Goal: Complete application form: Complete application form

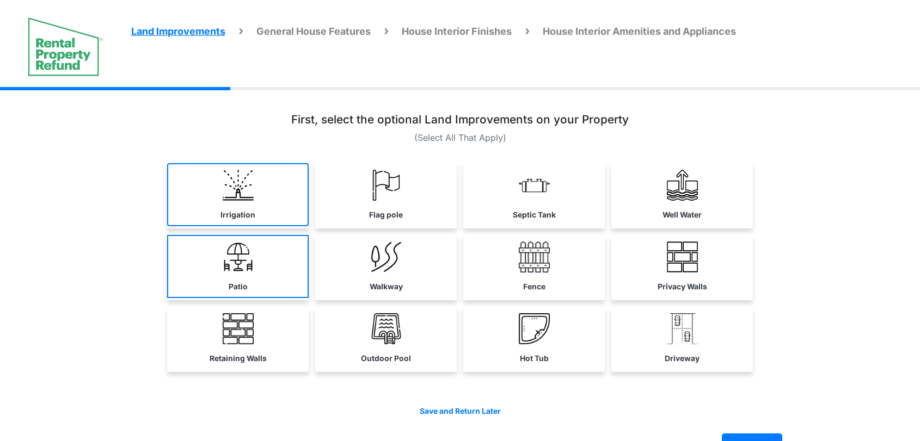
click at [265, 222] on link "Irrigation" at bounding box center [238, 194] width 142 height 63
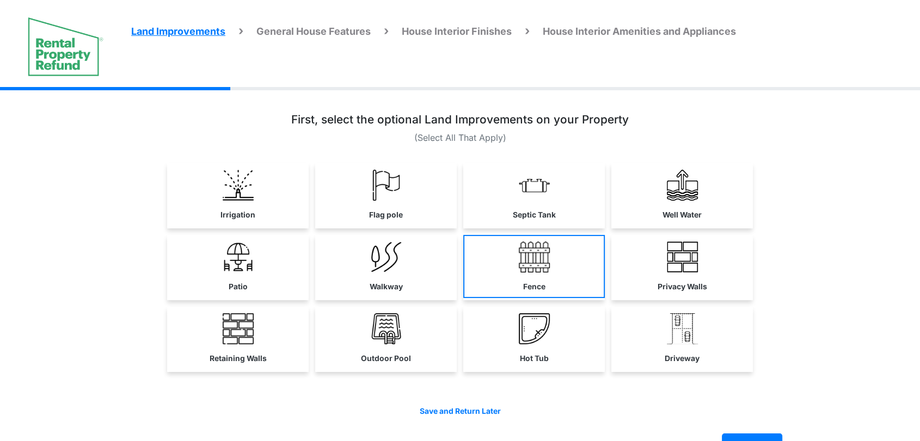
click at [344, 275] on link "Walkway" at bounding box center [386, 266] width 142 height 63
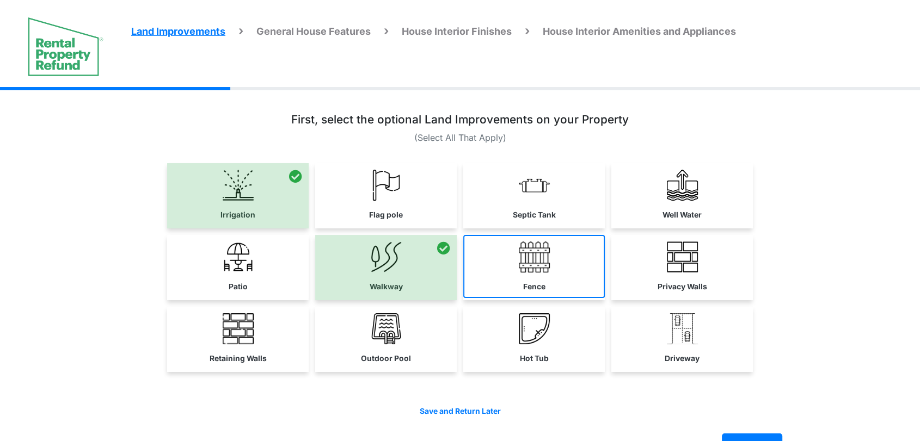
click at [509, 280] on link "Fence" at bounding box center [534, 266] width 142 height 63
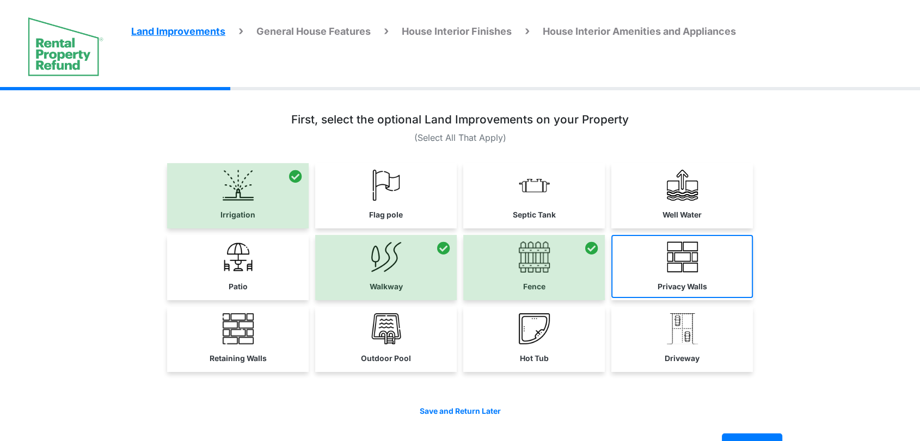
click at [688, 295] on link "Privacy Walls" at bounding box center [682, 266] width 142 height 63
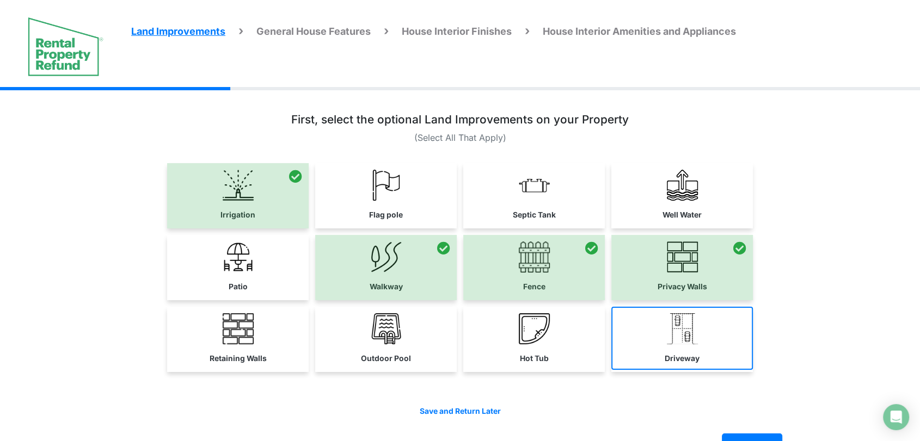
click at [692, 341] on img at bounding box center [682, 329] width 31 height 31
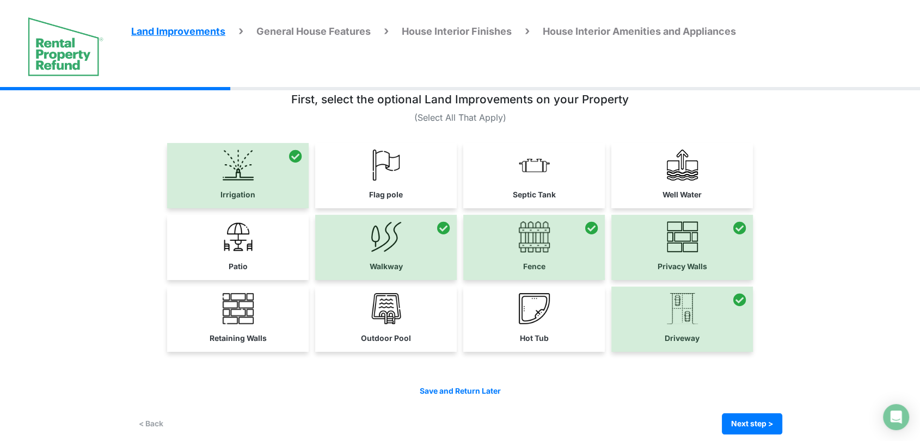
scroll to position [30, 0]
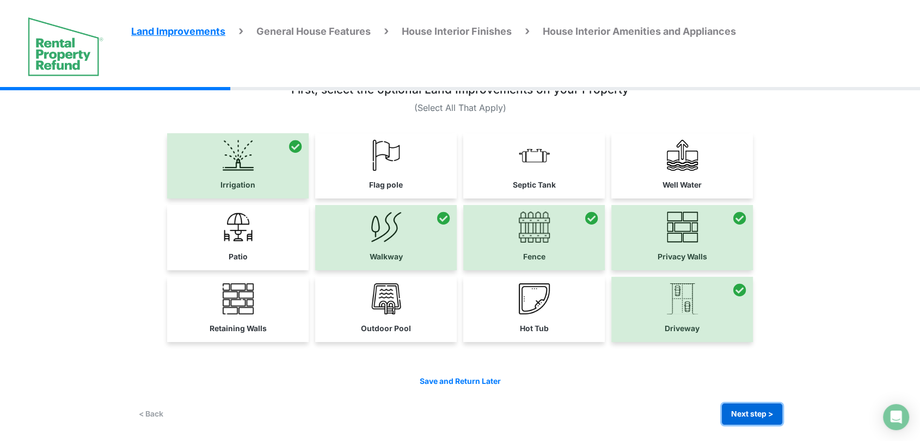
click at [752, 421] on button "Next step >" at bounding box center [752, 414] width 60 height 21
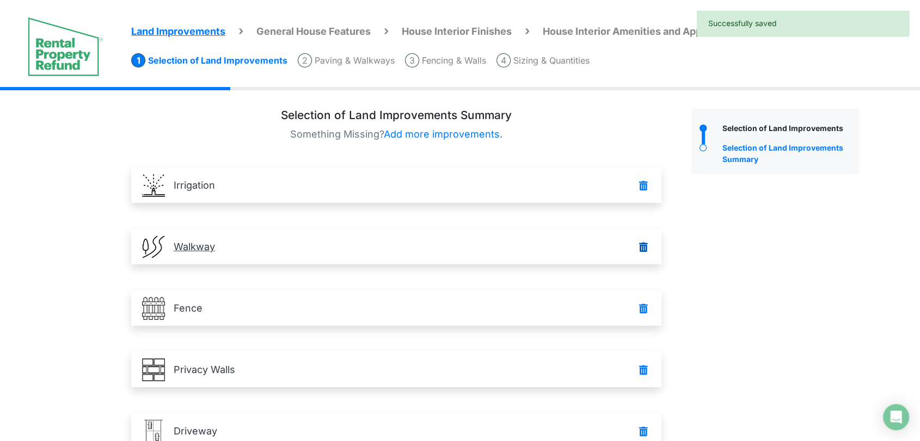
scroll to position [94, 0]
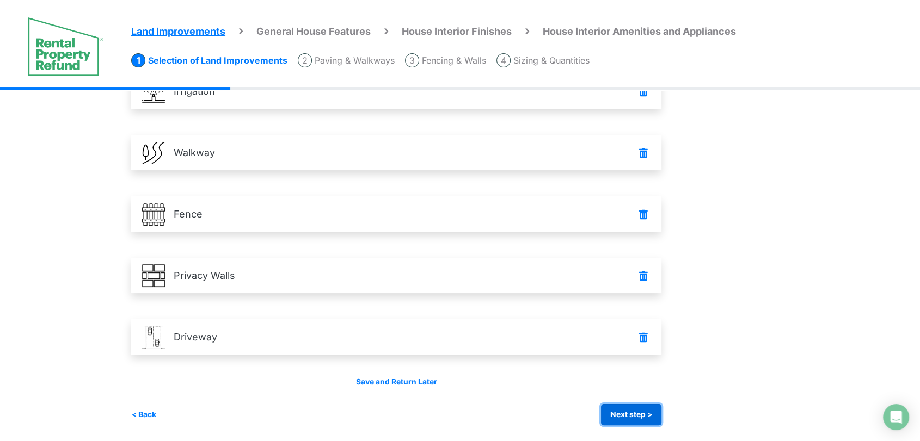
click at [625, 420] on button "Next step >" at bounding box center [631, 414] width 60 height 21
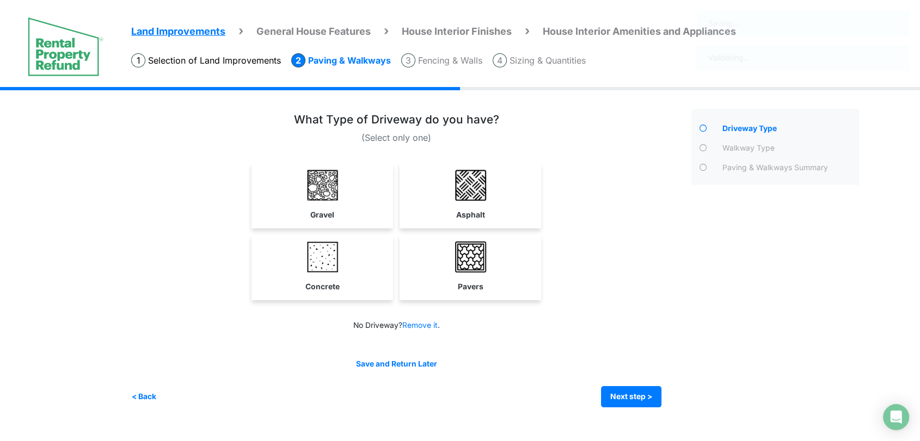
scroll to position [0, 0]
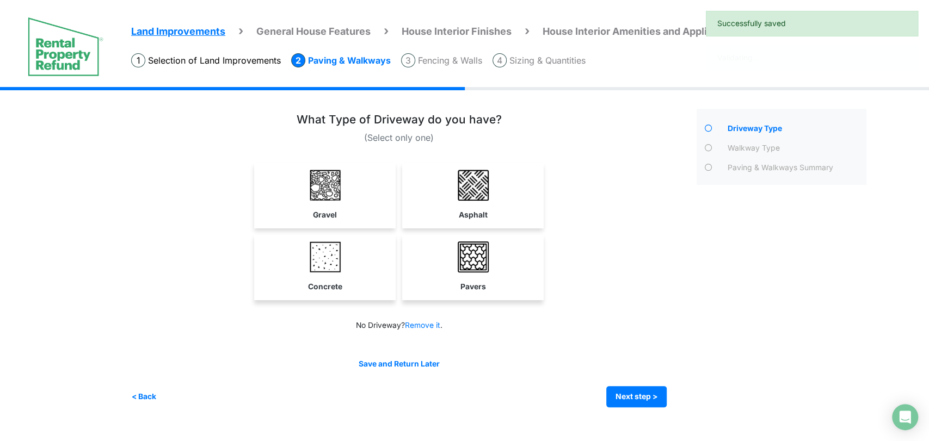
click at [429, 245] on link "Pavers" at bounding box center [472, 266] width 137 height 63
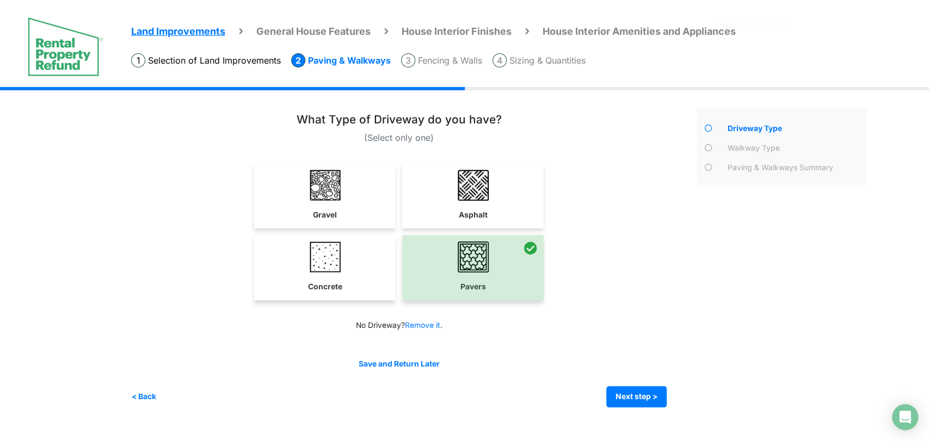
click at [472, 267] on div at bounding box center [473, 267] width 142 height 65
click at [460, 202] on link "Asphalt" at bounding box center [472, 194] width 137 height 63
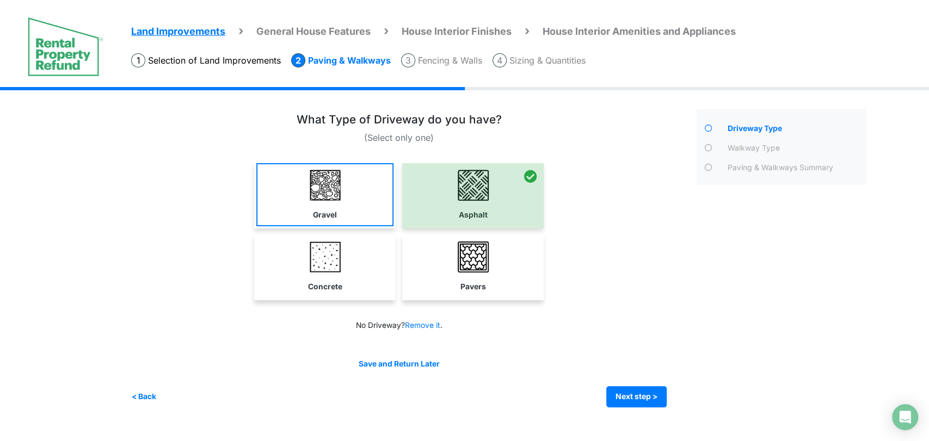
click at [340, 198] on link "Gravel" at bounding box center [324, 194] width 137 height 63
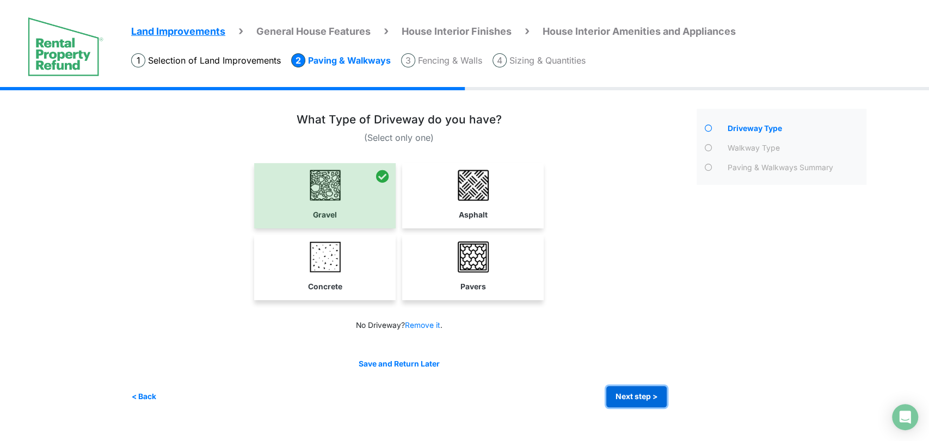
click at [643, 393] on button "Next step >" at bounding box center [636, 396] width 60 height 21
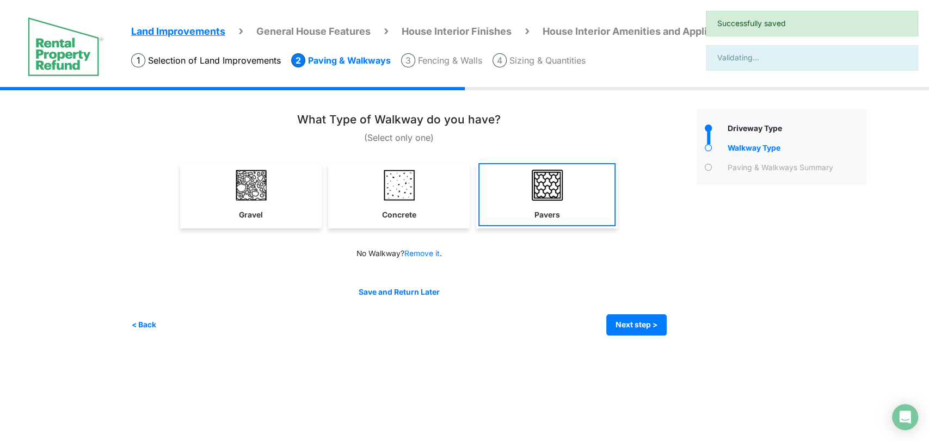
click at [430, 189] on link "Concrete" at bounding box center [398, 194] width 137 height 63
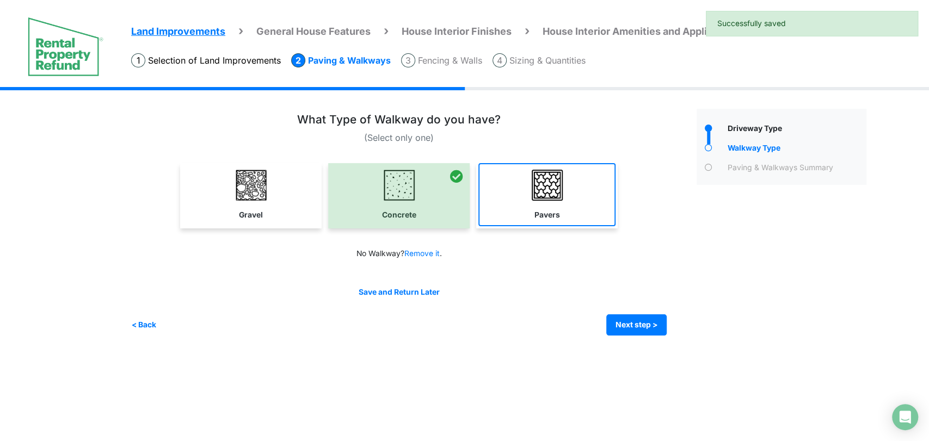
click at [532, 204] on link "Pavers" at bounding box center [546, 194] width 137 height 63
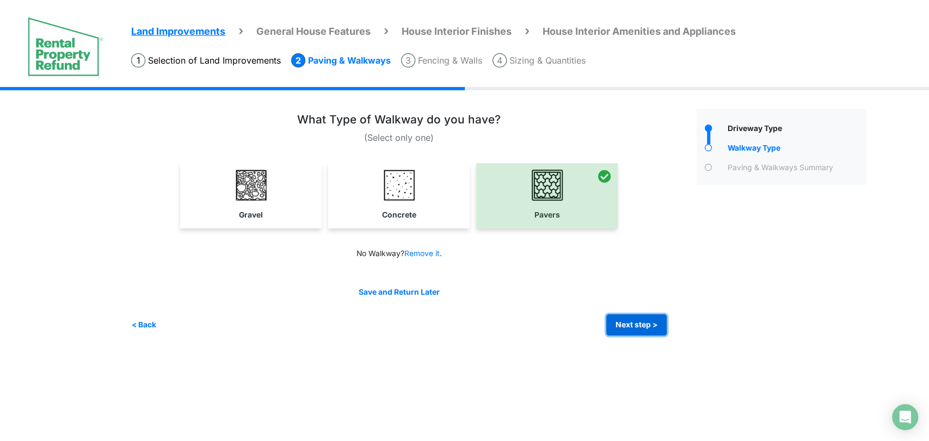
click at [622, 327] on button "Next step >" at bounding box center [636, 325] width 60 height 21
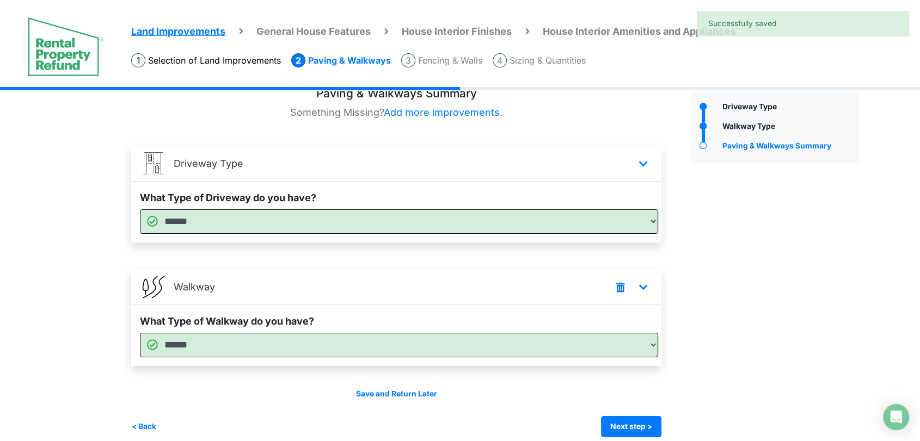
scroll to position [34, 0]
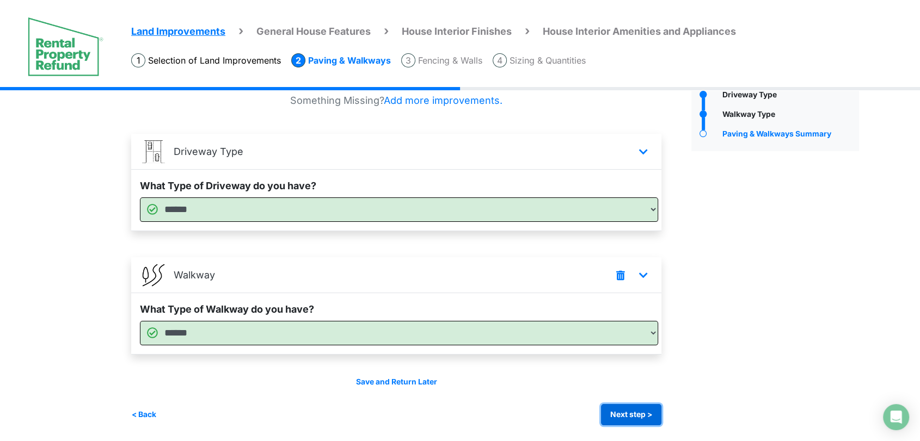
click at [624, 410] on button "Next step >" at bounding box center [631, 414] width 60 height 21
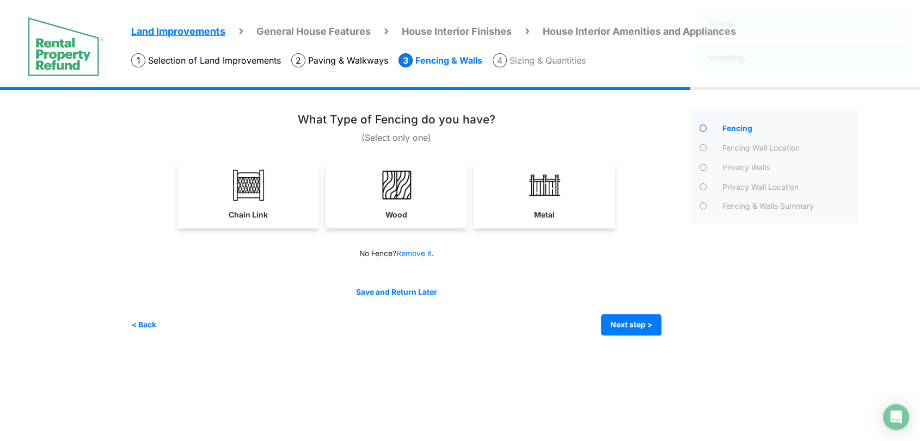
scroll to position [0, 0]
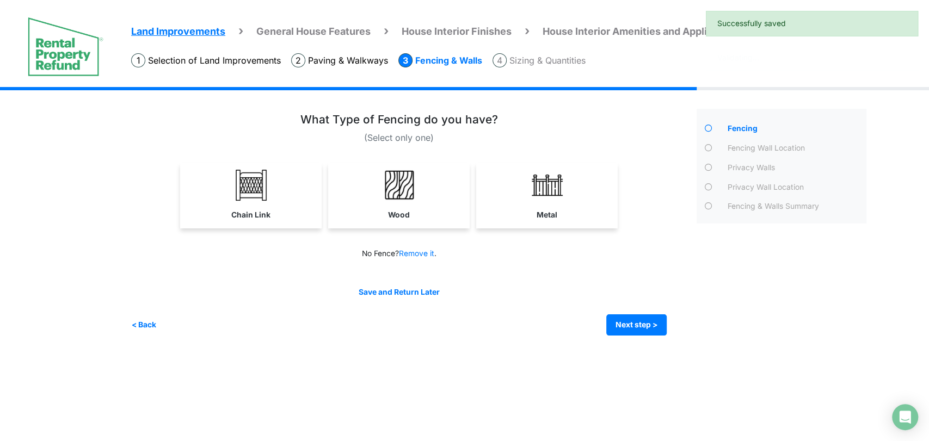
click at [428, 160] on div "What Type of Fencing do you have? Wood" at bounding box center [399, 174] width 536 height 122
click at [433, 179] on link "Wood" at bounding box center [398, 194] width 137 height 63
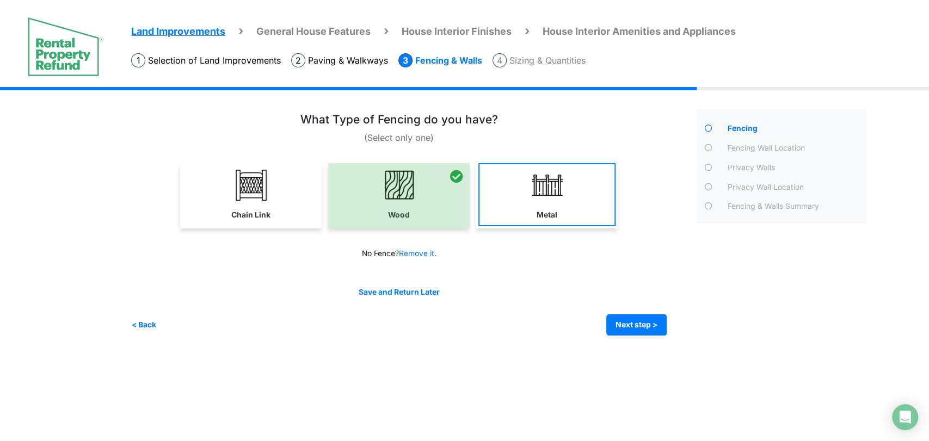
click at [553, 195] on img at bounding box center [547, 185] width 31 height 31
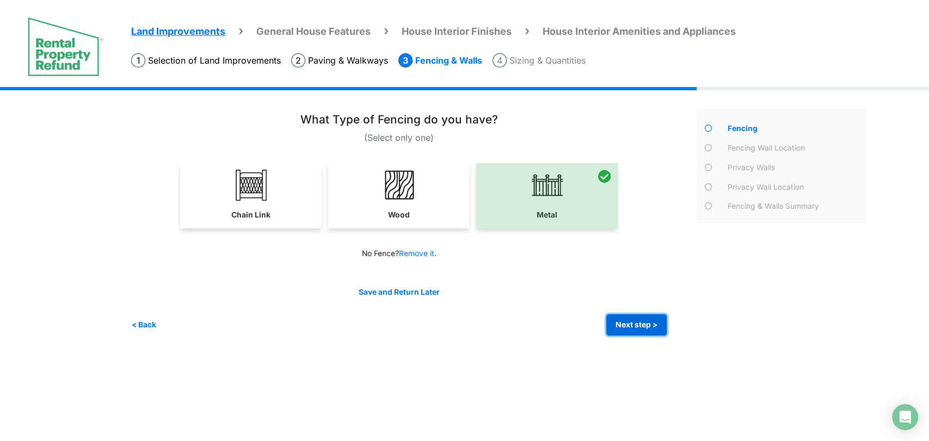
click at [638, 330] on button "Next step >" at bounding box center [636, 325] width 60 height 21
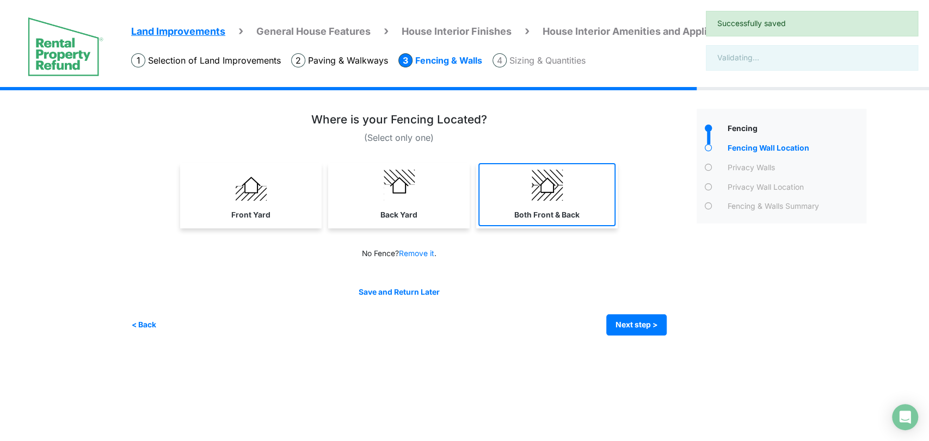
click at [557, 210] on label "Both Front & Back" at bounding box center [546, 215] width 65 height 11
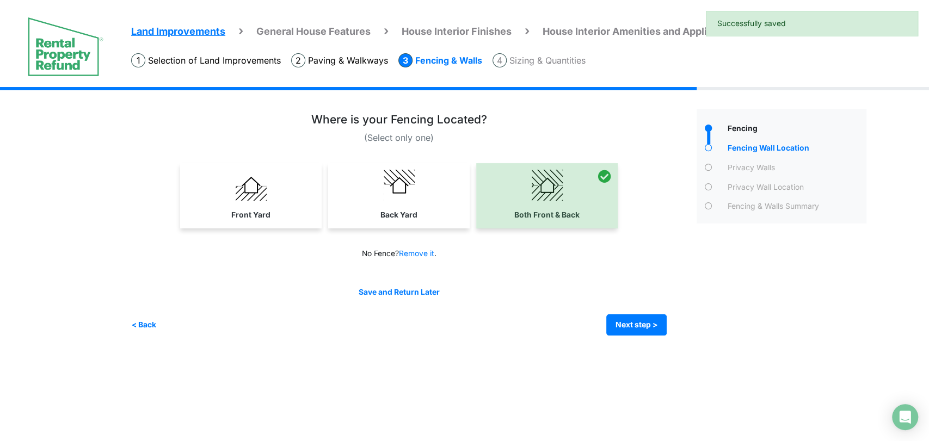
click at [384, 188] on img at bounding box center [399, 185] width 31 height 31
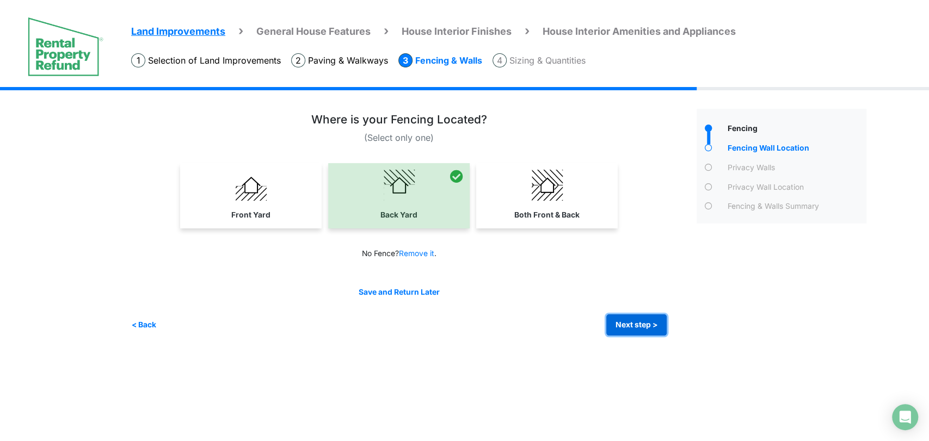
click at [634, 319] on button "Next step >" at bounding box center [636, 325] width 60 height 21
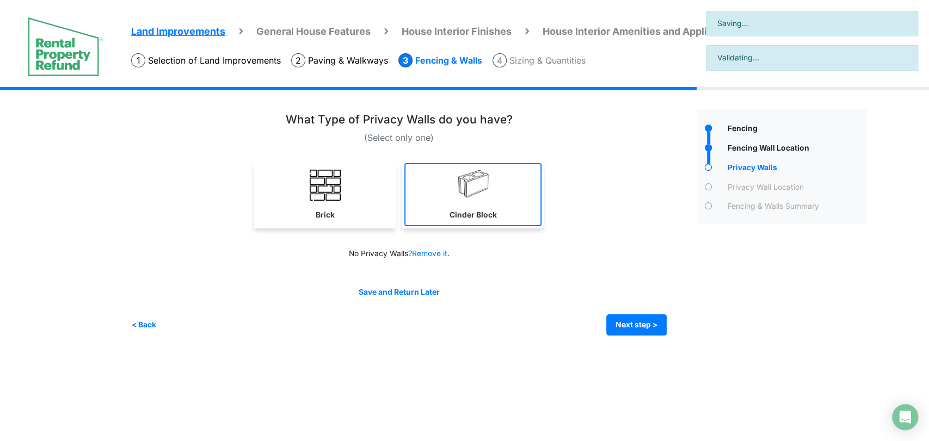
click at [518, 211] on link "Cinder Block" at bounding box center [472, 194] width 137 height 63
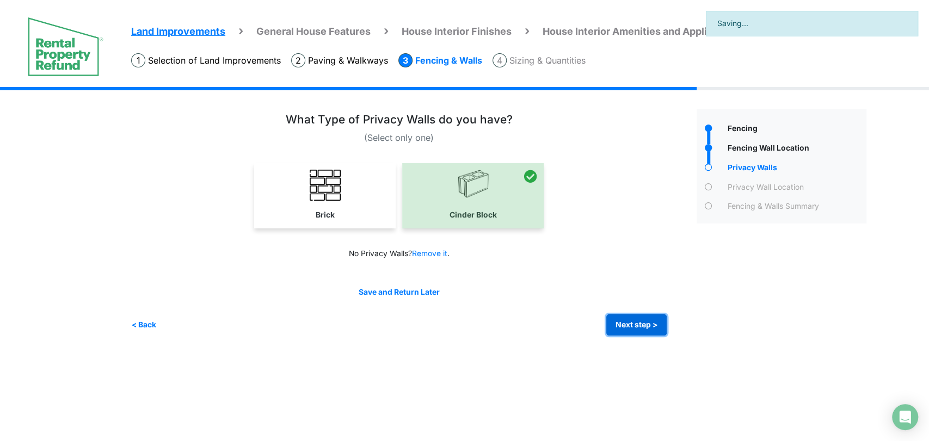
click at [634, 322] on button "Next step >" at bounding box center [636, 325] width 60 height 21
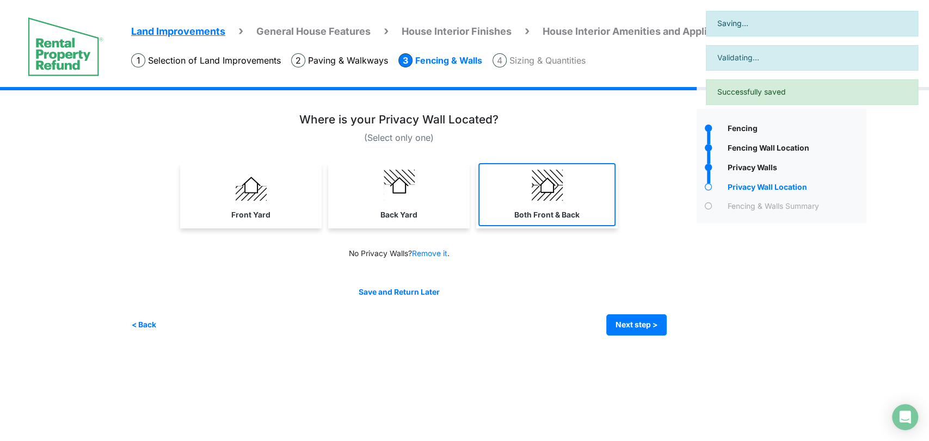
click at [527, 219] on label "Both Front & Back" at bounding box center [546, 215] width 65 height 11
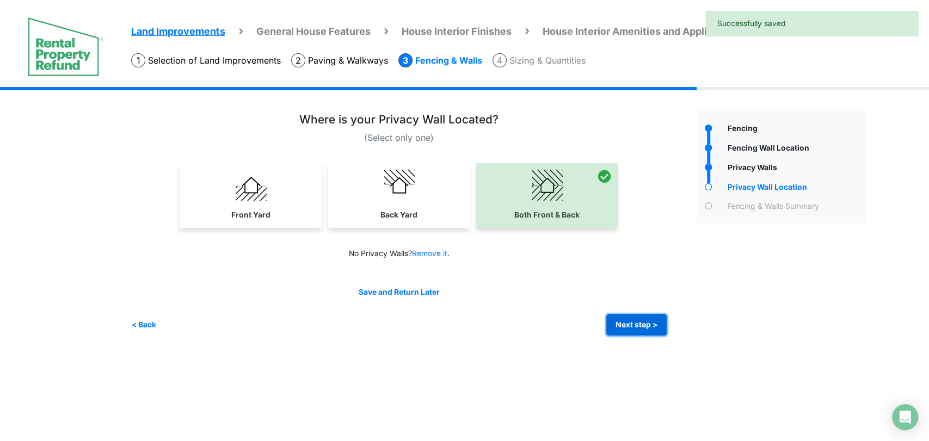
click at [620, 321] on button "Next step >" at bounding box center [636, 325] width 60 height 21
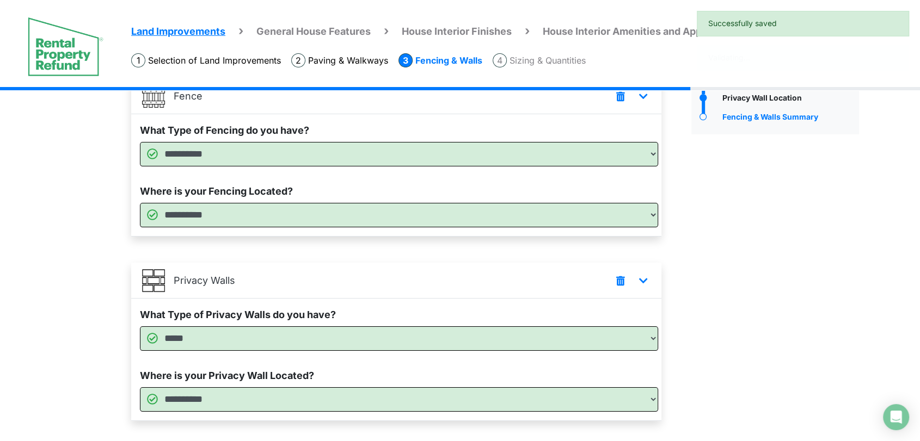
scroll to position [156, 0]
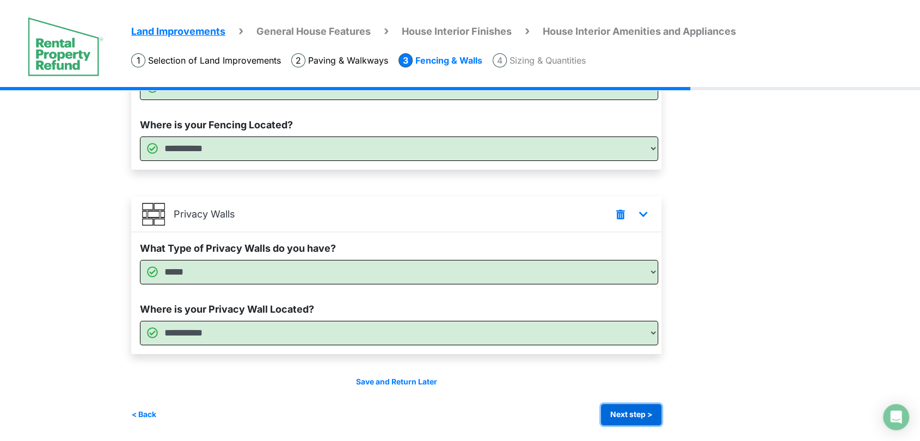
click at [634, 415] on button "Next step >" at bounding box center [631, 414] width 60 height 21
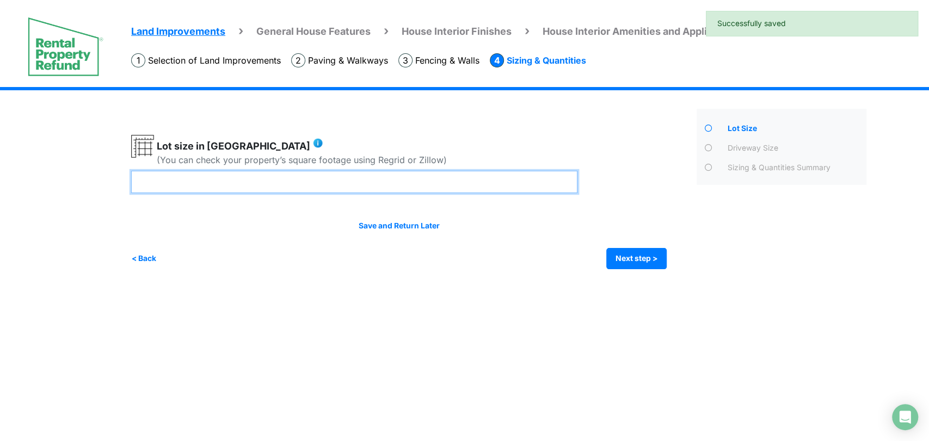
click at [380, 189] on input "number" at bounding box center [354, 182] width 446 height 22
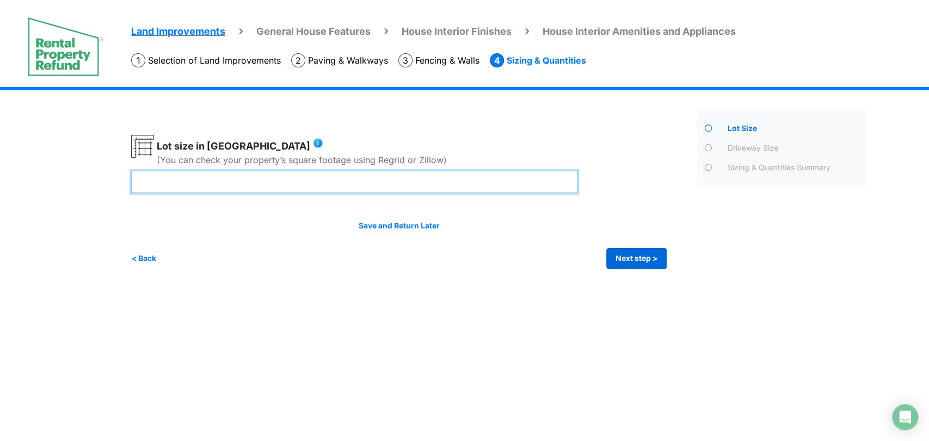
type input "**"
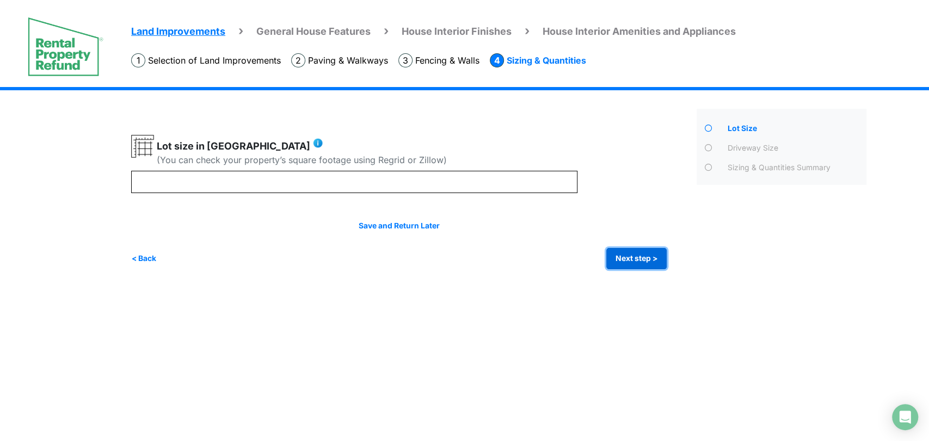
click at [624, 260] on button "Next step >" at bounding box center [636, 258] width 60 height 21
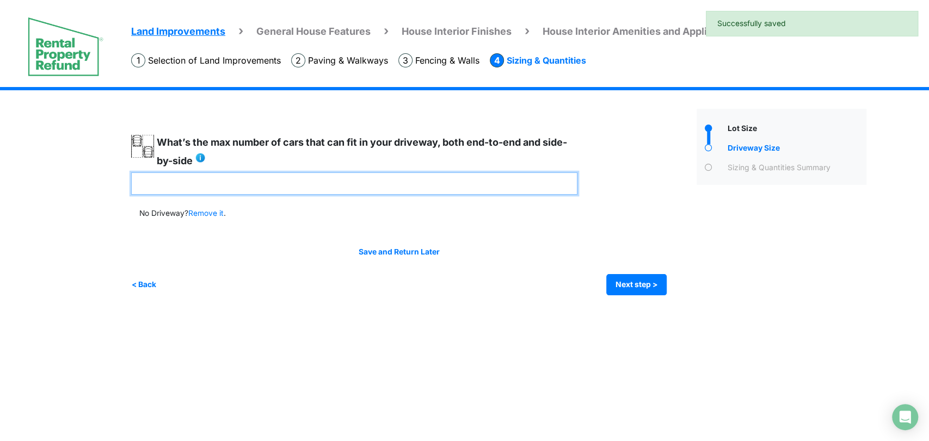
click at [408, 187] on input "number" at bounding box center [354, 184] width 446 height 22
type input "*"
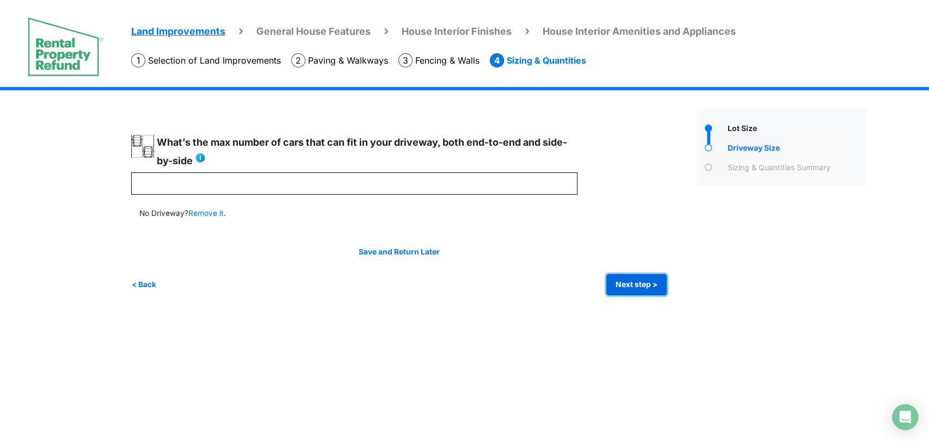
click at [653, 282] on button "Next step >" at bounding box center [636, 284] width 60 height 21
type input "*"
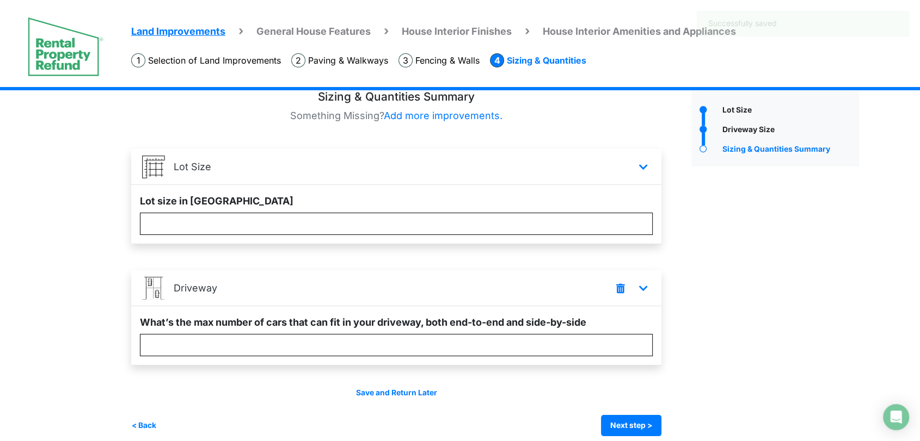
scroll to position [29, 0]
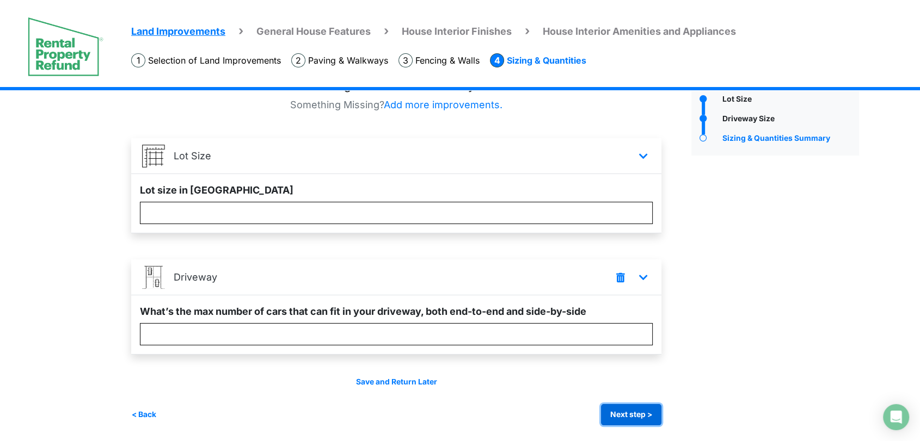
click at [629, 419] on button "Next step >" at bounding box center [631, 414] width 60 height 21
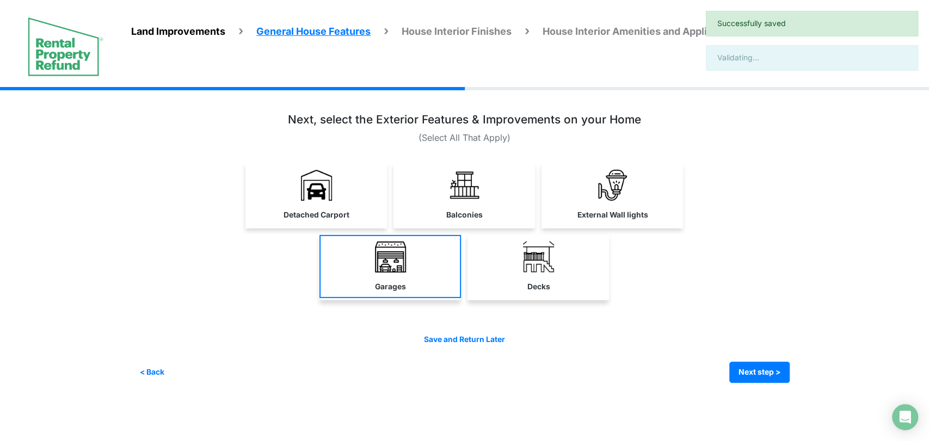
drag, startPoint x: 273, startPoint y: 188, endPoint x: 403, endPoint y: 245, distance: 142.4
click at [275, 188] on link "Detached Carport" at bounding box center [316, 194] width 142 height 63
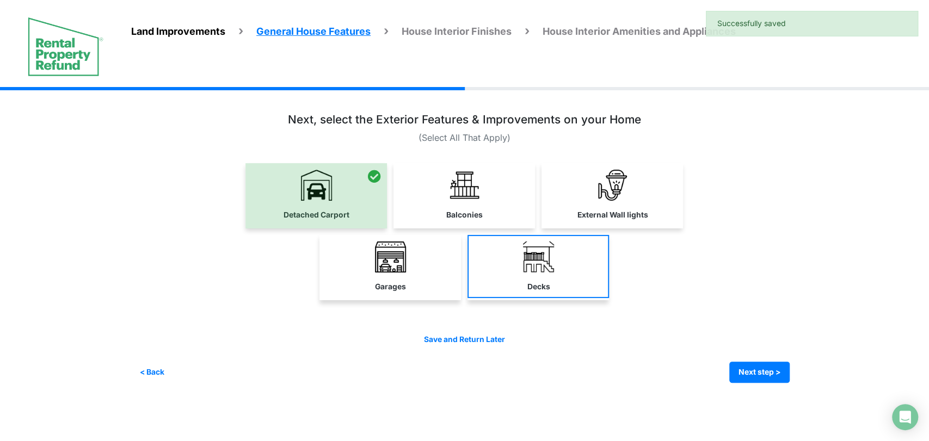
click at [408, 257] on link "Garages" at bounding box center [390, 266] width 142 height 63
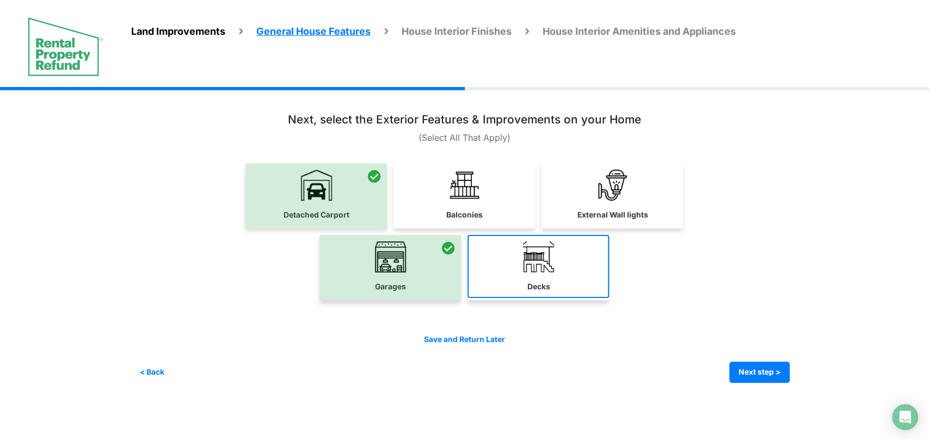
click at [517, 268] on link "Decks" at bounding box center [539, 266] width 142 height 63
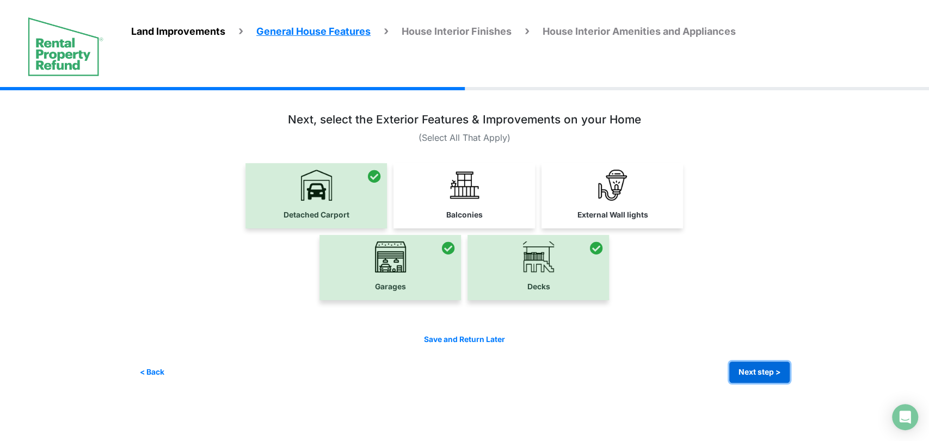
click at [753, 370] on button "Next step >" at bounding box center [759, 372] width 60 height 21
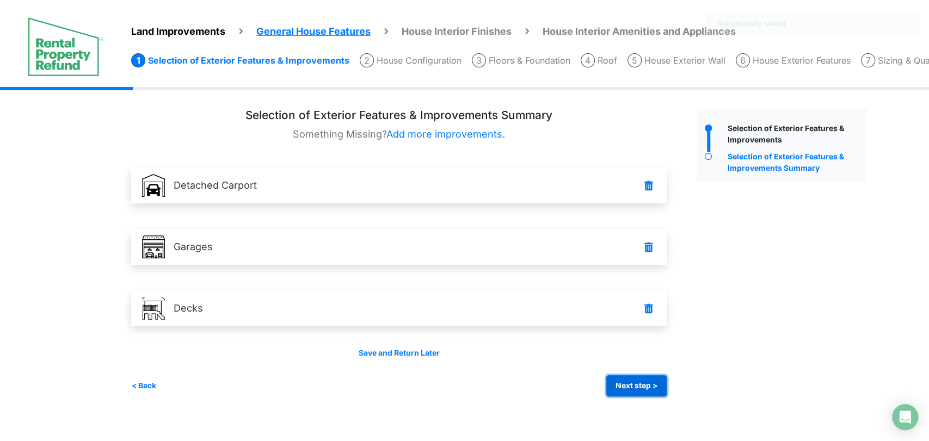
click at [638, 390] on button "Next step >" at bounding box center [636, 386] width 60 height 21
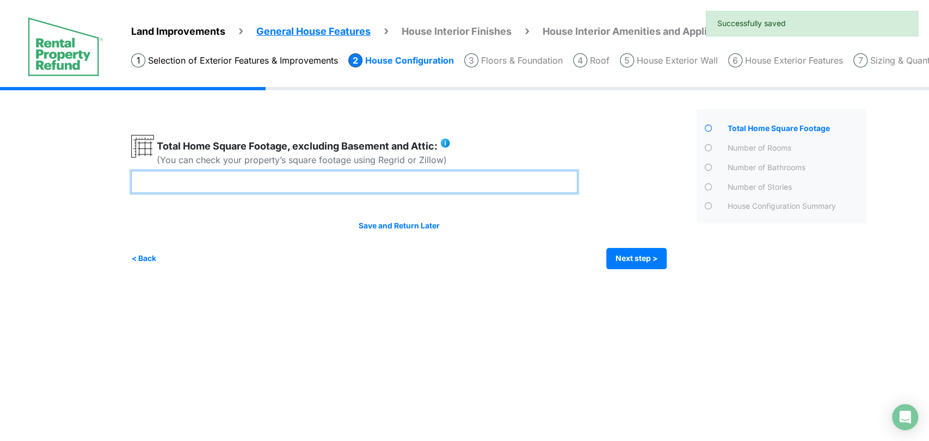
click at [433, 186] on input "number" at bounding box center [354, 182] width 446 height 22
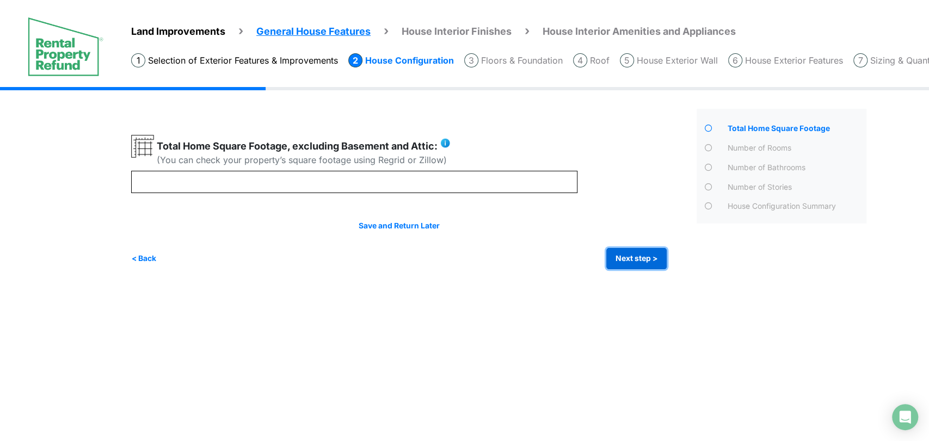
click at [645, 259] on button "Next step >" at bounding box center [636, 258] width 60 height 21
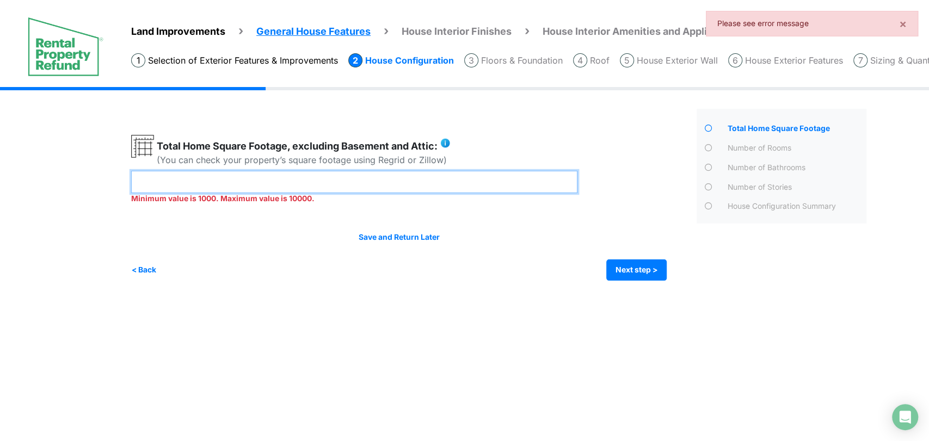
click at [366, 187] on input "***" at bounding box center [354, 182] width 446 height 22
type input "****"
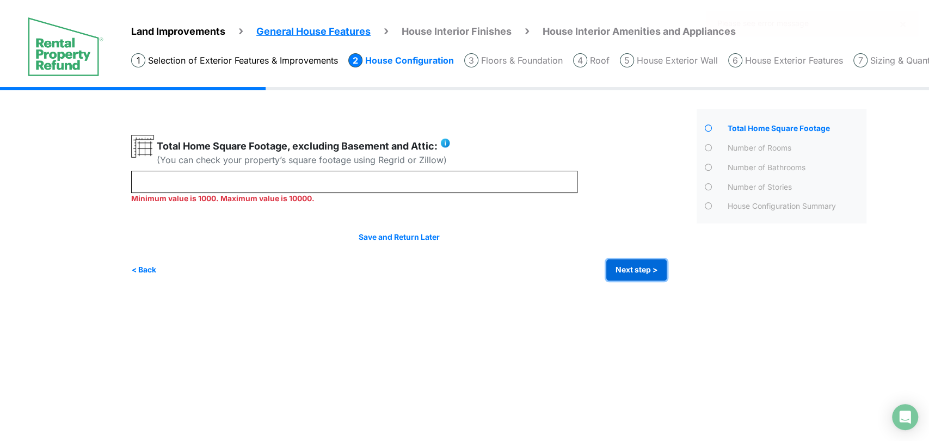
click at [628, 267] on button "Next step >" at bounding box center [636, 270] width 60 height 21
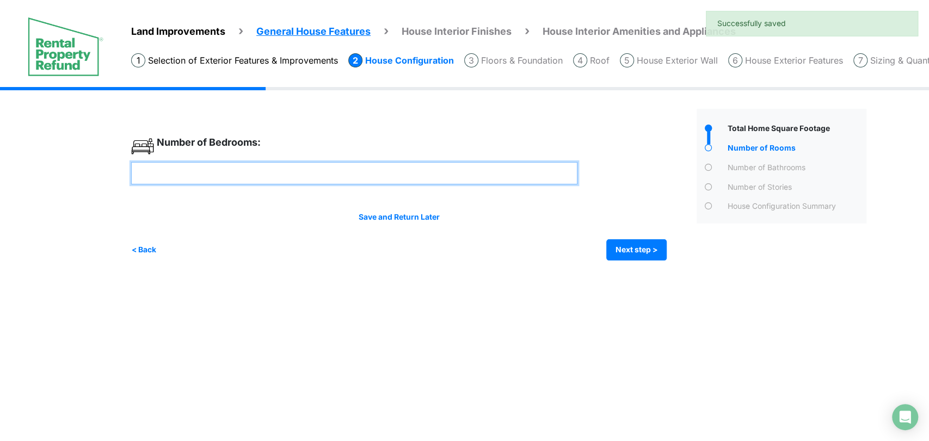
click at [470, 173] on input "number" at bounding box center [354, 173] width 446 height 22
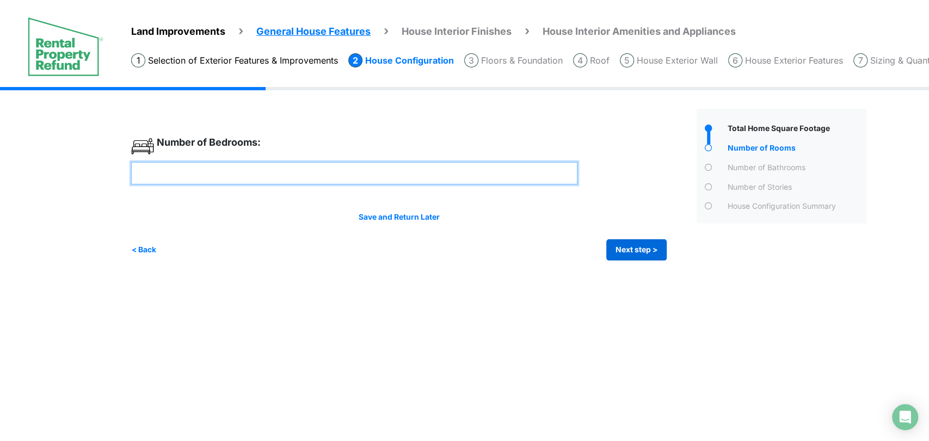
type input "*"
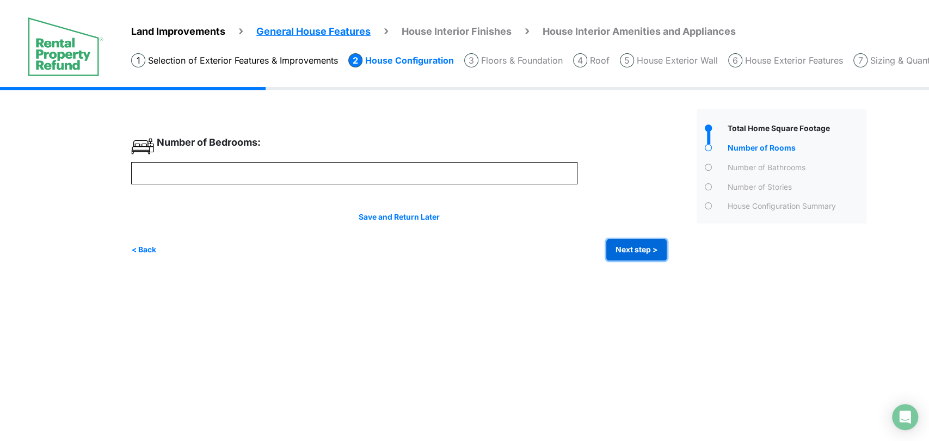
click at [638, 254] on button "Next step >" at bounding box center [636, 249] width 60 height 21
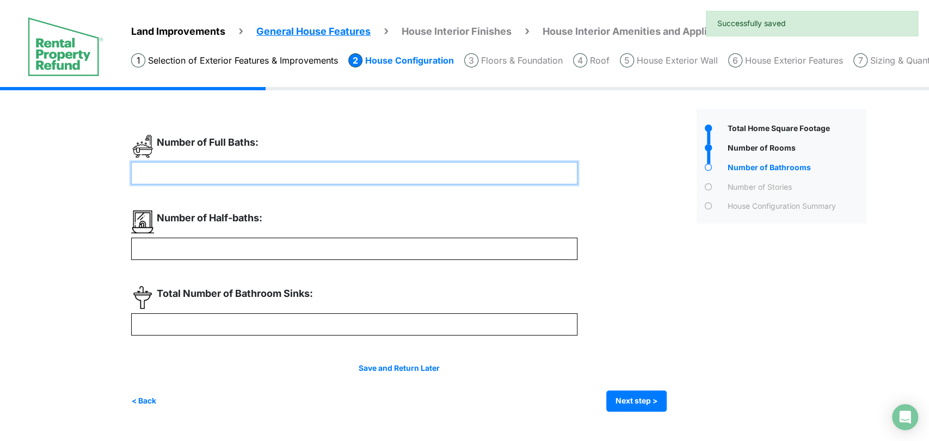
click at [458, 175] on input "number" at bounding box center [354, 173] width 446 height 22
type input "*"
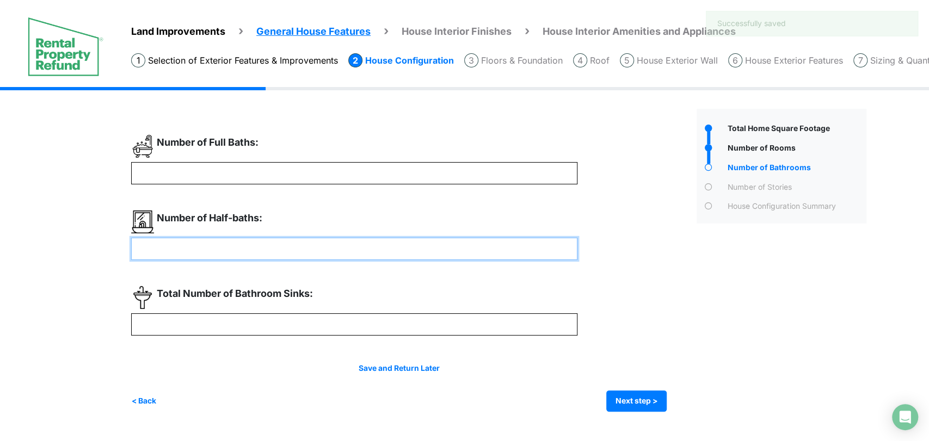
click at [475, 248] on input "number" at bounding box center [354, 249] width 446 height 22
type input "*"
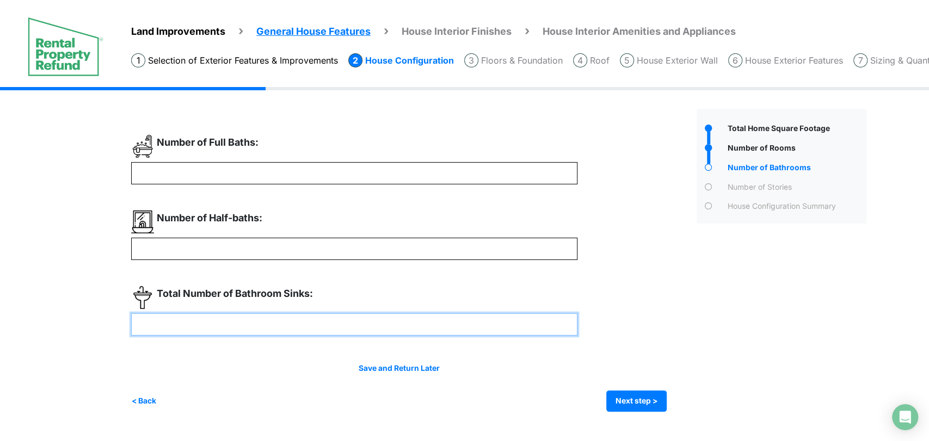
click at [468, 323] on input "number" at bounding box center [354, 325] width 446 height 22
type input "*"
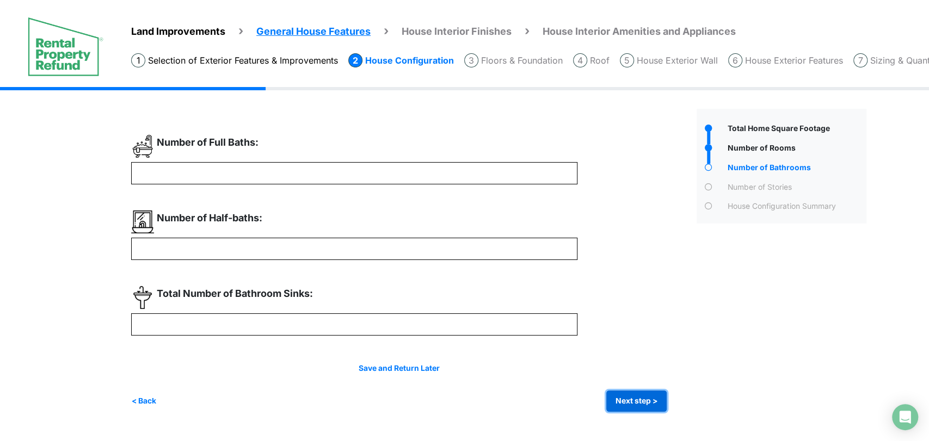
click at [661, 396] on button "Next step >" at bounding box center [636, 401] width 60 height 21
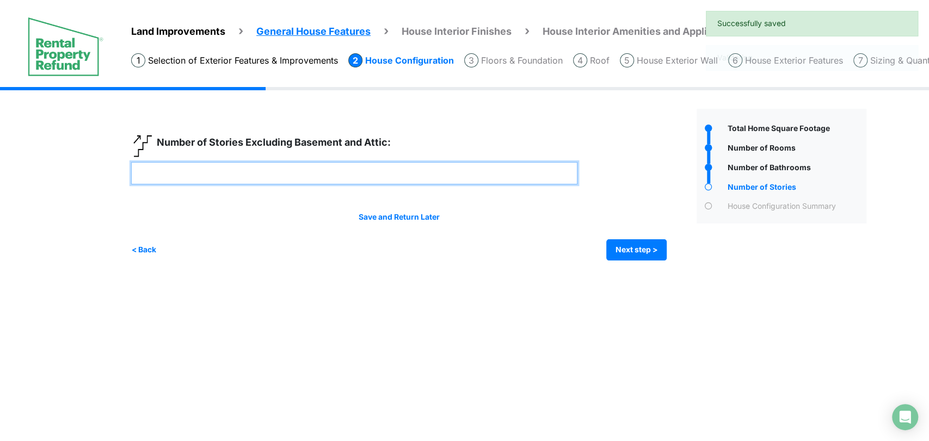
click at [416, 183] on input "number" at bounding box center [354, 173] width 446 height 22
type input "*"
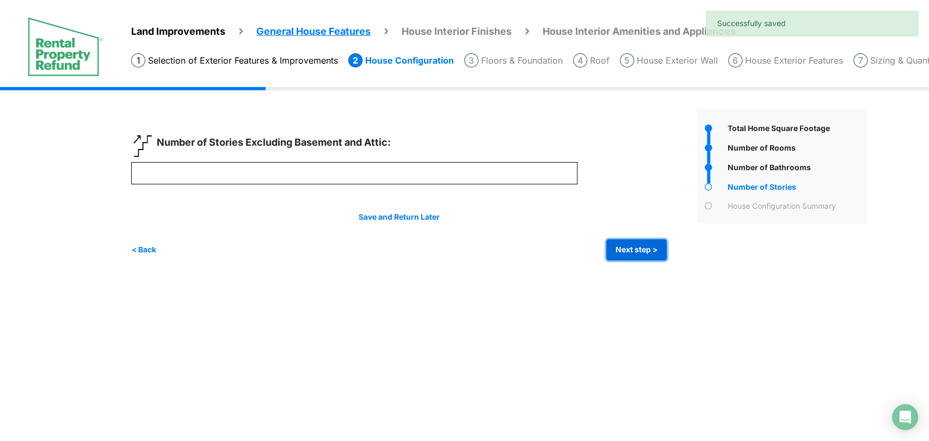
type input "*"
click at [612, 247] on button "Next step >" at bounding box center [636, 249] width 60 height 21
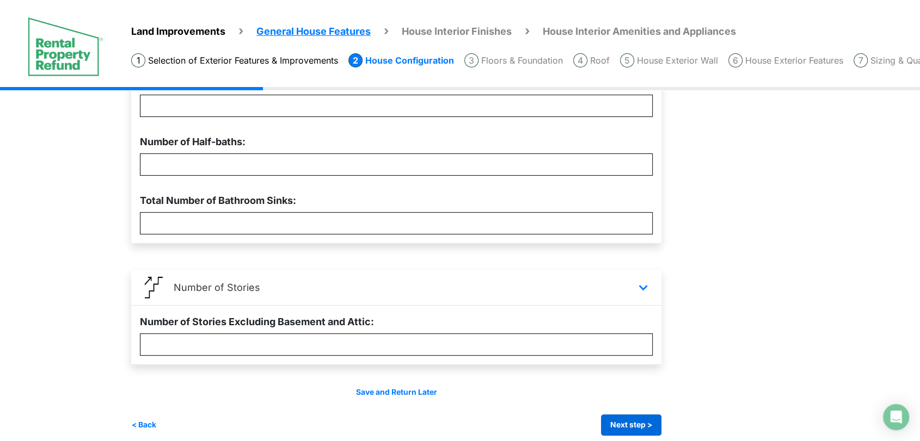
scroll to position [389, 0]
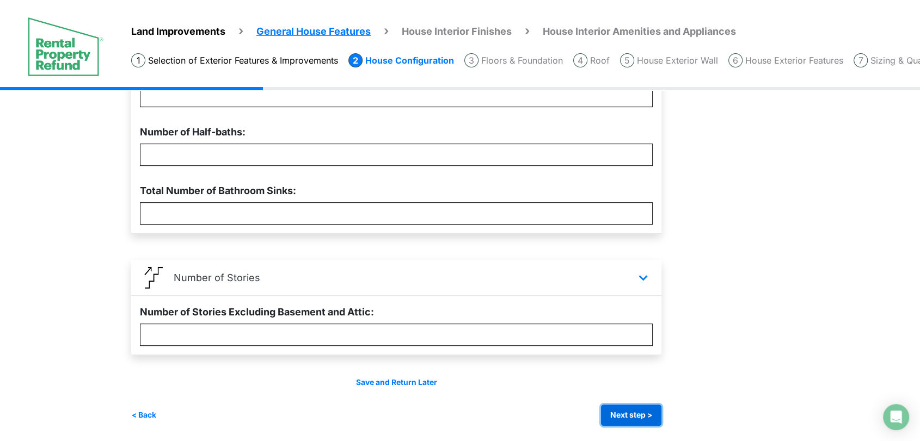
click at [624, 408] on button "Next step >" at bounding box center [631, 415] width 60 height 21
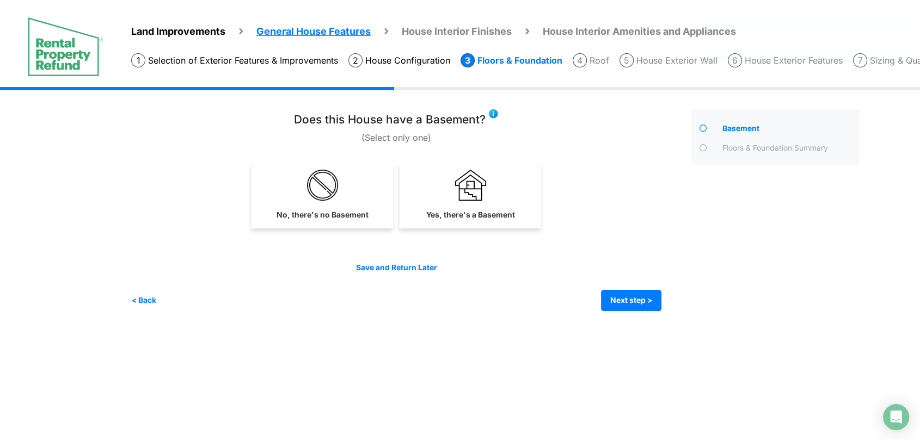
scroll to position [0, 0]
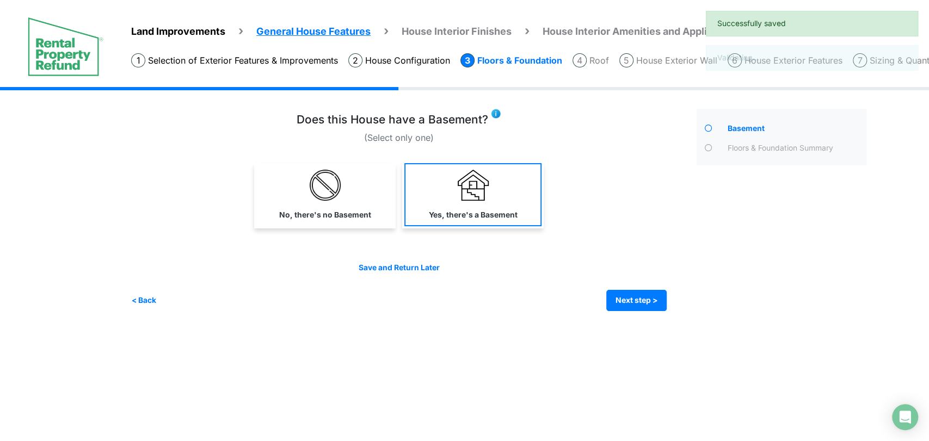
click at [446, 161] on div "Does this House have a Basement?" at bounding box center [399, 174] width 536 height 122
click at [541, 223] on div "No, there's no Basement" at bounding box center [399, 195] width 536 height 65
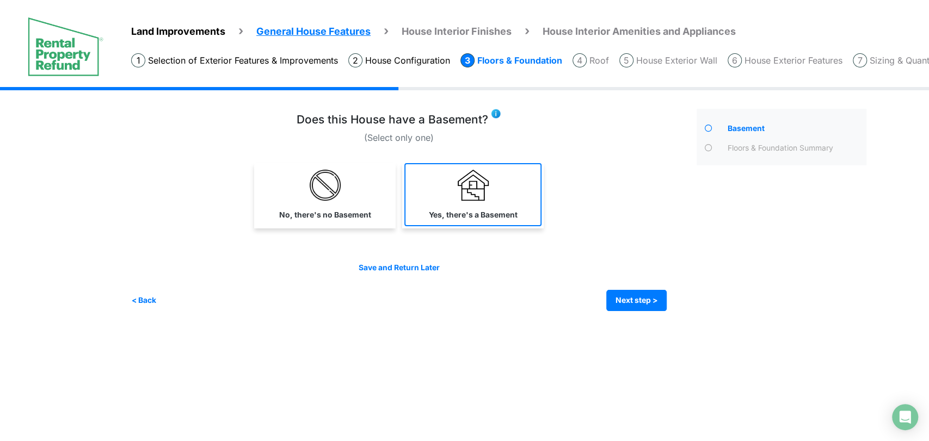
click at [505, 205] on link "Yes, there's a Basement" at bounding box center [472, 194] width 137 height 63
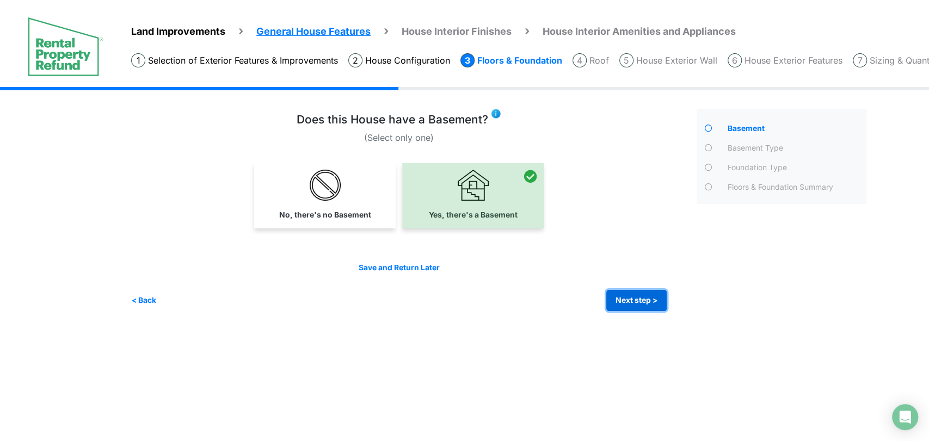
click at [647, 303] on button "Next step >" at bounding box center [636, 300] width 60 height 21
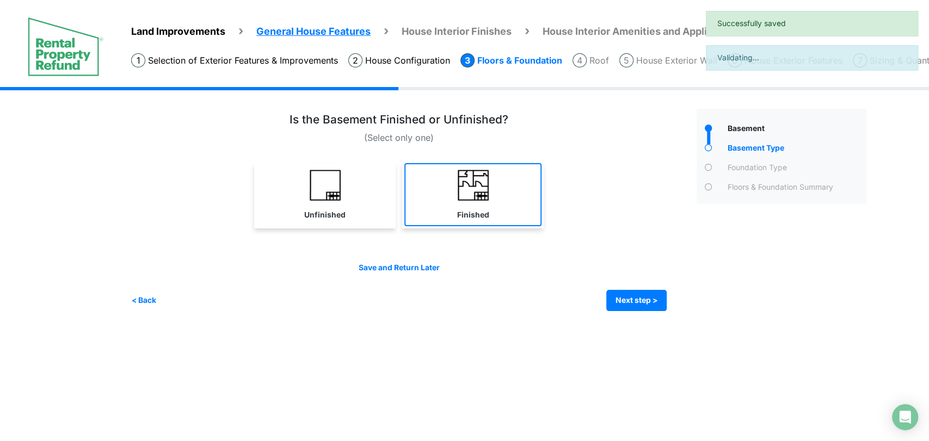
click at [511, 209] on link "Finished" at bounding box center [472, 194] width 137 height 63
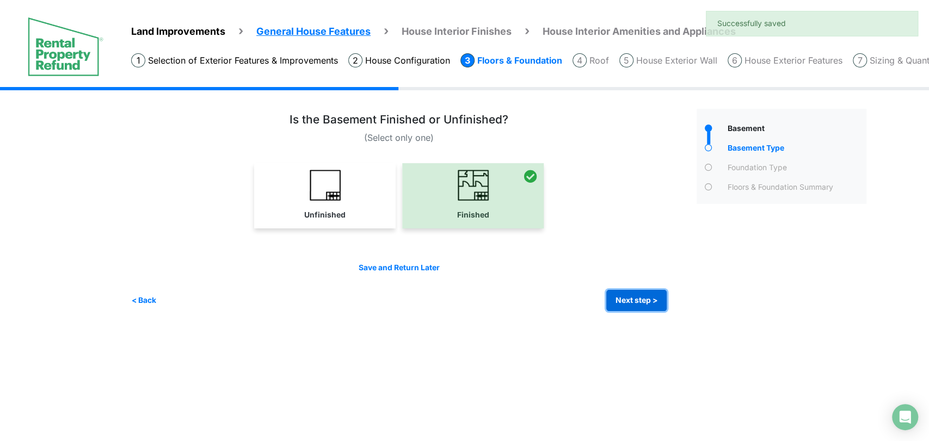
click at [647, 302] on button "Next step >" at bounding box center [636, 300] width 60 height 21
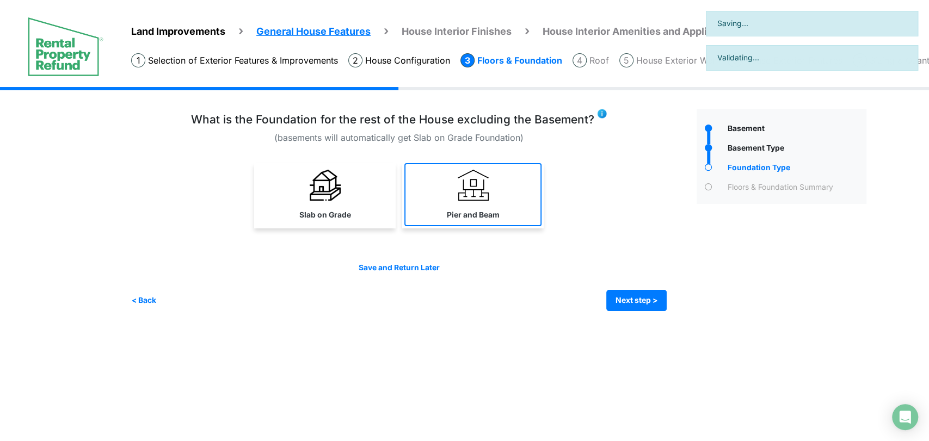
click at [505, 210] on link "Pier and Beam" at bounding box center [472, 194] width 137 height 63
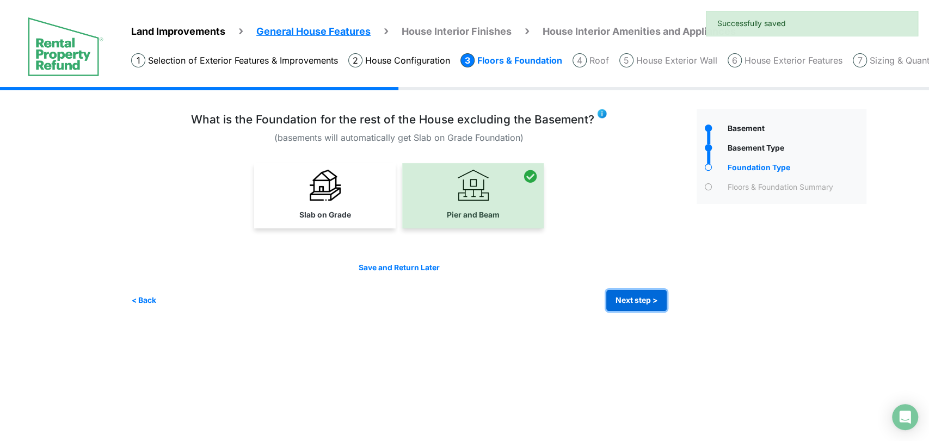
click at [633, 304] on button "Next step >" at bounding box center [636, 300] width 60 height 21
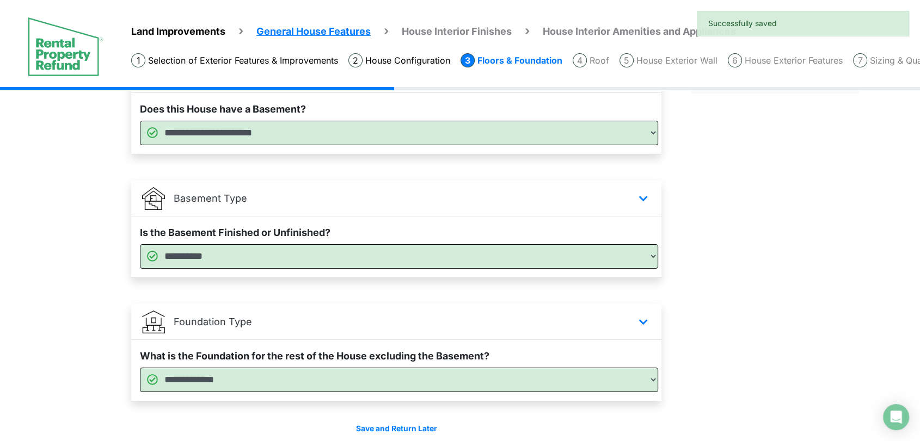
scroll to position [157, 0]
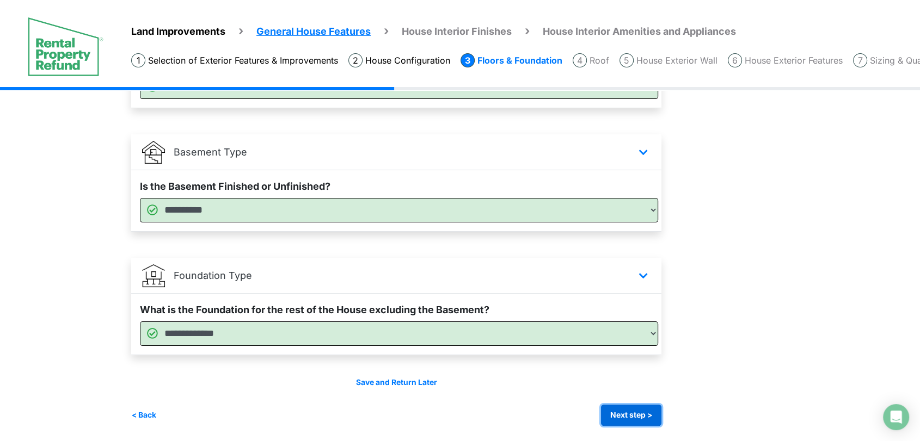
click at [641, 409] on button "Next step >" at bounding box center [631, 415] width 60 height 21
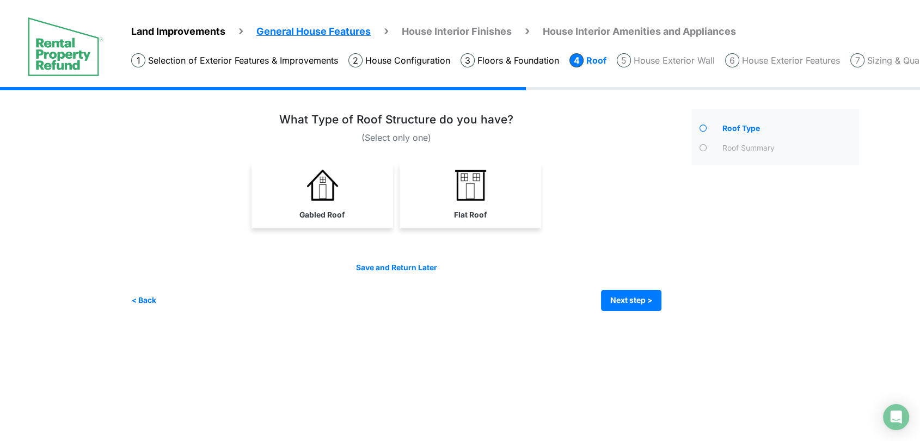
scroll to position [0, 0]
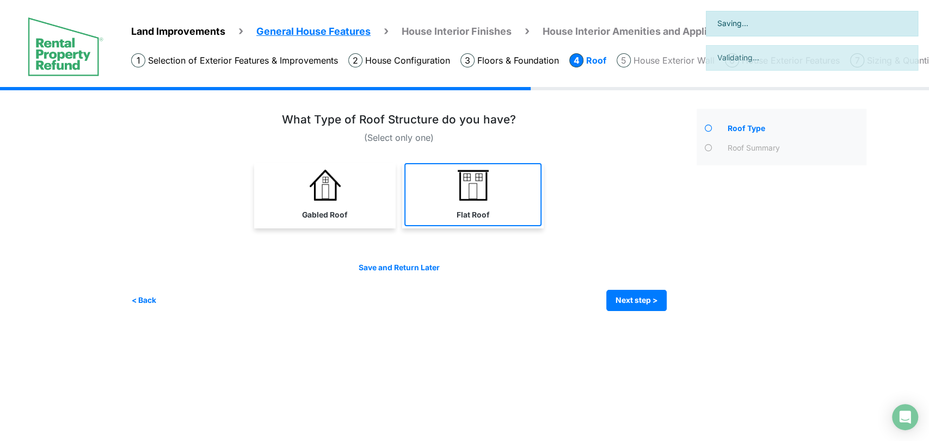
click at [478, 219] on label "Flat Roof" at bounding box center [473, 215] width 33 height 11
select select "*"
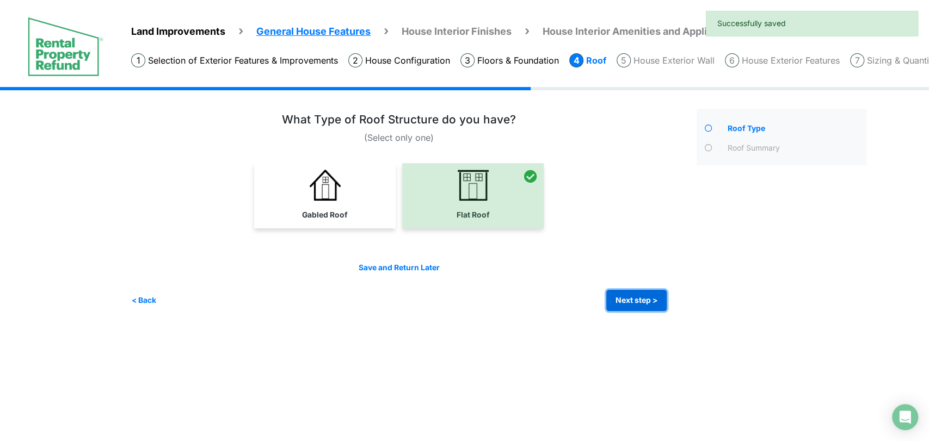
click at [618, 293] on button "Next step >" at bounding box center [636, 300] width 60 height 21
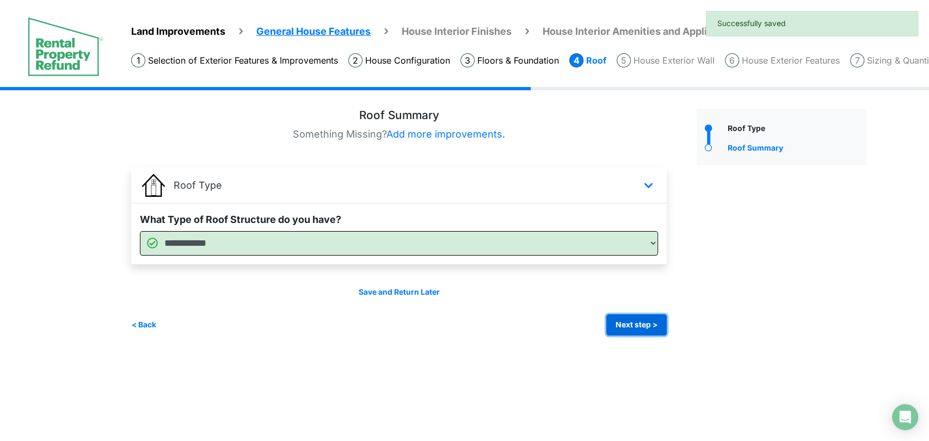
click at [637, 328] on button "Next step >" at bounding box center [636, 325] width 60 height 21
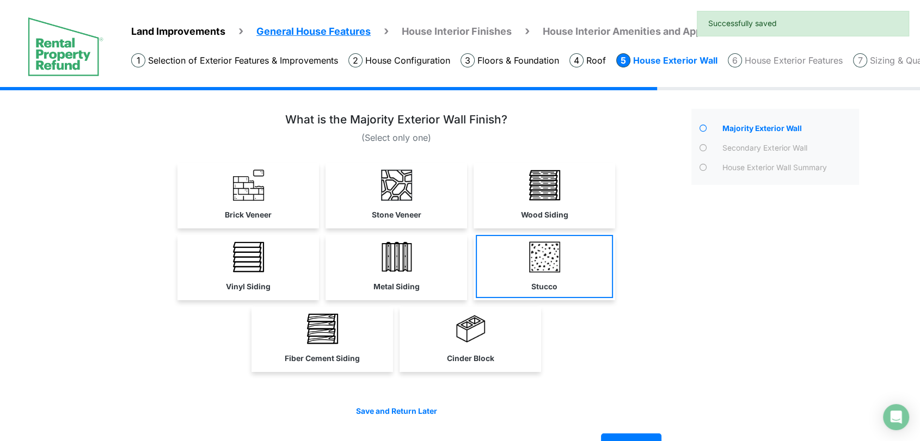
drag, startPoint x: 525, startPoint y: 327, endPoint x: 540, endPoint y: 280, distance: 49.2
click at [523, 326] on link "Cinder Block" at bounding box center [470, 338] width 137 height 63
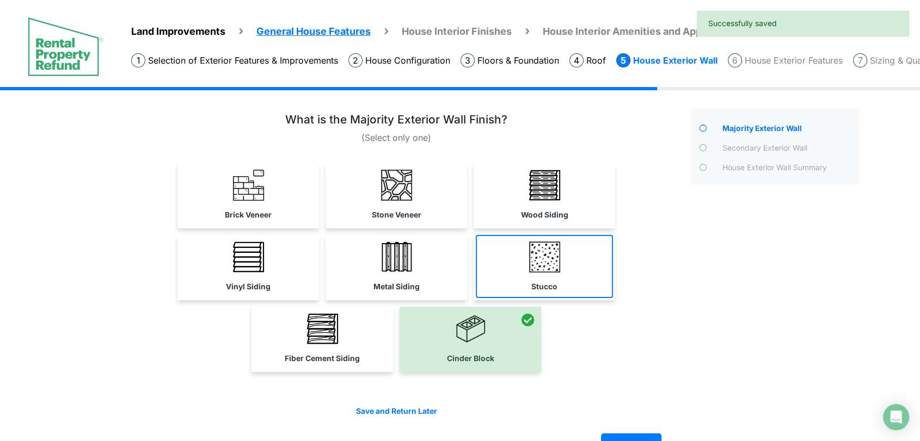
click at [558, 264] on img at bounding box center [544, 257] width 31 height 31
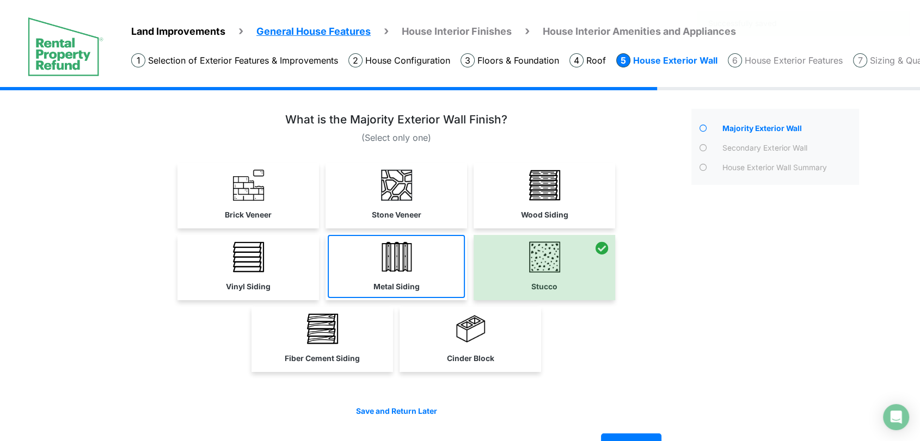
click at [423, 245] on link "Metal Siding" at bounding box center [396, 266] width 137 height 63
select select "**"
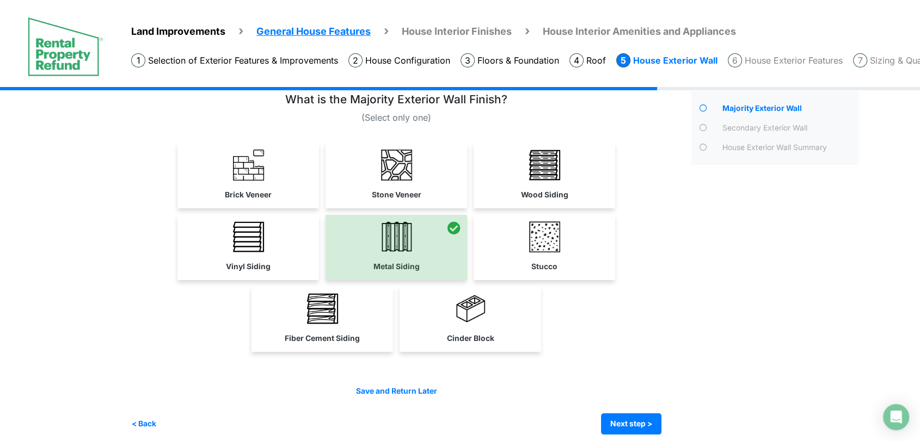
scroll to position [30, 0]
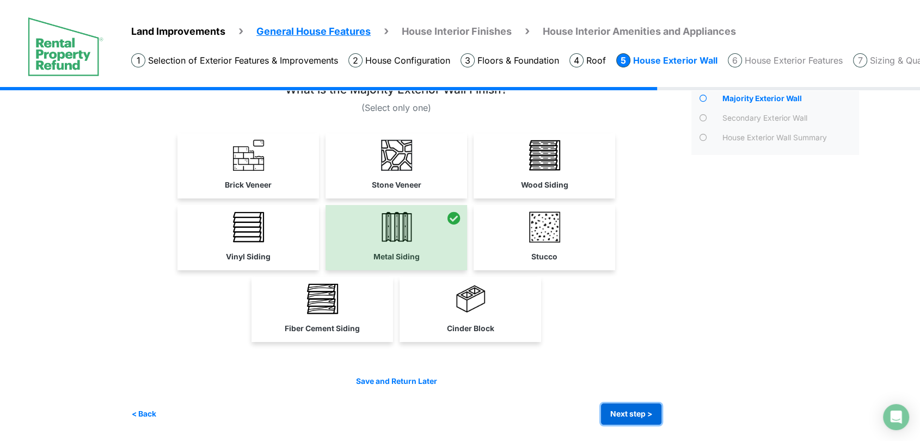
click at [641, 413] on button "Next step >" at bounding box center [631, 414] width 60 height 21
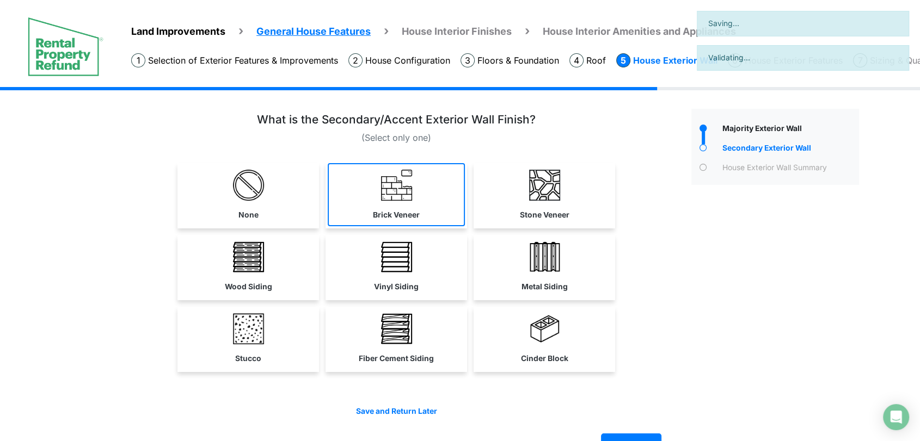
click at [450, 210] on link "Brick Veneer" at bounding box center [396, 194] width 137 height 63
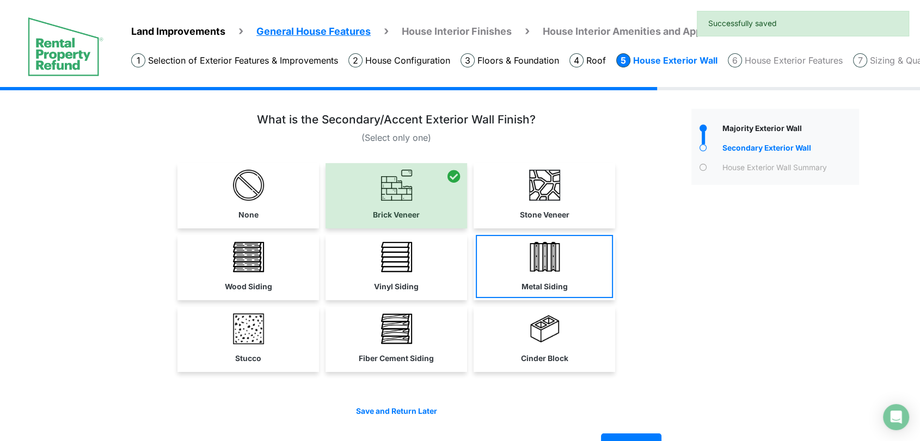
drag, startPoint x: 534, startPoint y: 223, endPoint x: 543, endPoint y: 264, distance: 41.6
click at [536, 227] on div "Stone Veneer" at bounding box center [545, 195] width 142 height 65
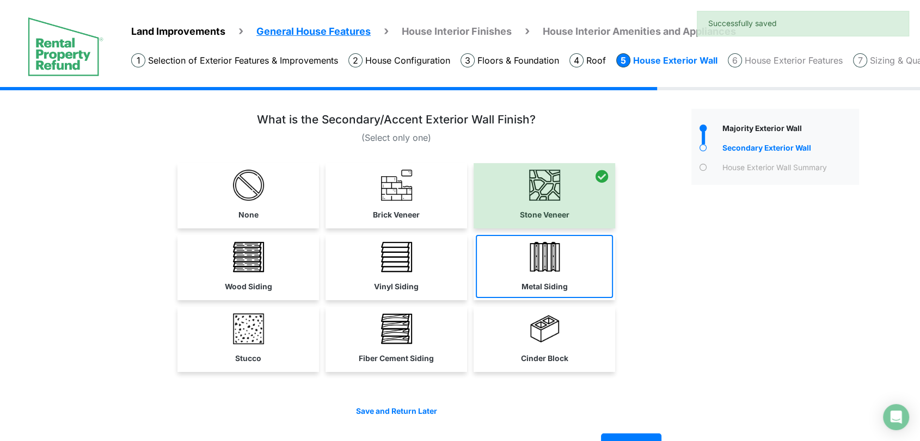
click at [543, 264] on img at bounding box center [544, 257] width 31 height 31
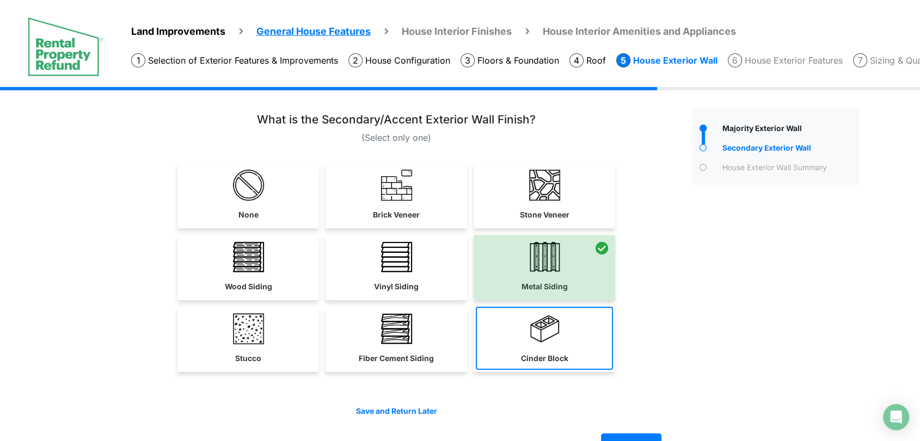
click at [597, 348] on link "Cinder Block" at bounding box center [544, 338] width 137 height 63
select select "**"
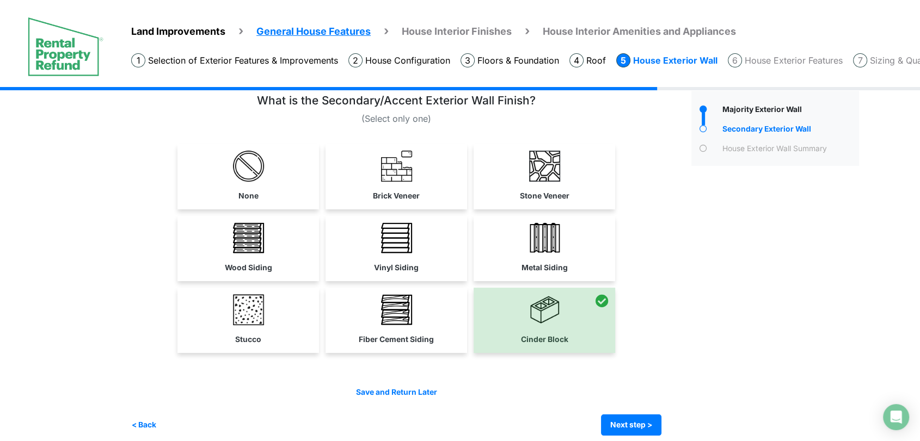
scroll to position [30, 0]
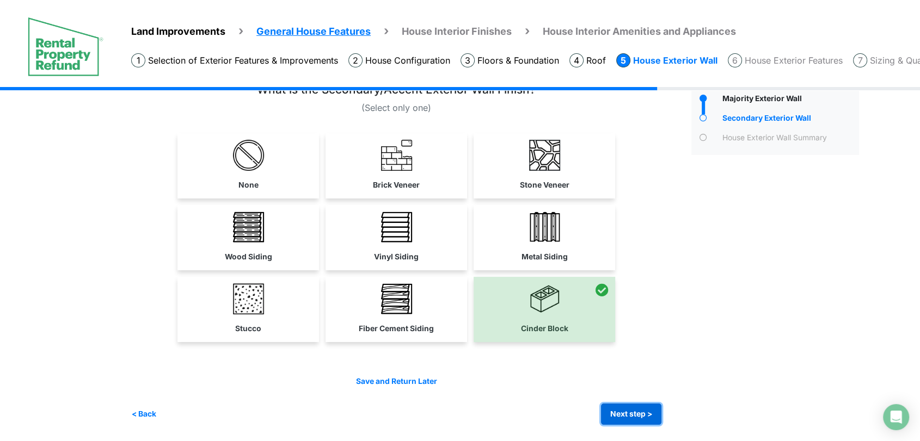
click at [647, 404] on button "Next step >" at bounding box center [631, 414] width 60 height 21
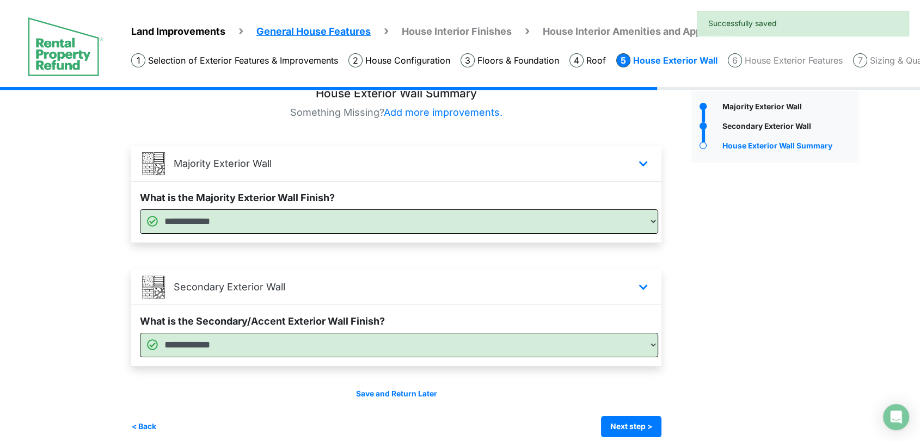
scroll to position [34, 0]
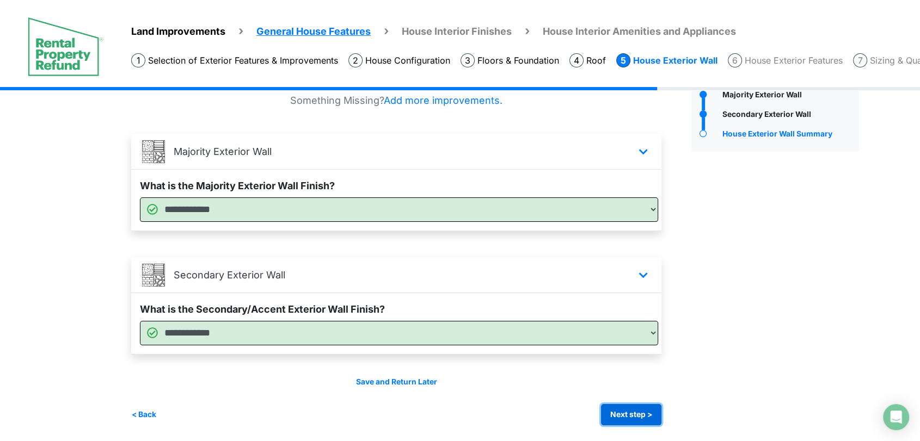
click at [632, 415] on button "Next step >" at bounding box center [631, 414] width 60 height 21
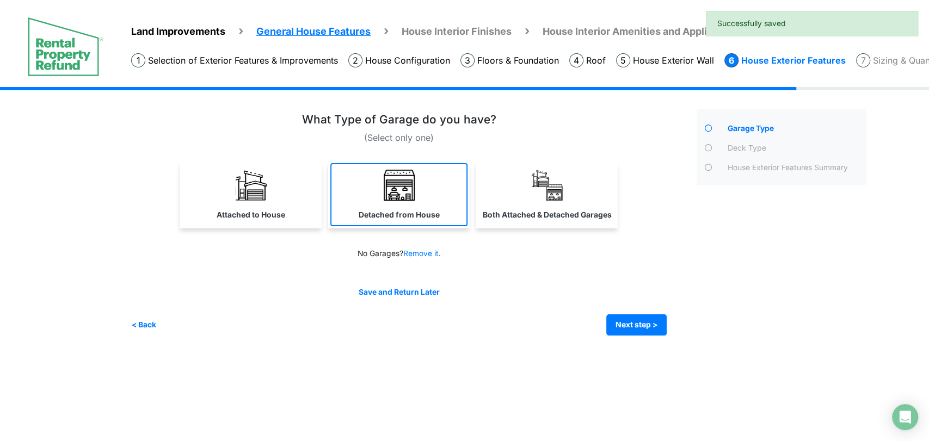
click at [417, 197] on link "Detached from House" at bounding box center [398, 194] width 137 height 63
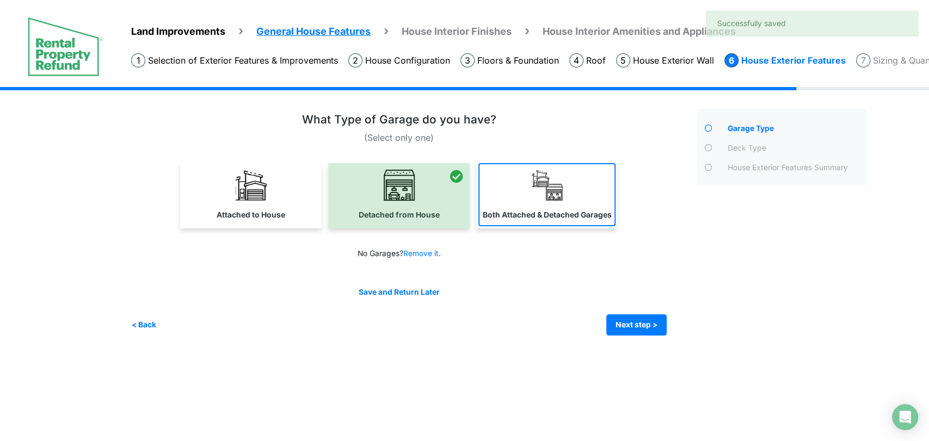
click at [518, 210] on label "Both Attached & Detached Garages" at bounding box center [547, 215] width 129 height 11
select select "*"
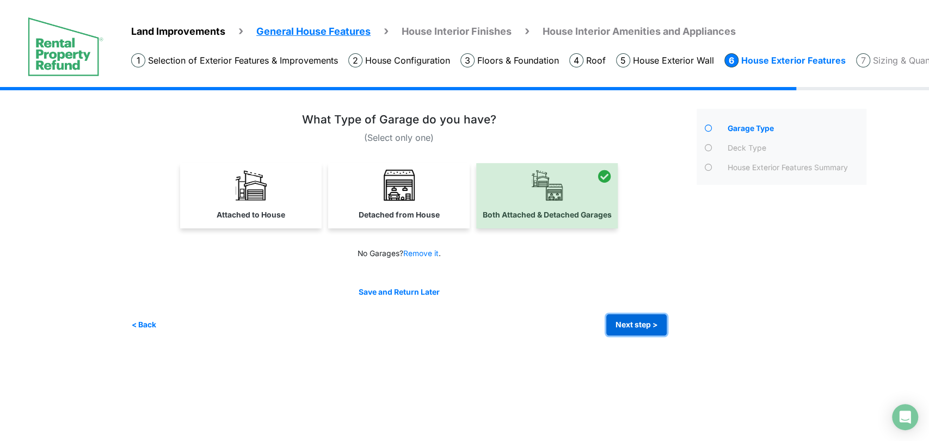
click at [637, 328] on button "Next step >" at bounding box center [636, 325] width 60 height 21
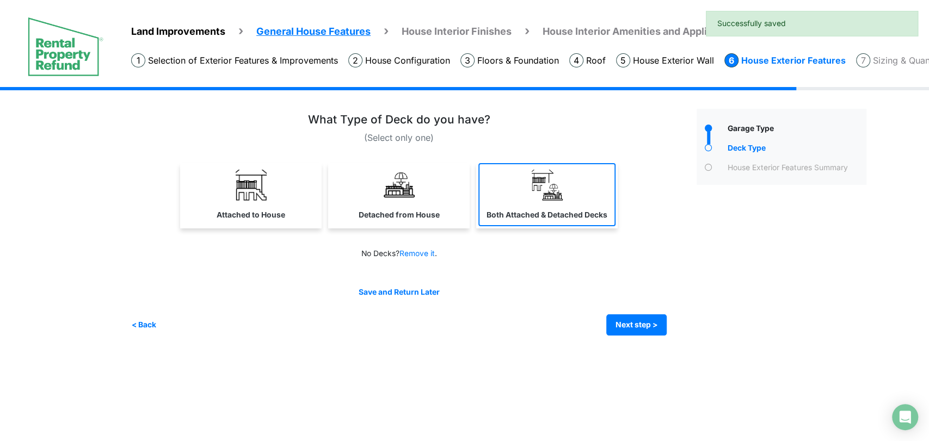
click at [522, 206] on link "Both Attached & Detached Decks" at bounding box center [546, 194] width 137 height 63
select select "*"
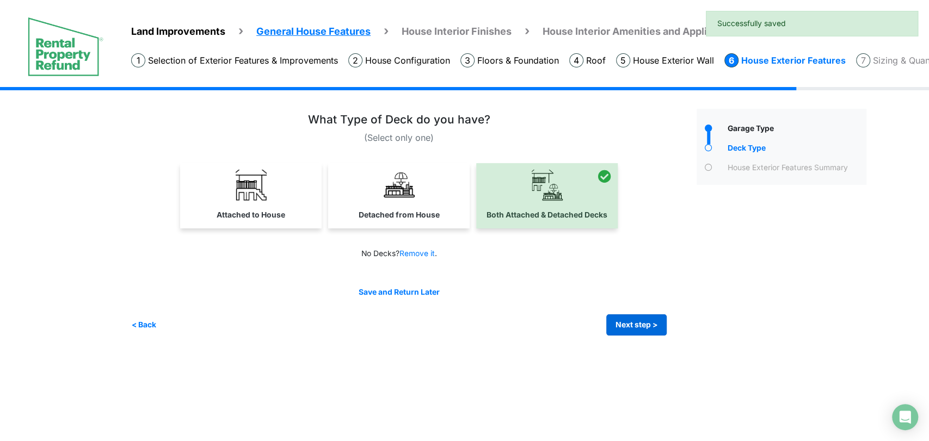
drag, startPoint x: 636, startPoint y: 312, endPoint x: 640, endPoint y: 326, distance: 14.1
click at [636, 315] on div "Save and Return Later < Back Next step > Save and submit" at bounding box center [399, 311] width 536 height 49
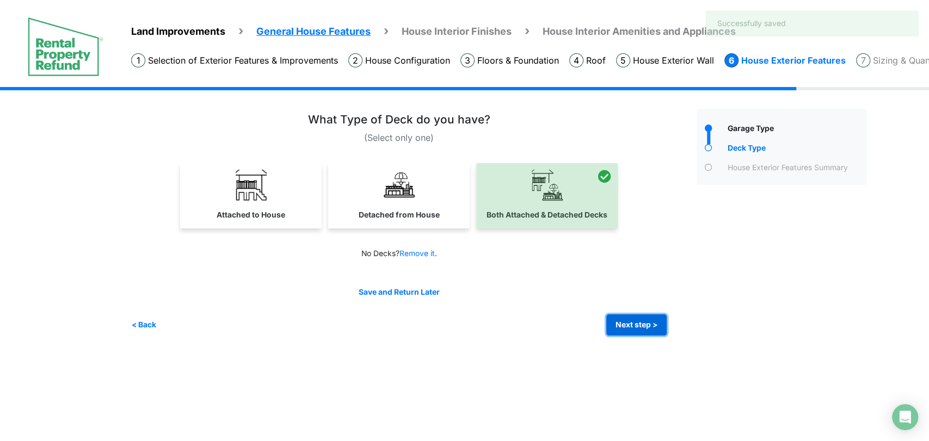
click at [640, 327] on button "Next step >" at bounding box center [636, 325] width 60 height 21
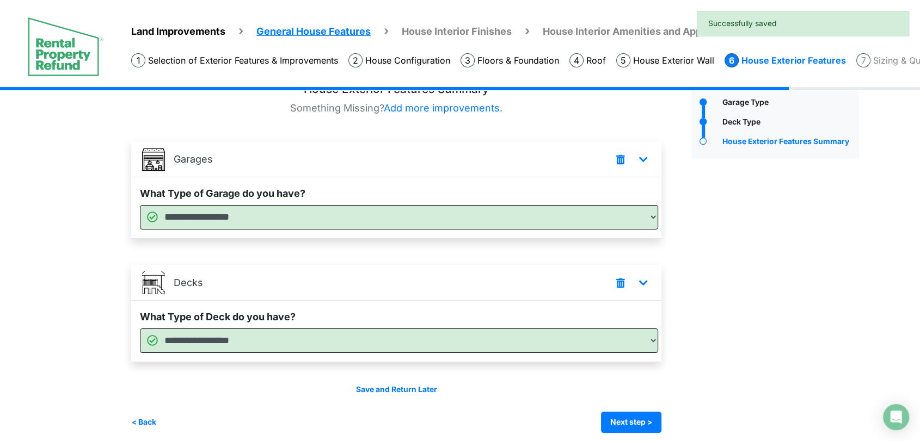
scroll to position [34, 0]
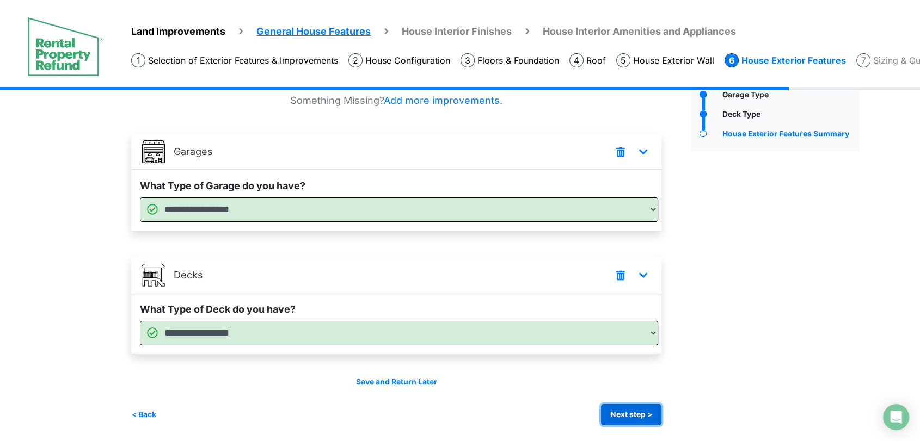
click at [632, 412] on button "Next step >" at bounding box center [631, 414] width 60 height 21
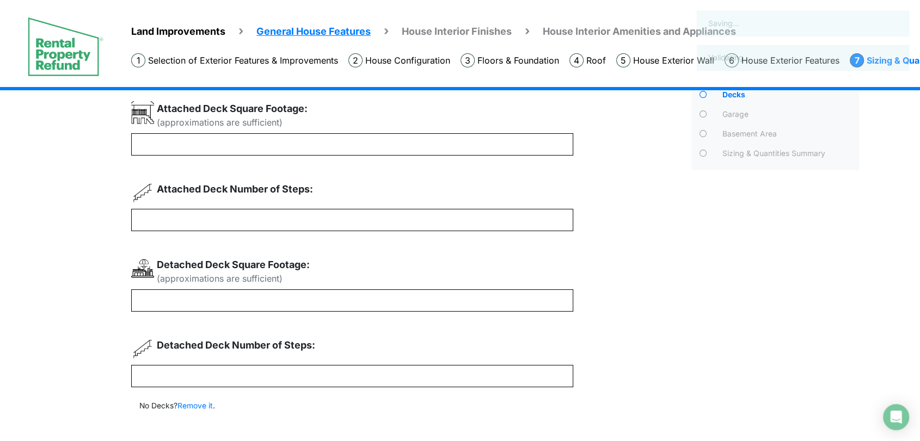
scroll to position [0, 0]
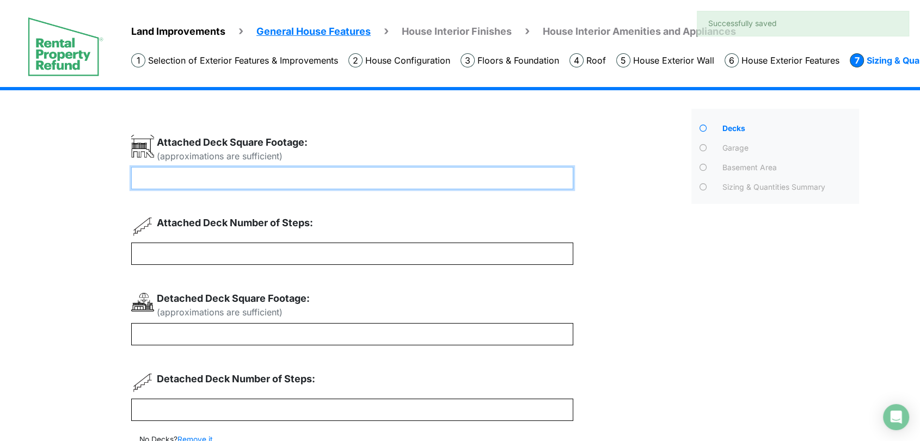
click at [459, 181] on input "number" at bounding box center [352, 178] width 442 height 22
type input "**"
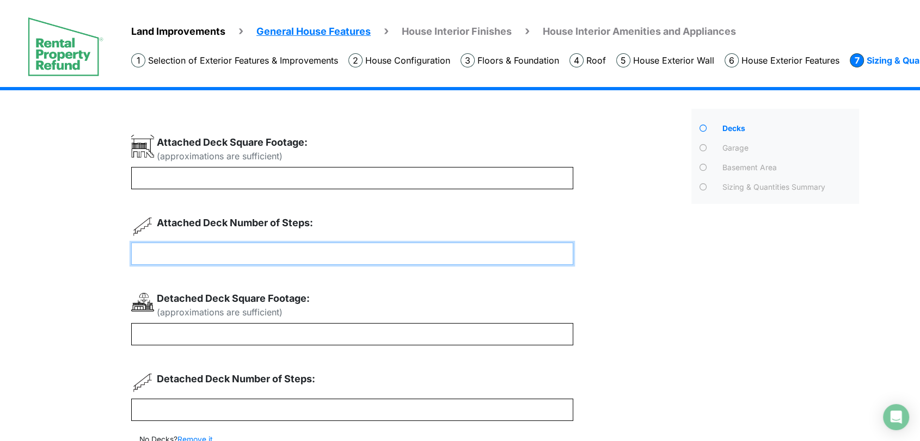
click at [448, 245] on input "number" at bounding box center [352, 254] width 442 height 22
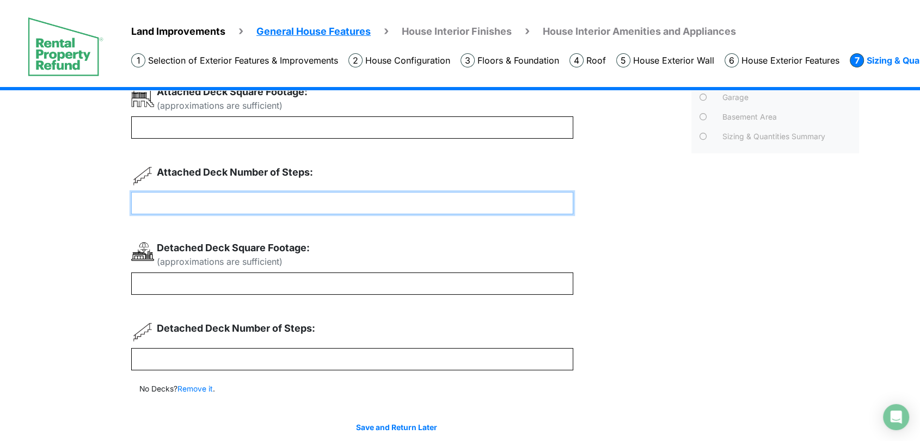
scroll to position [96, 0]
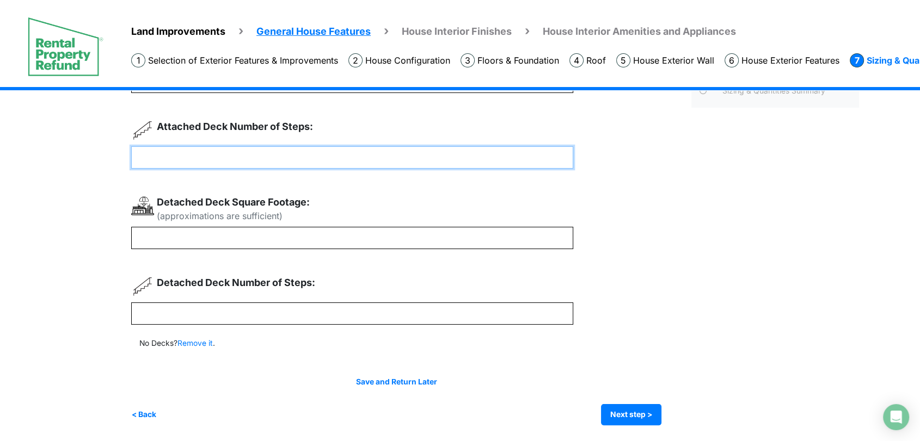
type input "**"
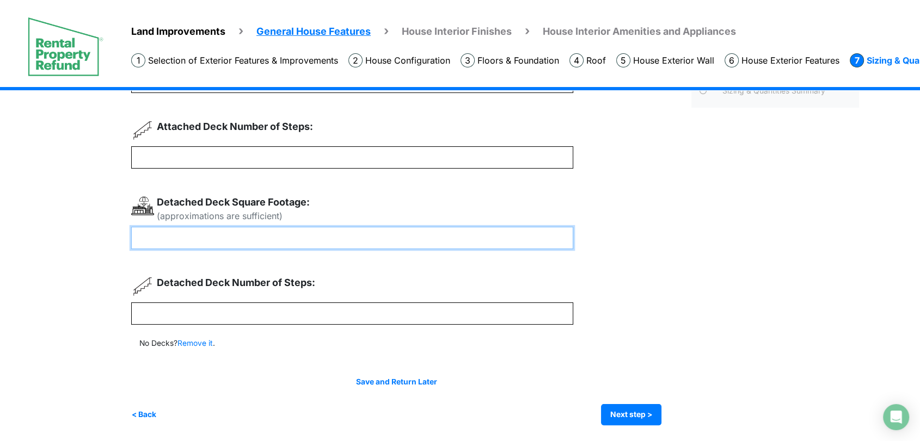
click at [437, 243] on input "number" at bounding box center [352, 238] width 442 height 22
type input "*"
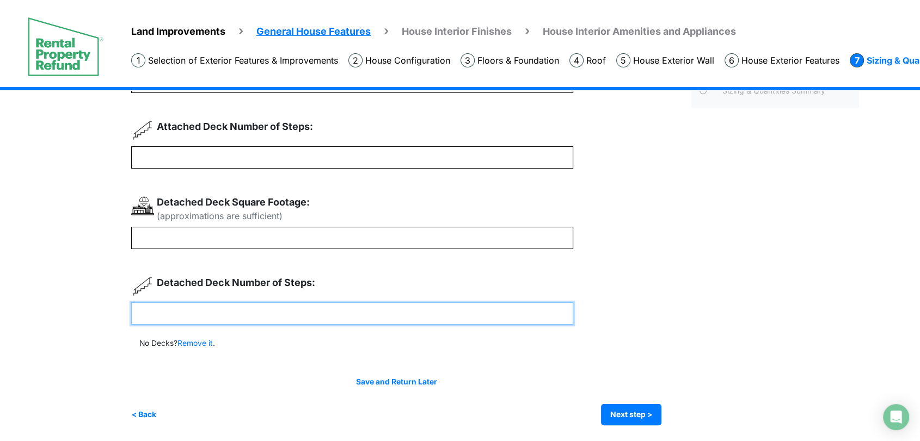
click at [457, 315] on input "number" at bounding box center [352, 314] width 442 height 22
type input "*"
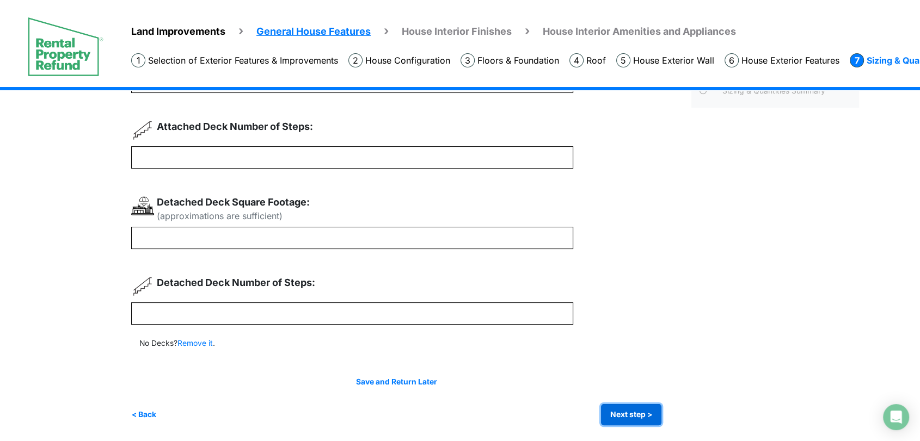
click at [644, 415] on button "Next step >" at bounding box center [631, 414] width 60 height 21
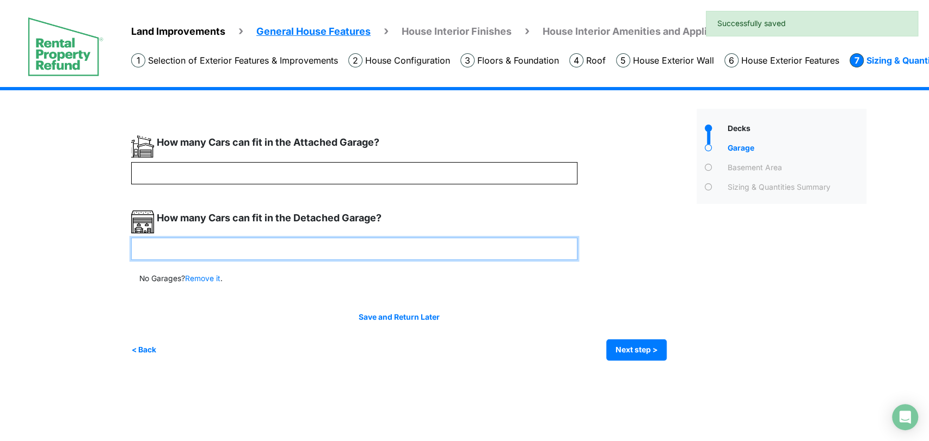
click at [471, 252] on input "number" at bounding box center [354, 249] width 446 height 22
type input "*"
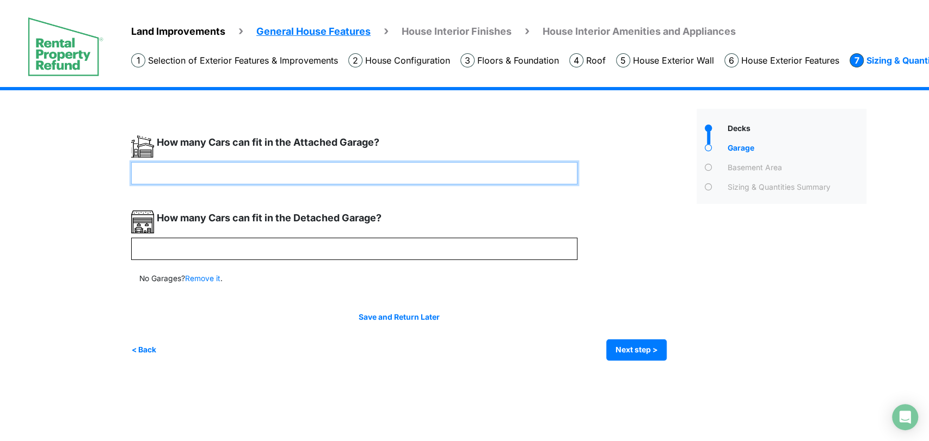
click at [468, 174] on input "number" at bounding box center [354, 173] width 446 height 22
type input "*"
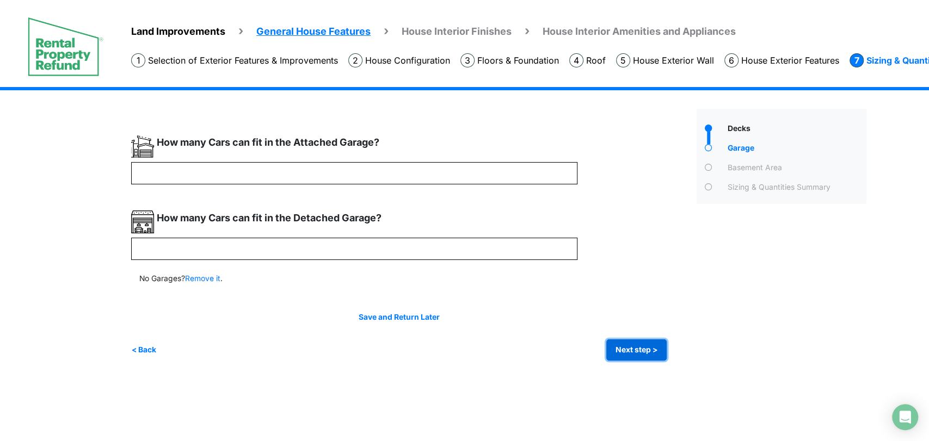
click at [620, 351] on button "Next step >" at bounding box center [636, 350] width 60 height 21
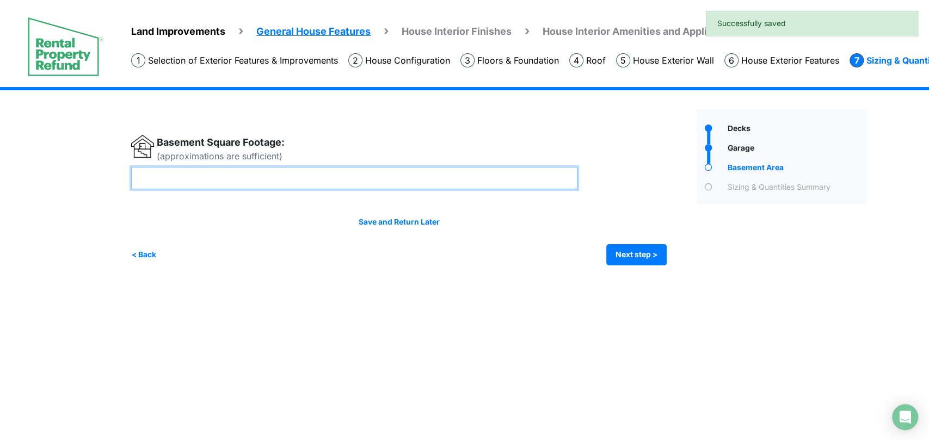
click at [457, 181] on input "number" at bounding box center [354, 178] width 446 height 22
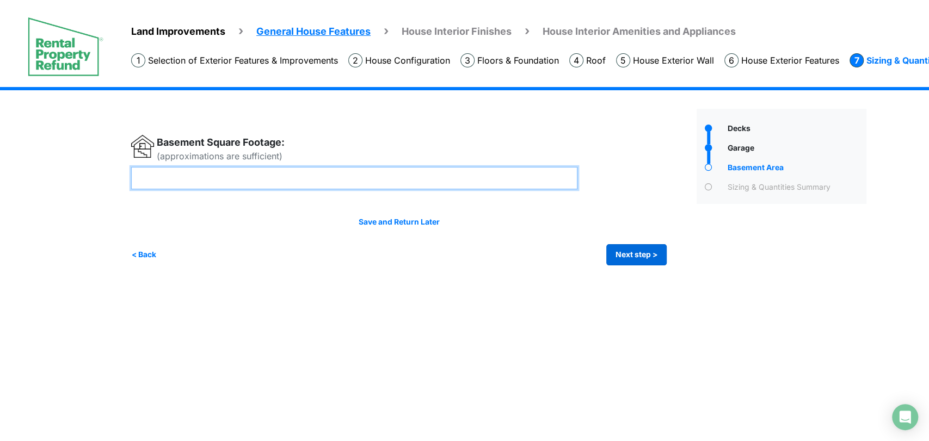
type input "****"
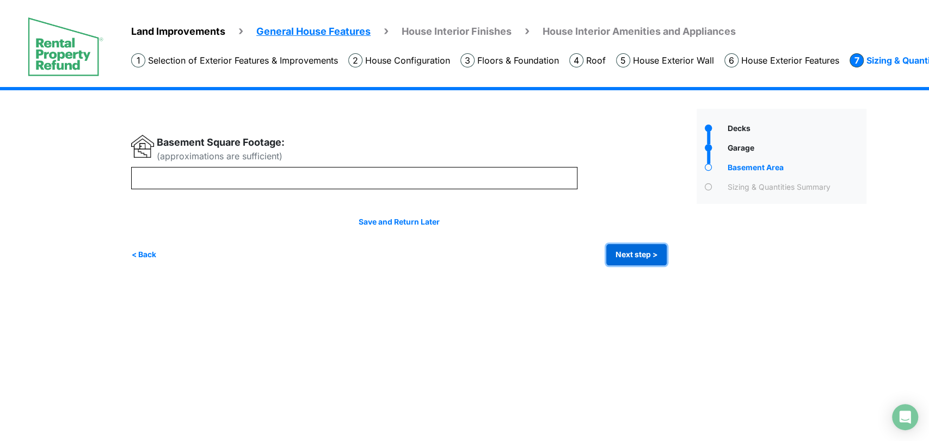
click at [641, 255] on button "Next step >" at bounding box center [636, 254] width 60 height 21
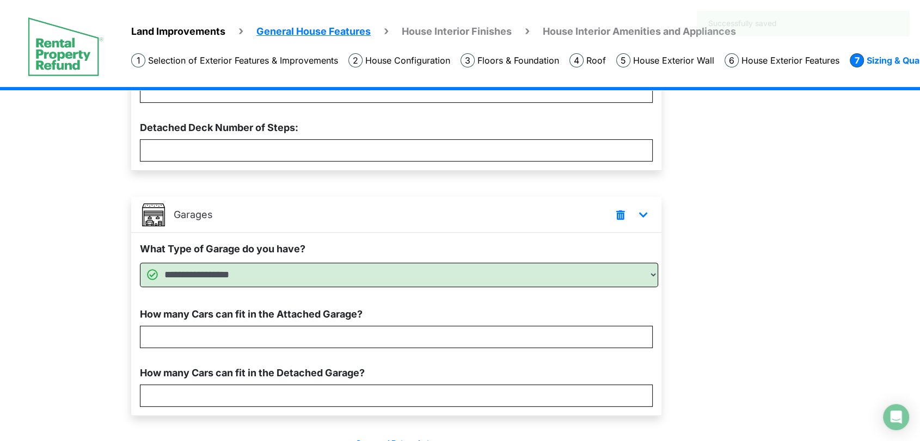
scroll to position [517, 0]
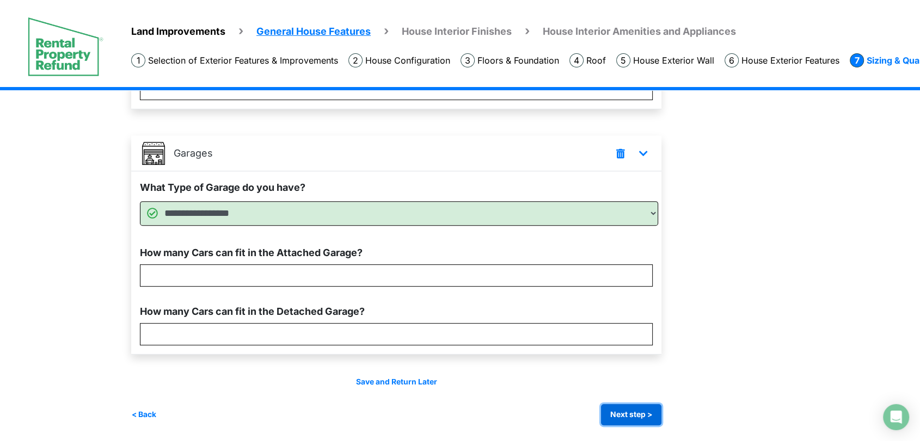
click at [650, 413] on button "Next step >" at bounding box center [631, 414] width 60 height 21
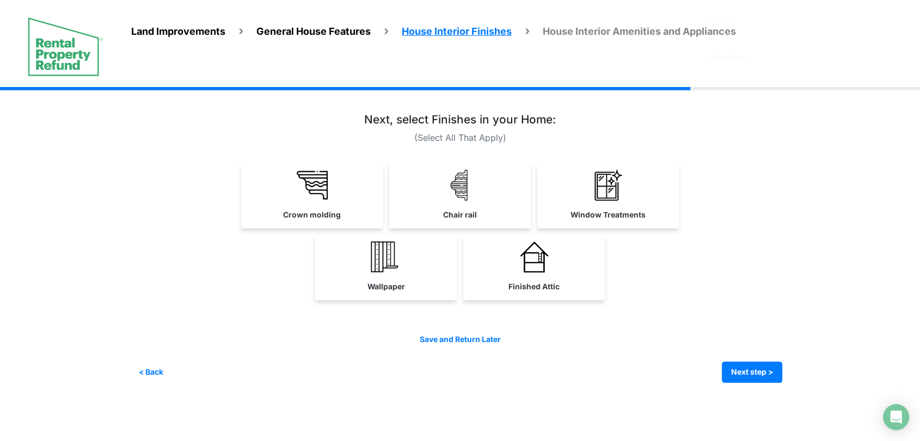
scroll to position [0, 0]
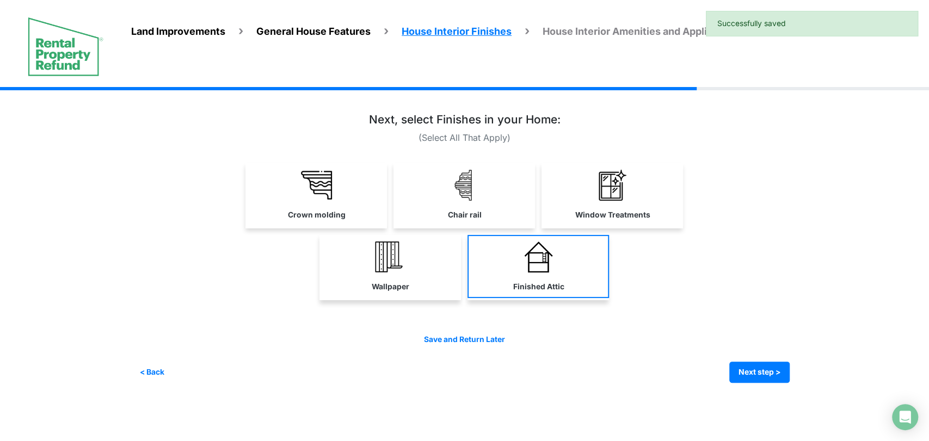
click at [610, 205] on link "Window Treatments" at bounding box center [613, 194] width 142 height 63
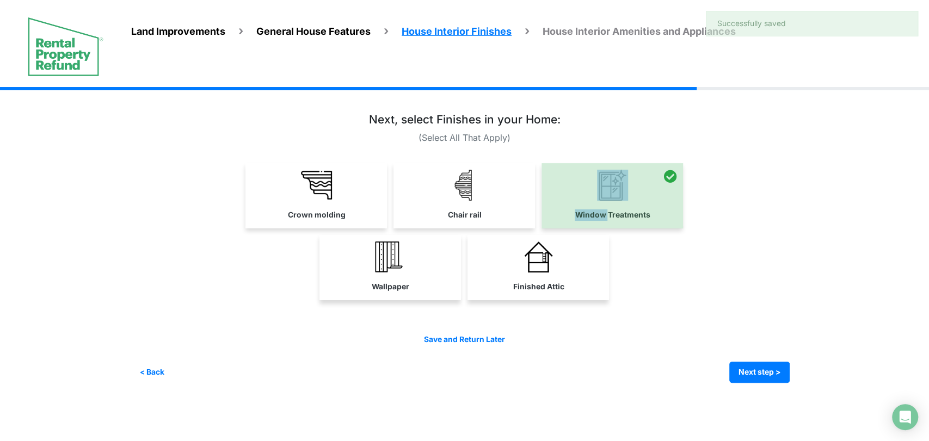
click at [579, 256] on link "Finished Attic" at bounding box center [539, 266] width 142 height 63
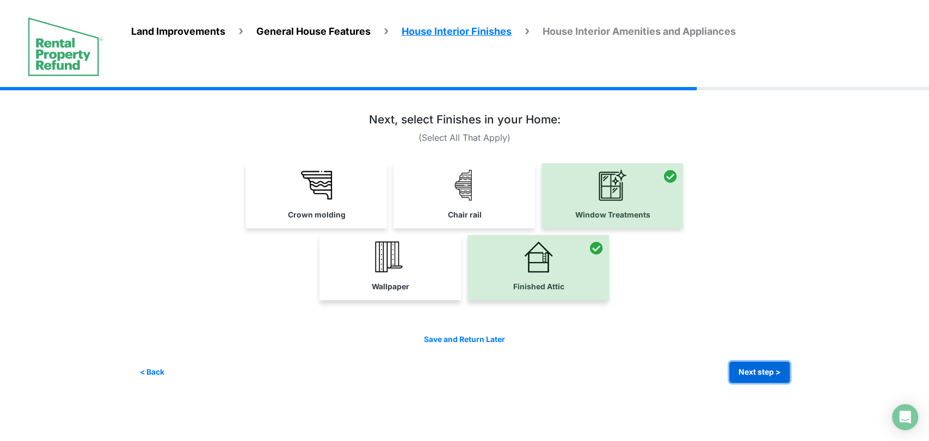
click at [769, 376] on button "Next step >" at bounding box center [759, 372] width 60 height 21
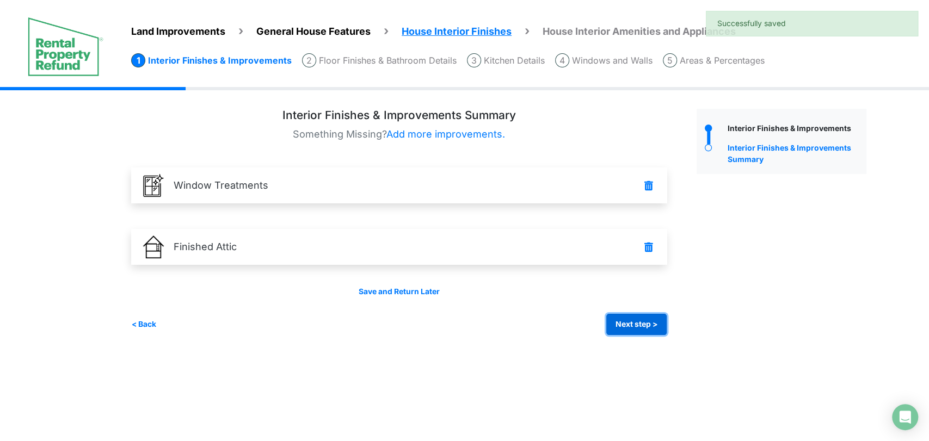
click at [624, 334] on button "Next step >" at bounding box center [636, 324] width 60 height 21
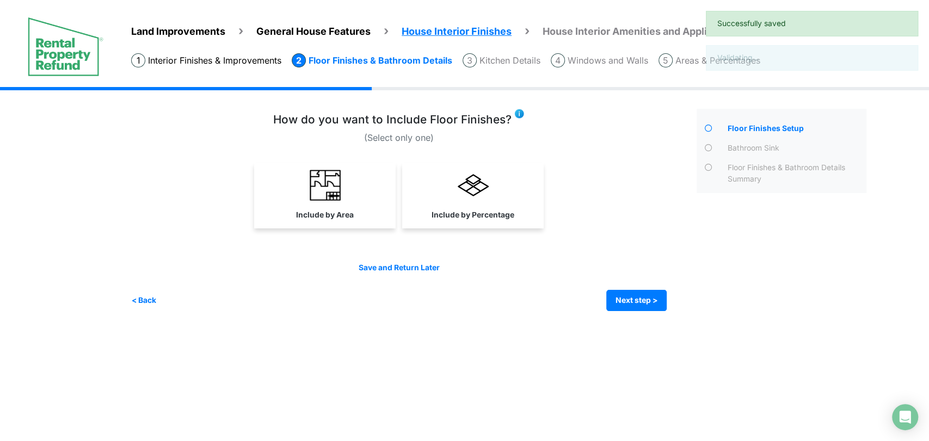
click at [483, 188] on img at bounding box center [473, 185] width 31 height 31
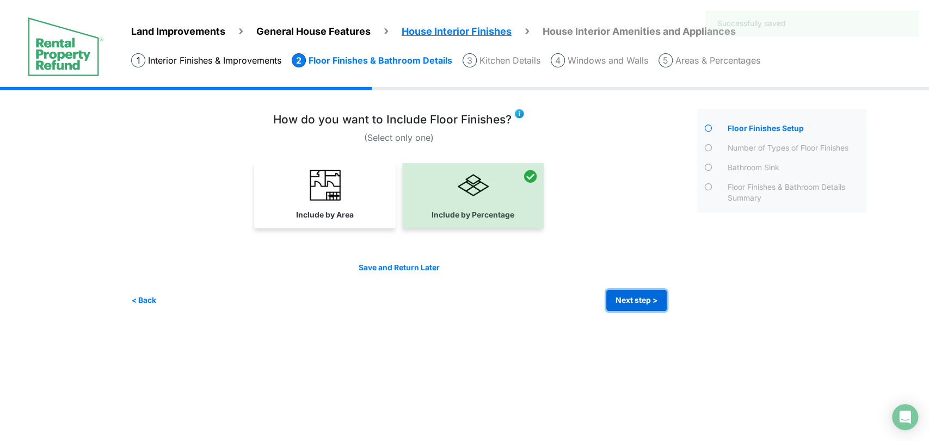
click at [643, 297] on button "Next step >" at bounding box center [636, 300] width 60 height 21
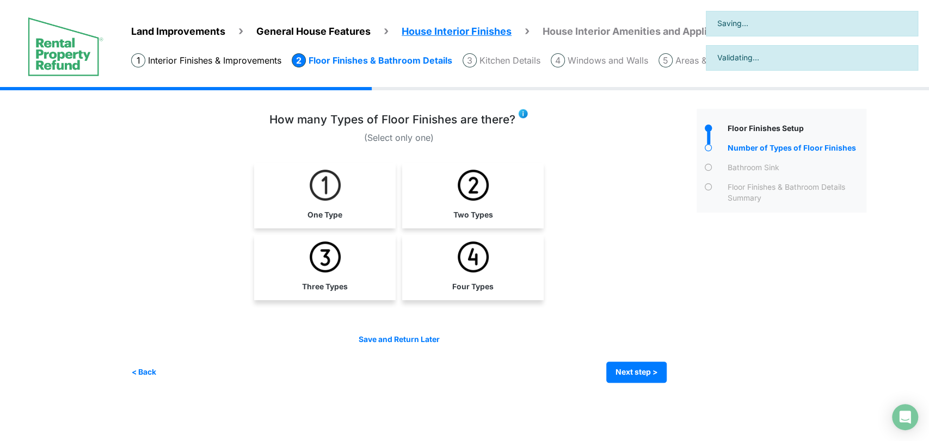
drag, startPoint x: 499, startPoint y: 211, endPoint x: 563, endPoint y: 280, distance: 94.3
click at [498, 211] on link "Two Types" at bounding box center [472, 194] width 137 height 63
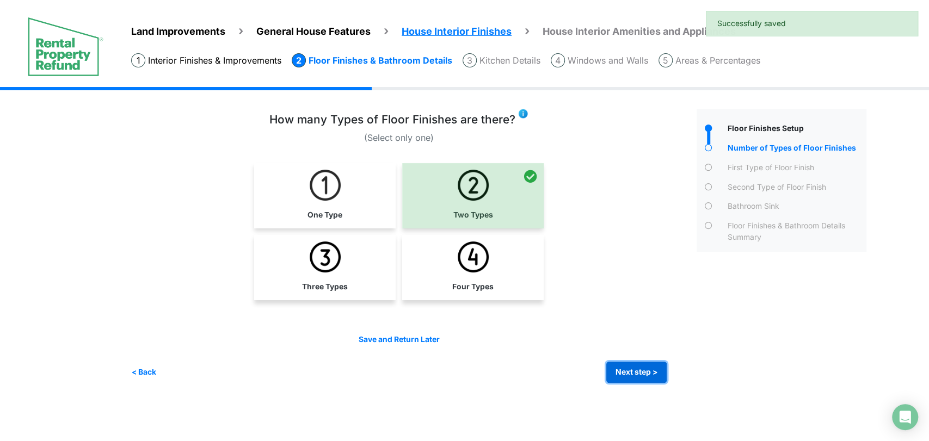
click at [637, 379] on button "Next step >" at bounding box center [636, 372] width 60 height 21
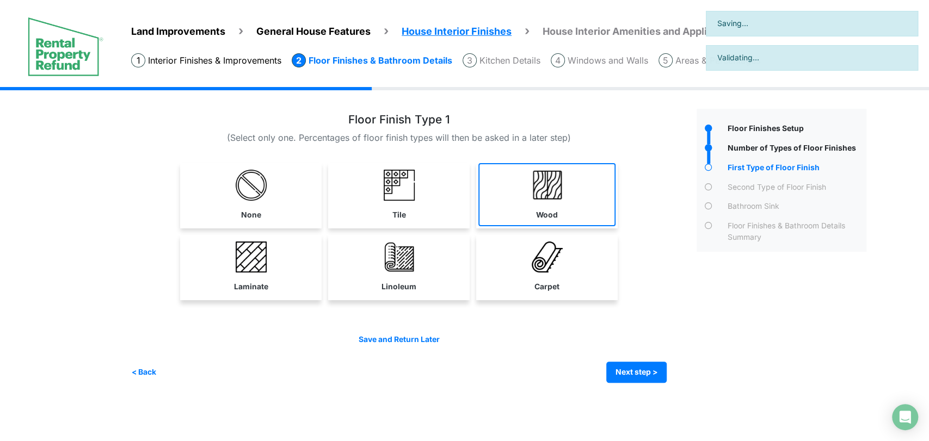
click at [514, 203] on link "Wood" at bounding box center [546, 194] width 137 height 63
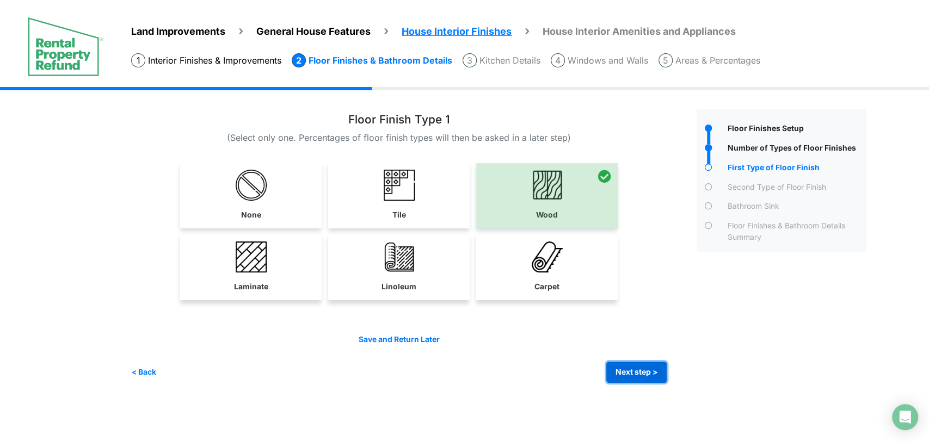
drag, startPoint x: 632, startPoint y: 376, endPoint x: 608, endPoint y: 342, distance: 41.7
click at [632, 375] on button "Next step >" at bounding box center [636, 372] width 60 height 21
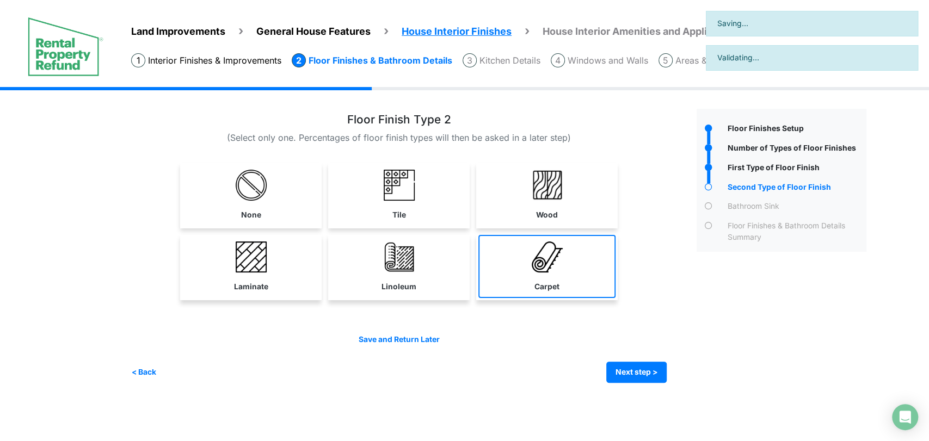
click at [567, 286] on link "Carpet" at bounding box center [546, 266] width 137 height 63
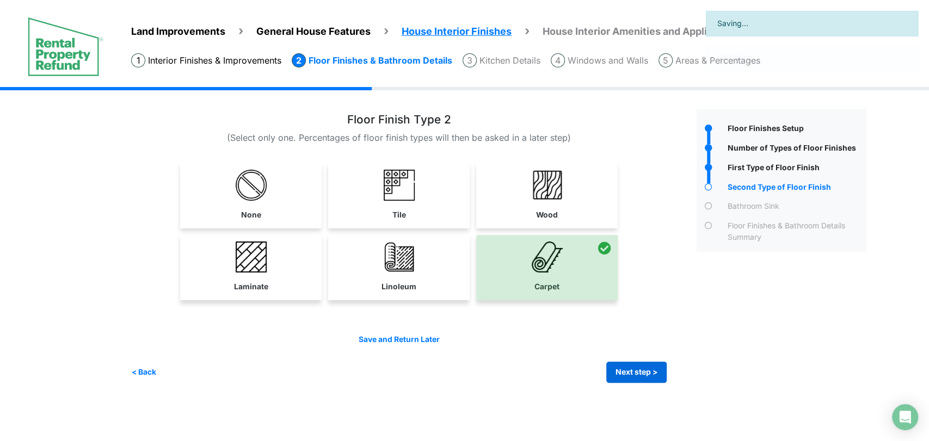
drag, startPoint x: 648, startPoint y: 389, endPoint x: 645, endPoint y: 378, distance: 11.2
click at [648, 389] on div "Irrigation Flag pole" at bounding box center [502, 243] width 743 height 312
click at [644, 375] on button "Next step >" at bounding box center [636, 372] width 60 height 21
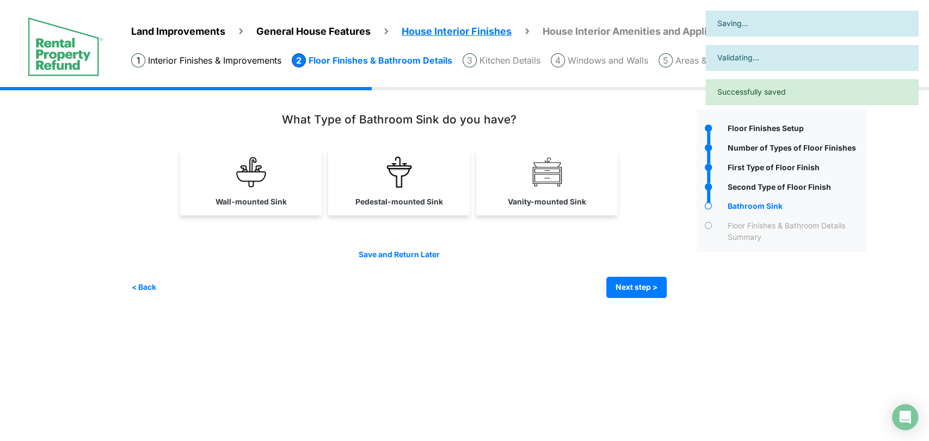
click at [562, 226] on div "Wall-mounted Sink" at bounding box center [409, 205] width 557 height 185
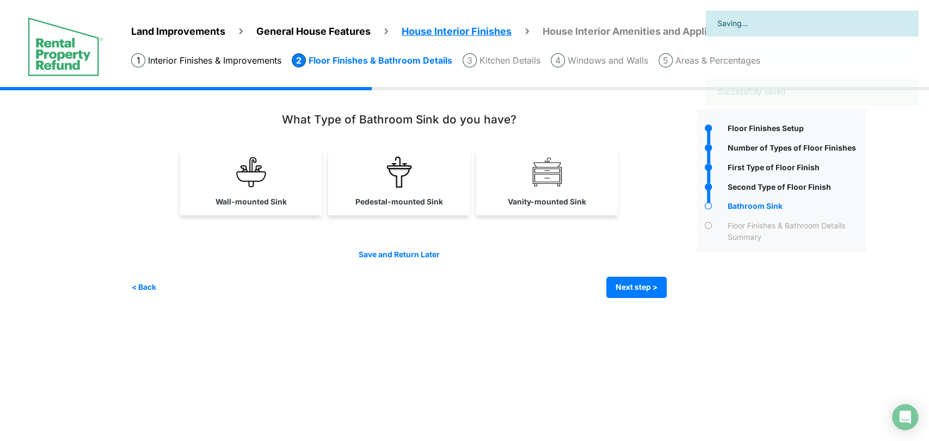
drag, startPoint x: 549, startPoint y: 191, endPoint x: 577, endPoint y: 235, distance: 52.4
click at [549, 190] on link "Vanity-mounted Sink" at bounding box center [546, 181] width 137 height 63
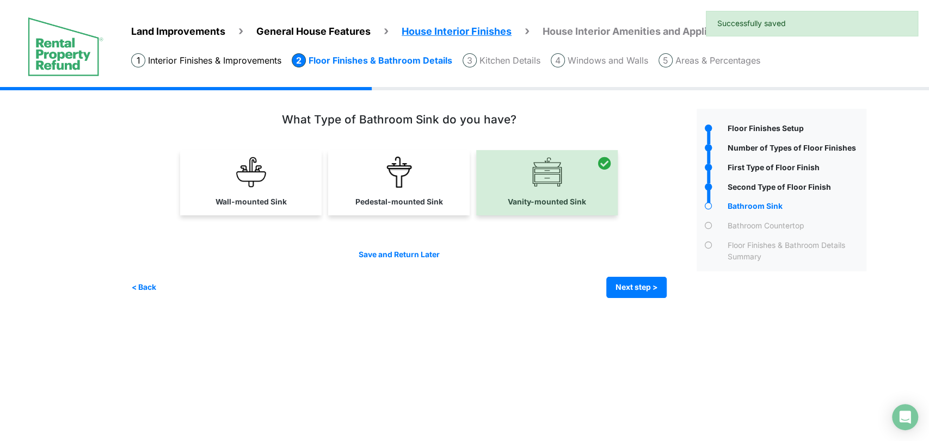
click at [620, 275] on div "Save and Return Later < Back Next step > Save and submit" at bounding box center [399, 273] width 536 height 49
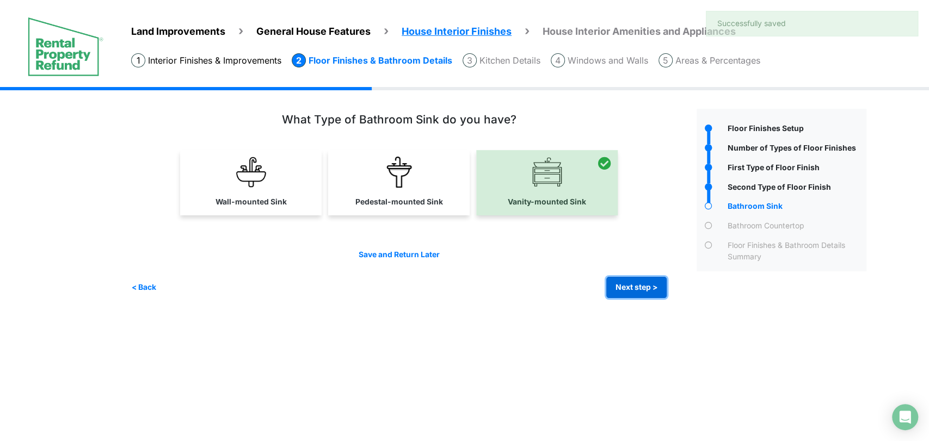
click at [626, 280] on button "Next step >" at bounding box center [636, 287] width 60 height 21
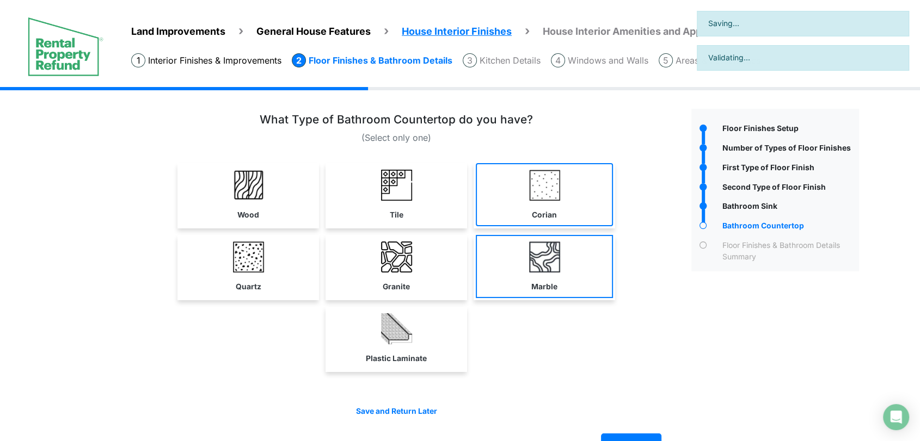
click at [546, 206] on link "Corian" at bounding box center [544, 194] width 137 height 63
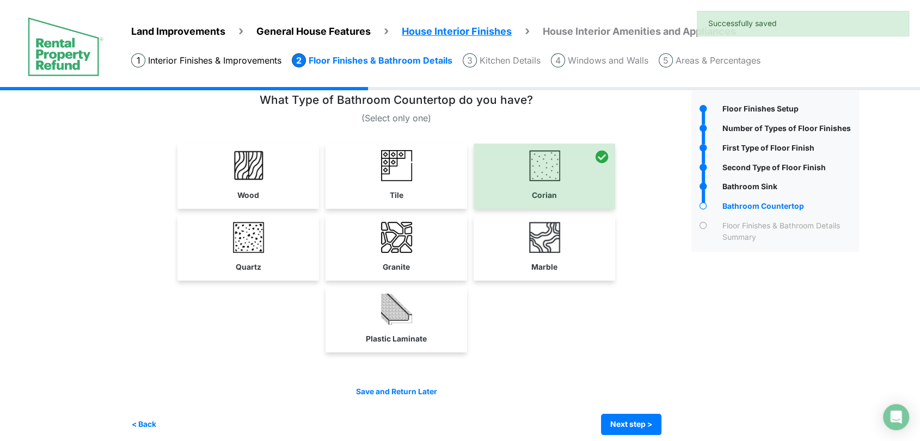
scroll to position [30, 0]
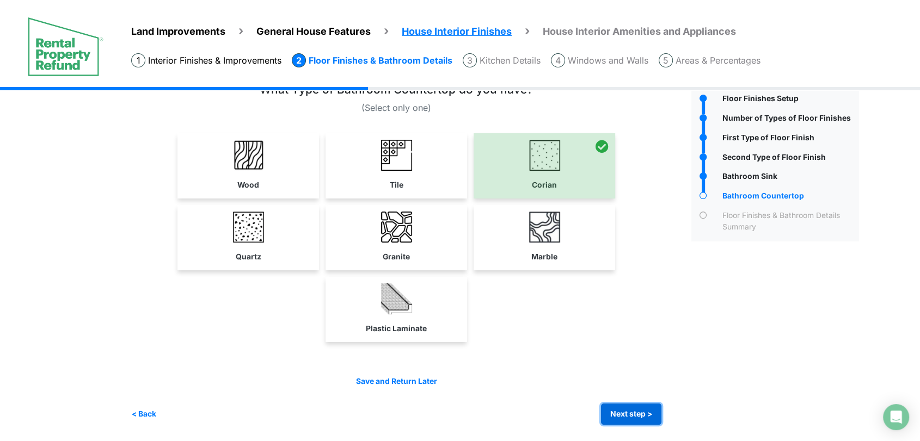
click at [632, 408] on button "Next step >" at bounding box center [631, 414] width 60 height 21
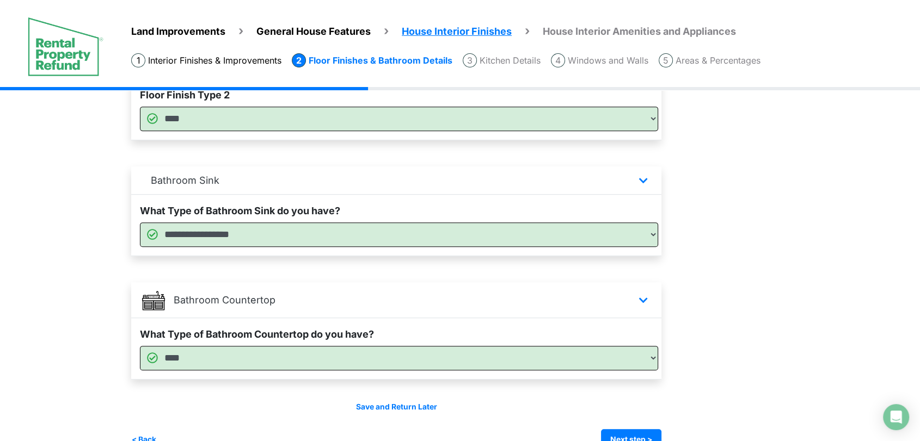
scroll to position [520, 0]
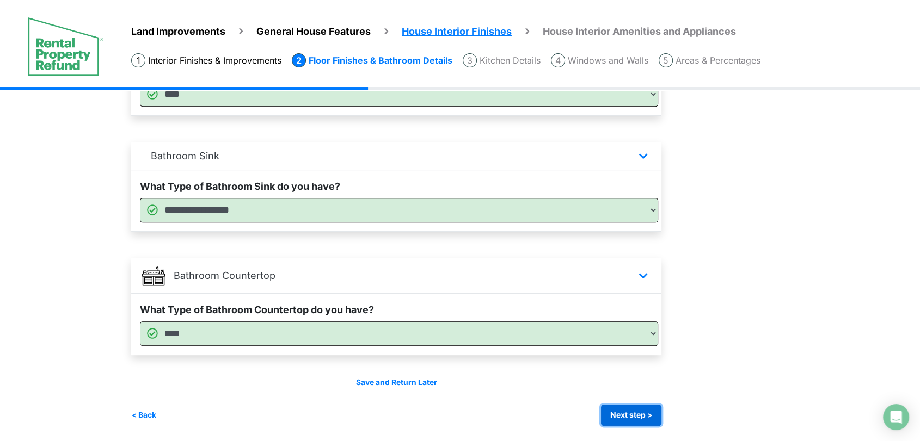
click at [629, 410] on button "Next step >" at bounding box center [631, 415] width 60 height 21
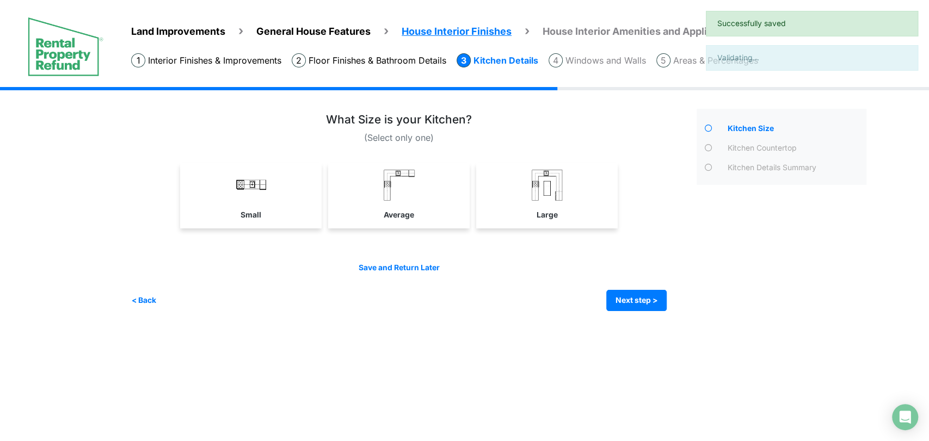
click at [515, 231] on div "Small" at bounding box center [399, 199] width 536 height 72
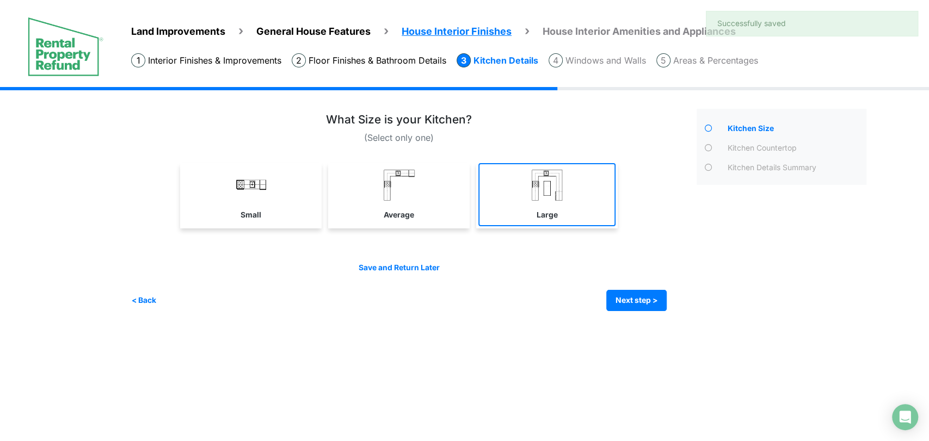
click at [519, 217] on link "Large" at bounding box center [546, 194] width 137 height 63
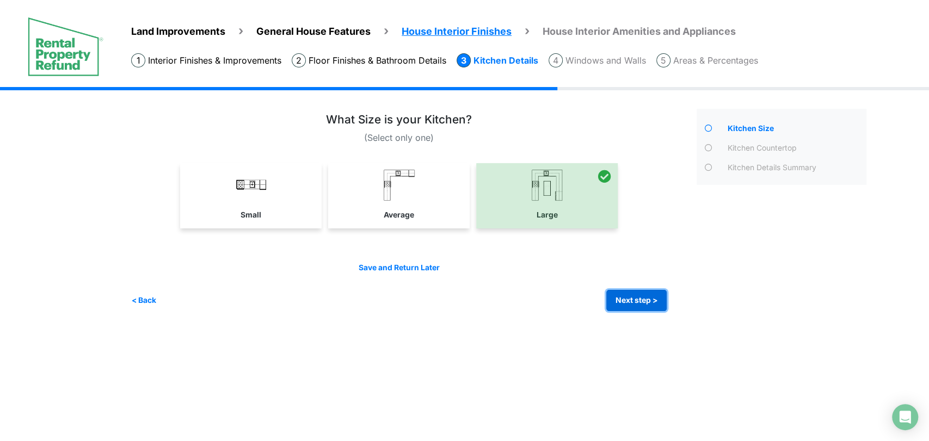
click at [607, 297] on button "Next step >" at bounding box center [636, 300] width 60 height 21
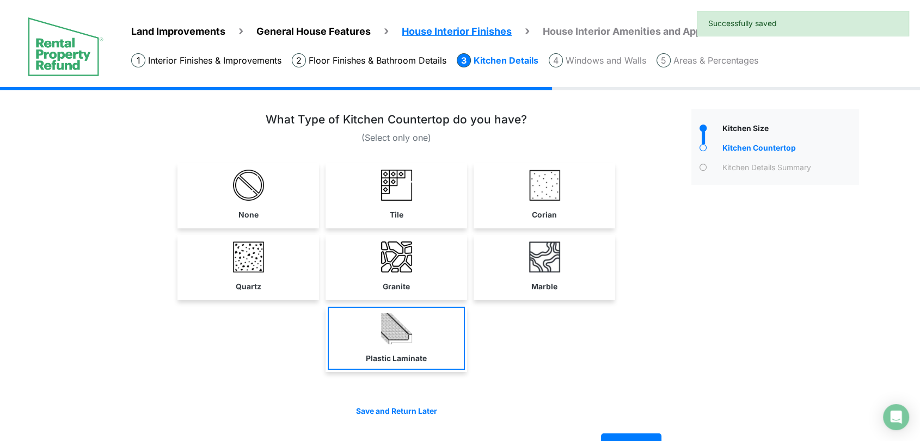
scroll to position [30, 0]
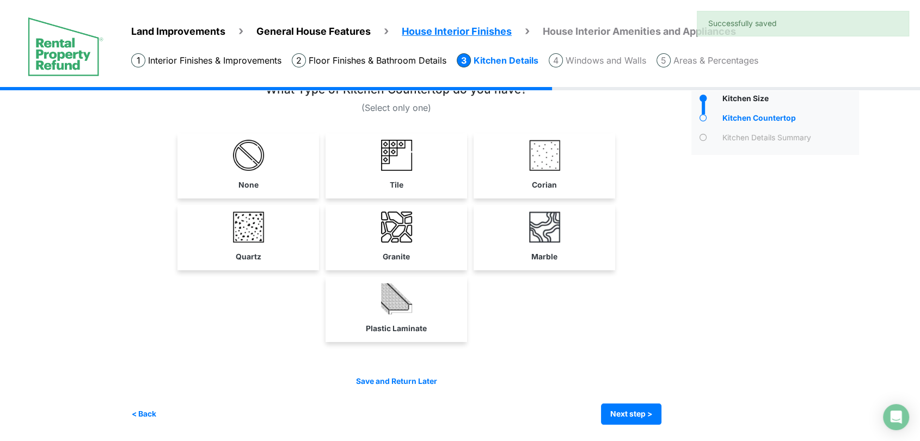
click at [439, 314] on link "Plastic Laminate" at bounding box center [396, 308] width 137 height 63
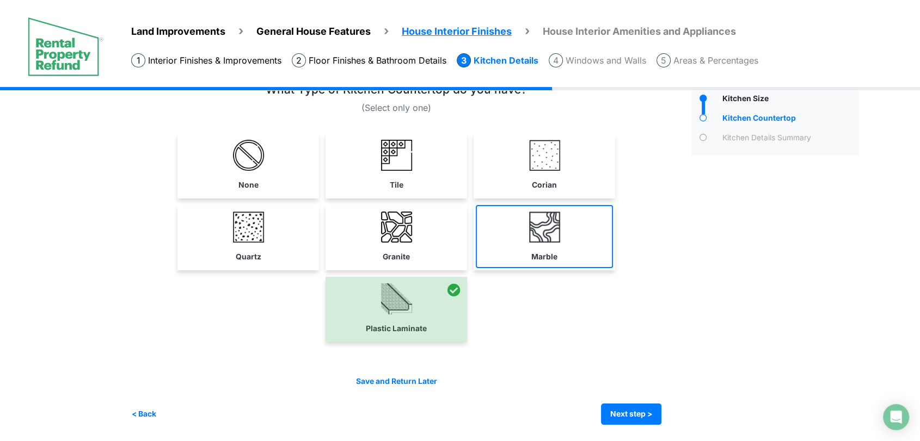
click at [528, 246] on link "Marble" at bounding box center [544, 236] width 137 height 63
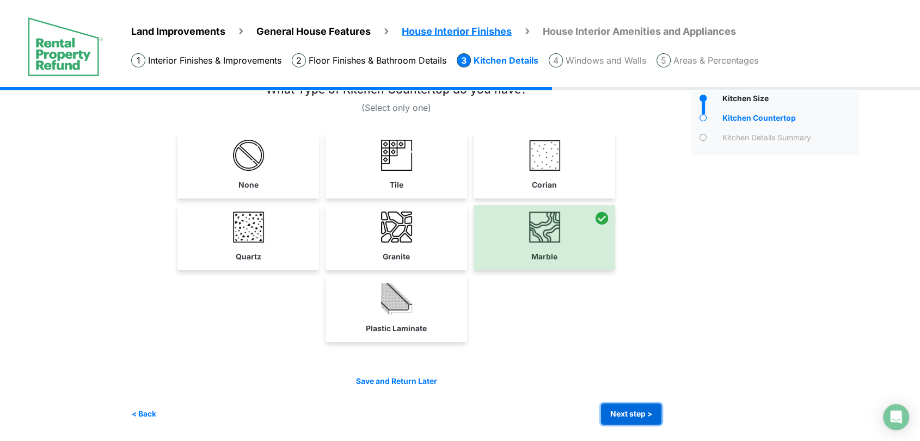
click at [650, 407] on button "Next step >" at bounding box center [631, 414] width 60 height 21
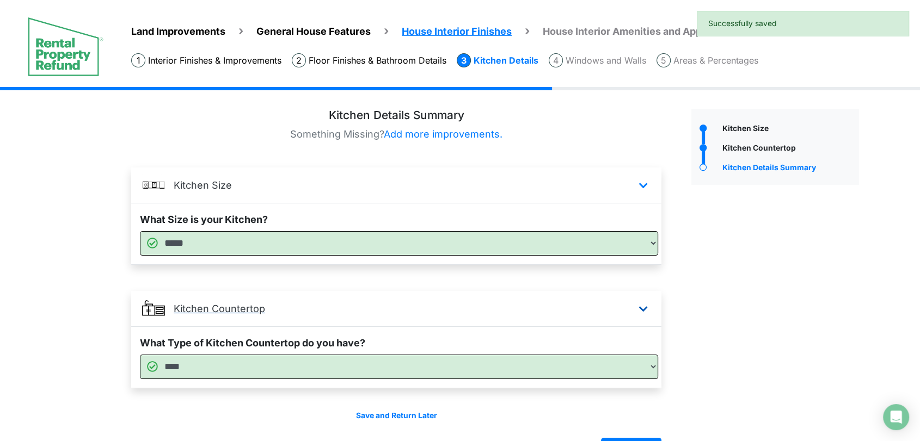
scroll to position [34, 0]
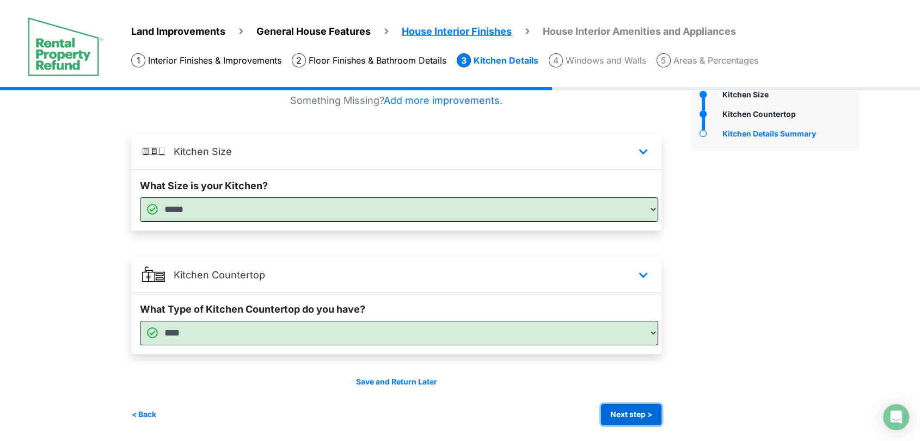
click at [640, 420] on button "Next step >" at bounding box center [631, 414] width 60 height 21
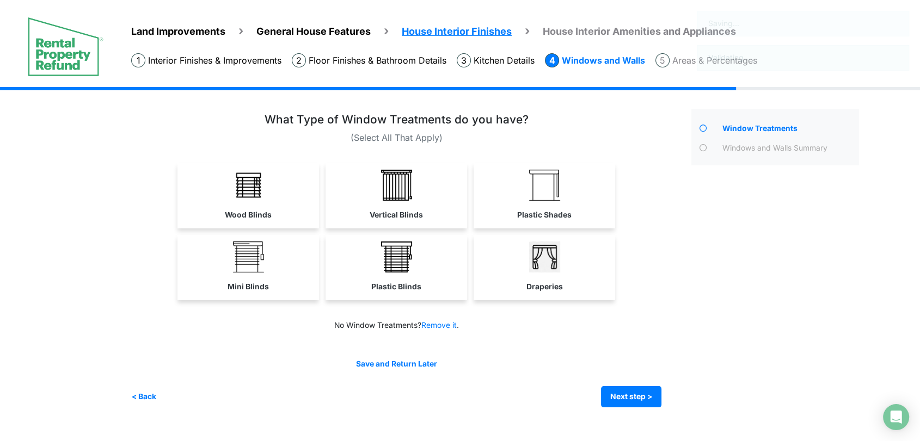
scroll to position [0, 0]
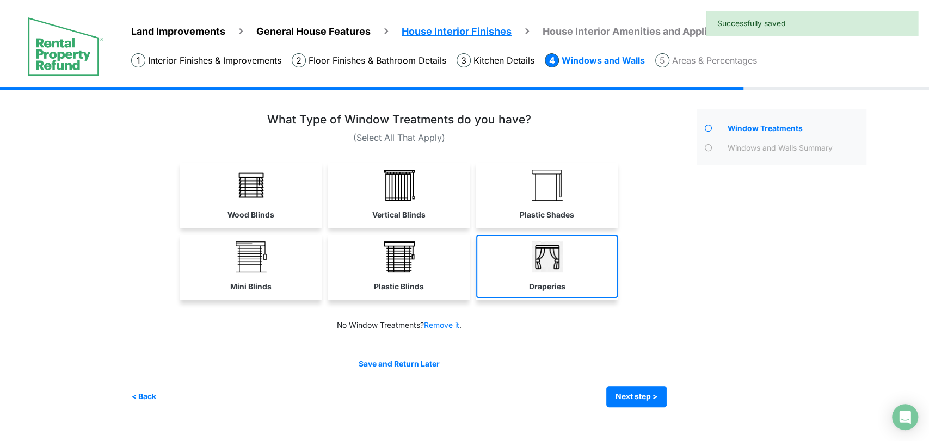
click at [520, 286] on link "Draperies" at bounding box center [547, 266] width 142 height 63
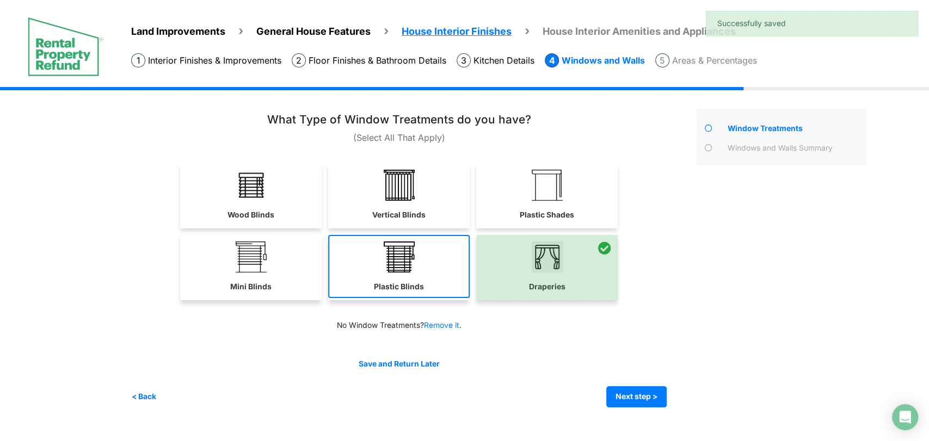
click at [420, 265] on link "Plastic Blinds" at bounding box center [399, 266] width 142 height 63
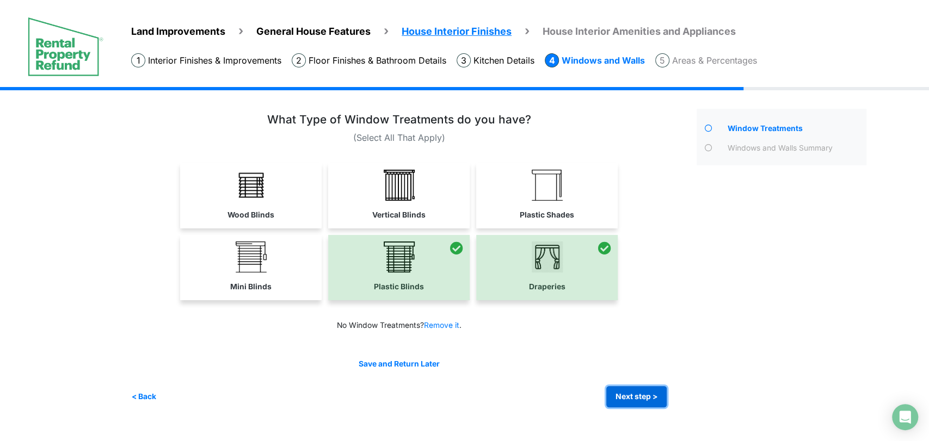
click at [644, 395] on button "Next step >" at bounding box center [636, 396] width 60 height 21
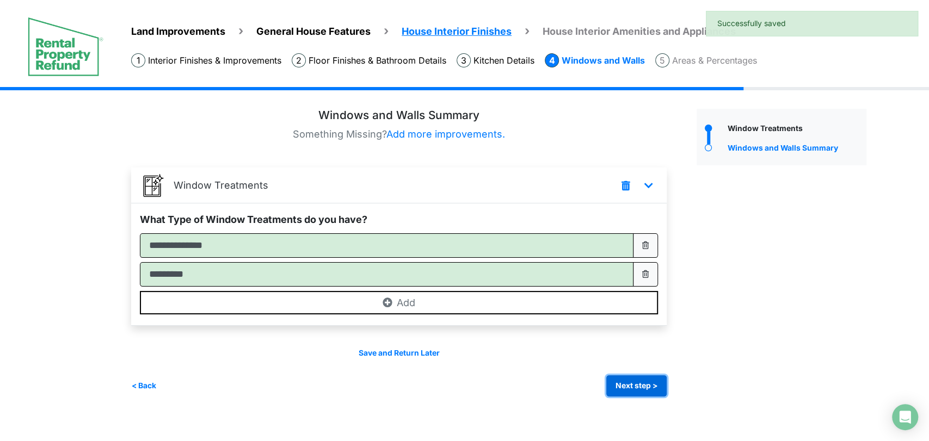
click at [646, 388] on button "Next step >" at bounding box center [636, 386] width 60 height 21
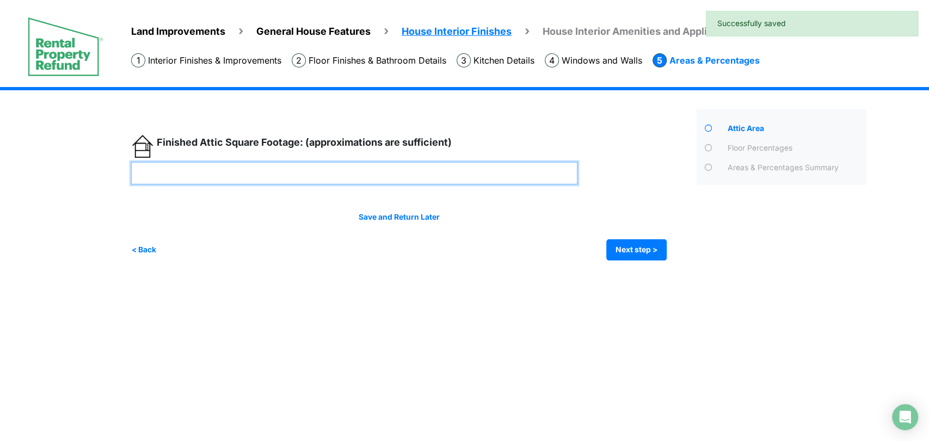
click at [463, 175] on input "number" at bounding box center [354, 173] width 446 height 22
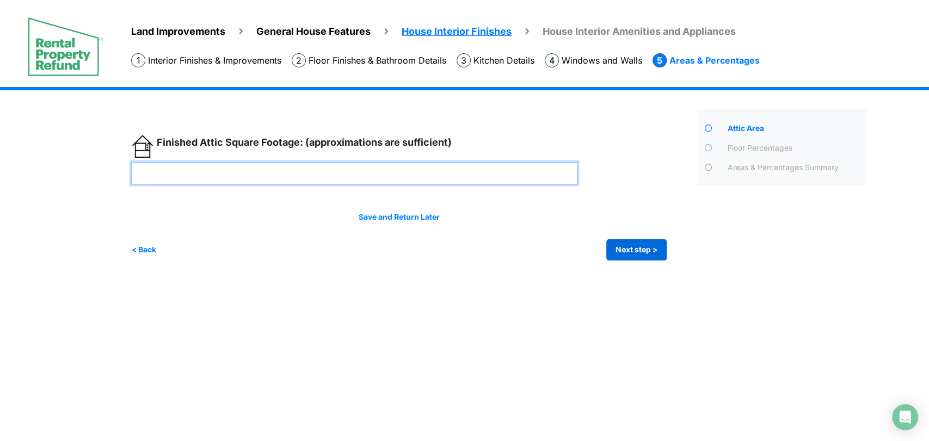
type input "***"
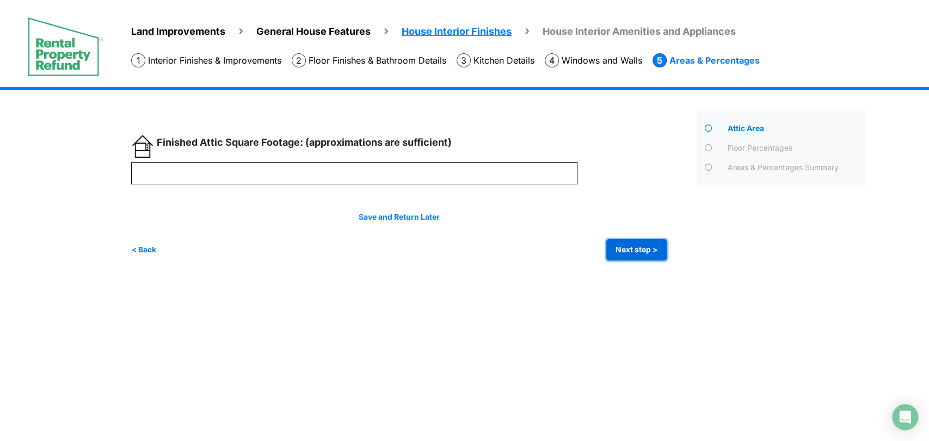
click at [618, 249] on button "Next step >" at bounding box center [636, 249] width 60 height 21
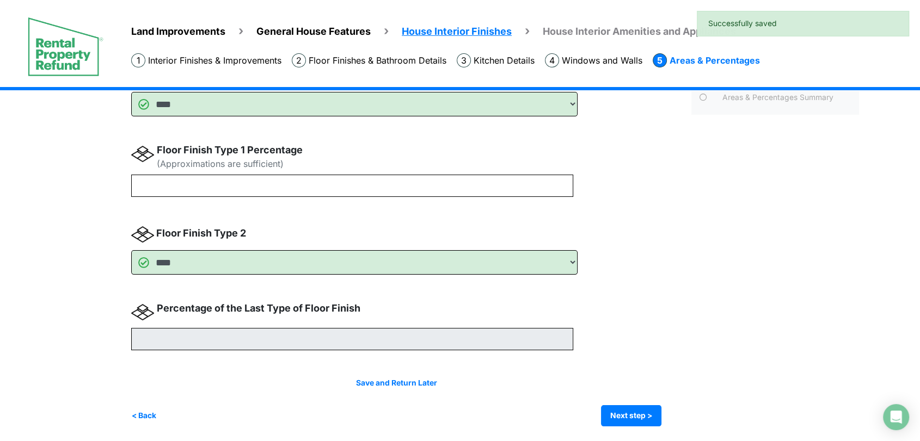
scroll to position [71, 0]
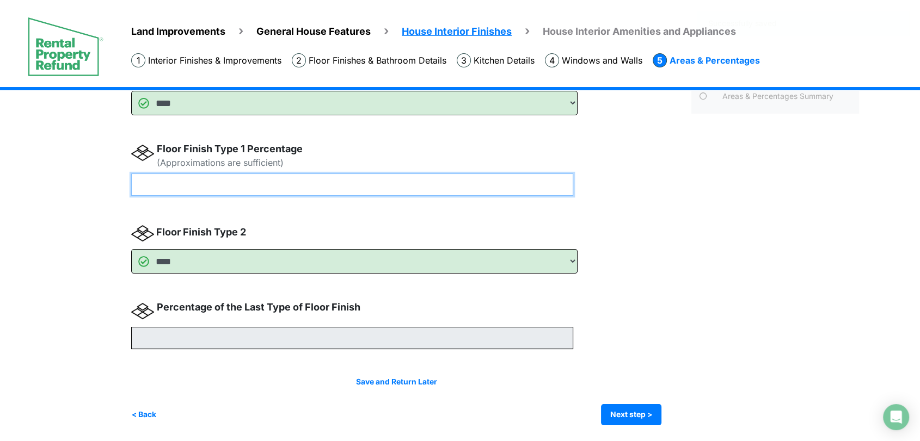
click at [281, 180] on input "number" at bounding box center [352, 185] width 442 height 22
type input "**"
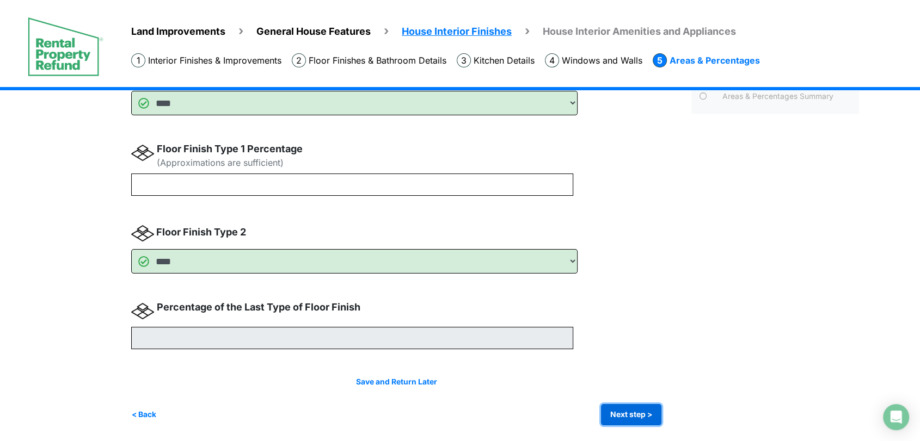
type input "**"
click at [636, 411] on button "Next step >" at bounding box center [631, 414] width 60 height 21
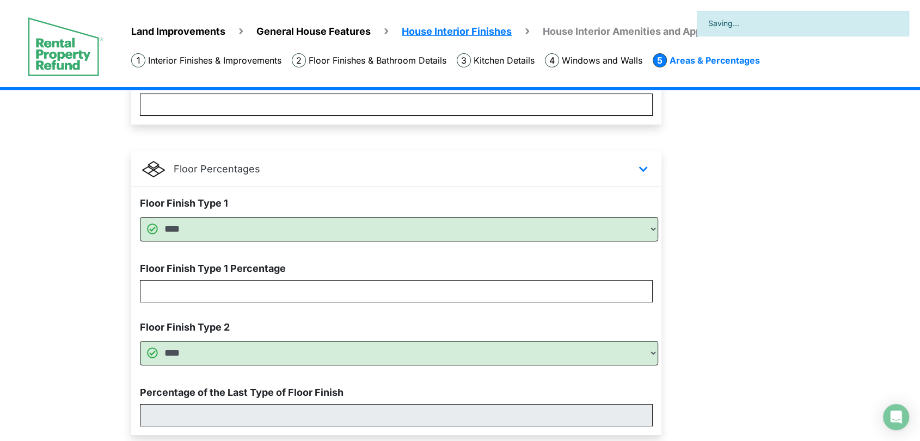
scroll to position [211, 0]
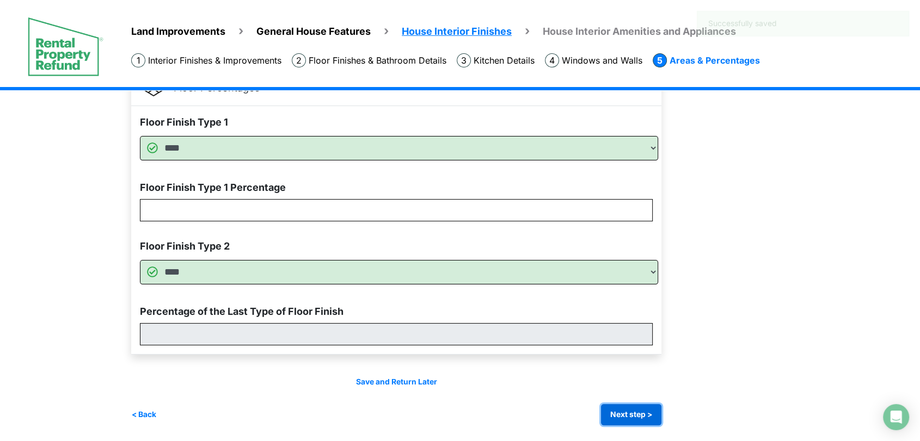
click at [625, 414] on button "Next step >" at bounding box center [631, 414] width 60 height 21
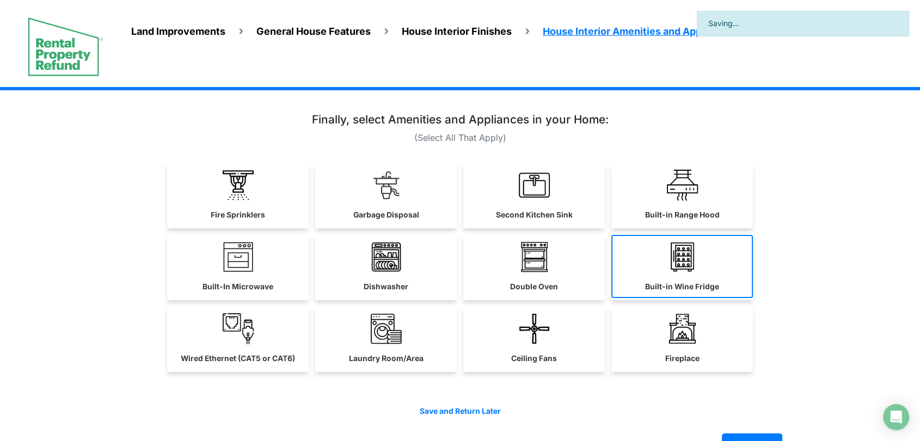
click at [623, 274] on link "Built-in Wine Fridge" at bounding box center [682, 266] width 142 height 63
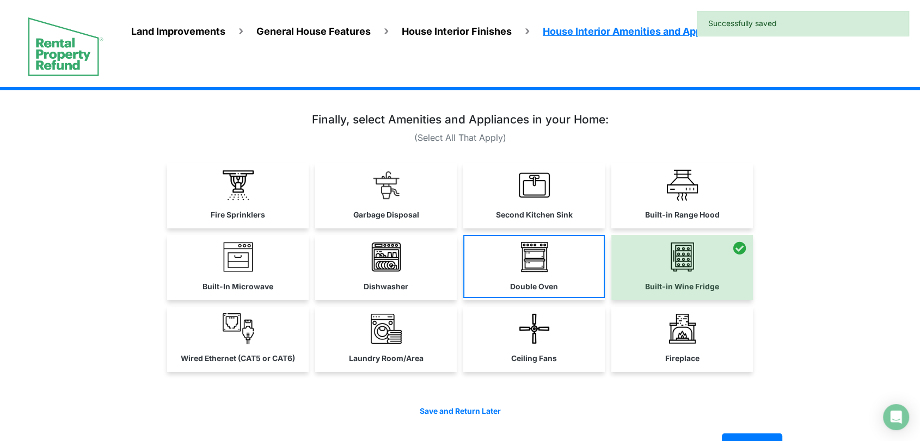
click at [506, 269] on link "Double Oven" at bounding box center [534, 266] width 142 height 63
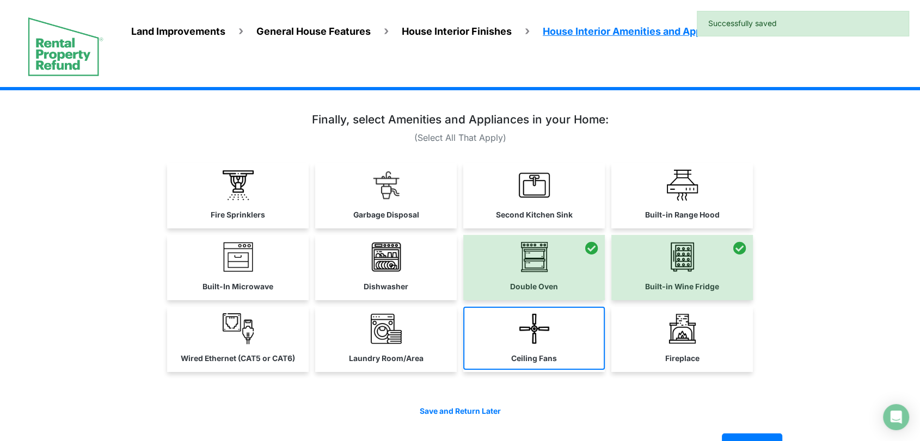
click at [514, 331] on link "Ceiling Fans" at bounding box center [534, 338] width 142 height 63
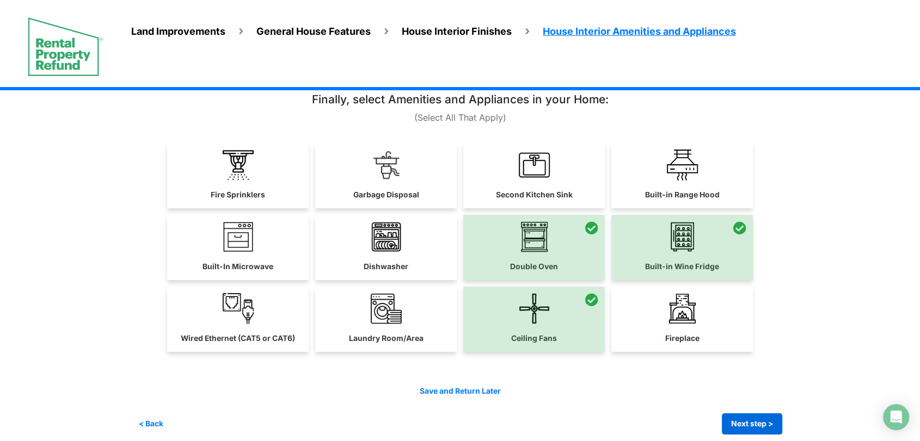
scroll to position [30, 0]
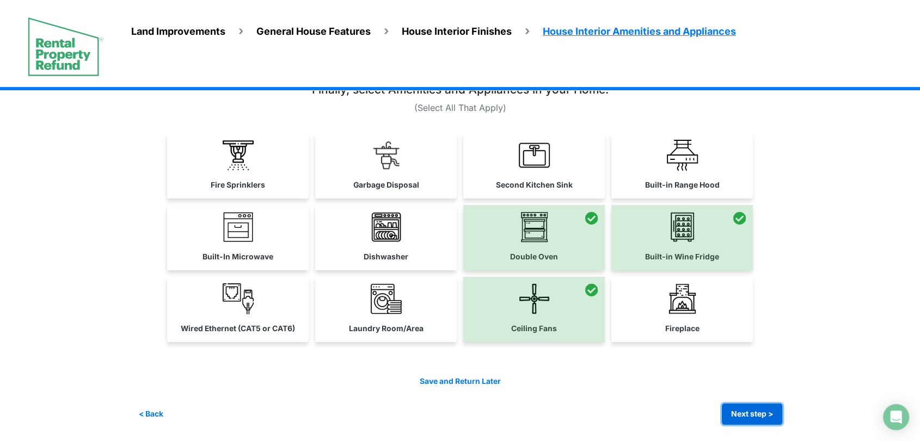
click at [745, 405] on button "Next step >" at bounding box center [752, 414] width 60 height 21
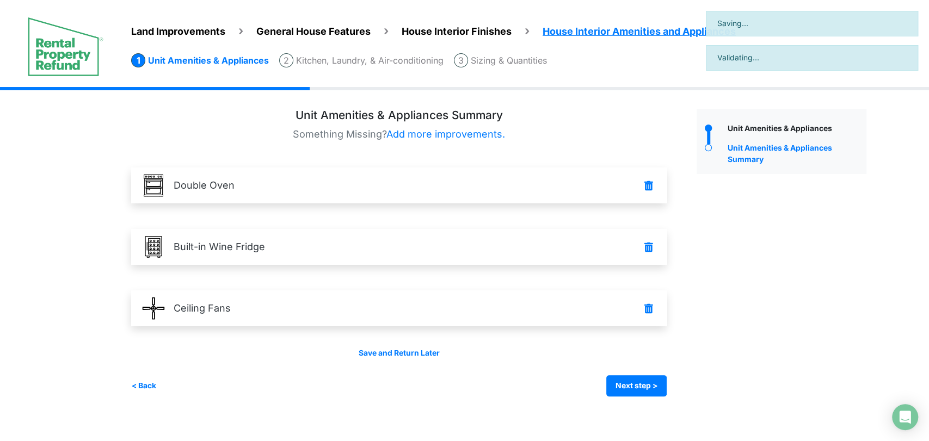
click at [515, 266] on div "Unit Amenities & Appliances Summary Something Missing? Add more improvements. F…" at bounding box center [399, 217] width 536 height 217
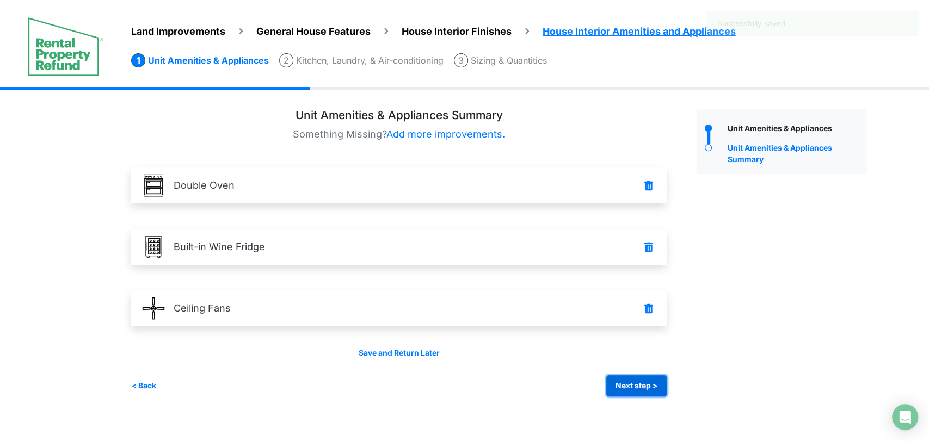
click at [640, 377] on button "Next step >" at bounding box center [636, 386] width 60 height 21
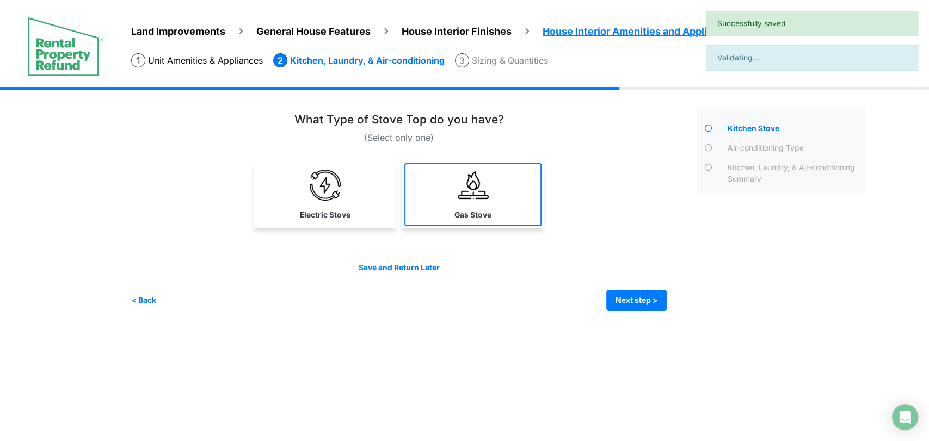
click at [505, 210] on link "Gas Stove" at bounding box center [472, 194] width 137 height 63
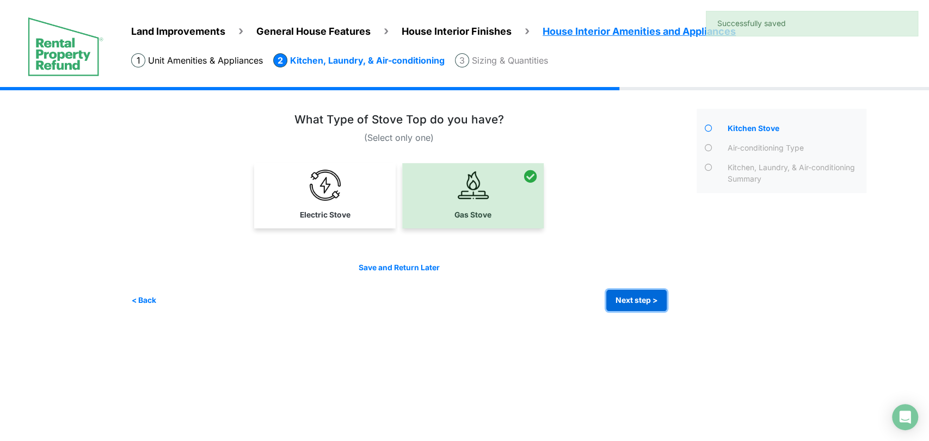
click at [619, 310] on button "Next step >" at bounding box center [636, 300] width 60 height 21
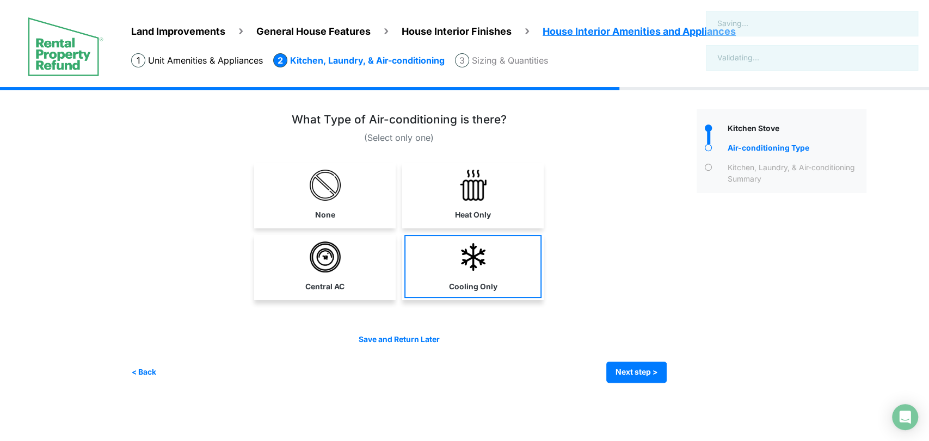
click at [518, 218] on link "Heat Only" at bounding box center [472, 194] width 137 height 63
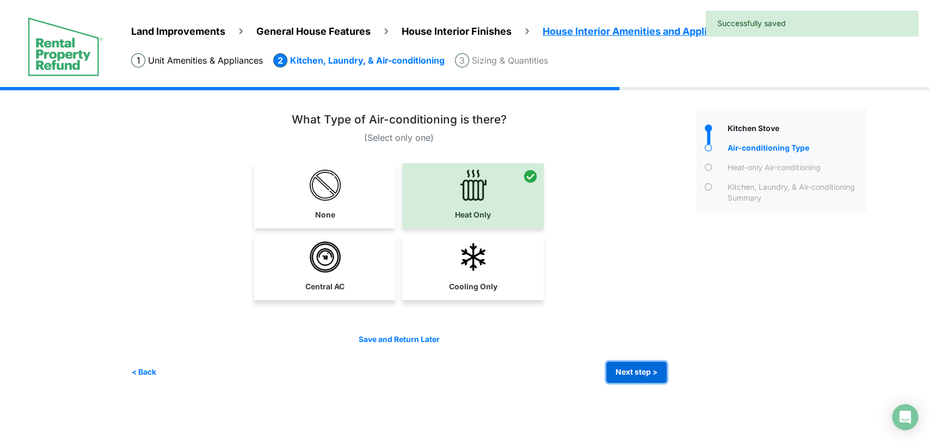
click at [636, 362] on button "Next step >" at bounding box center [636, 372] width 60 height 21
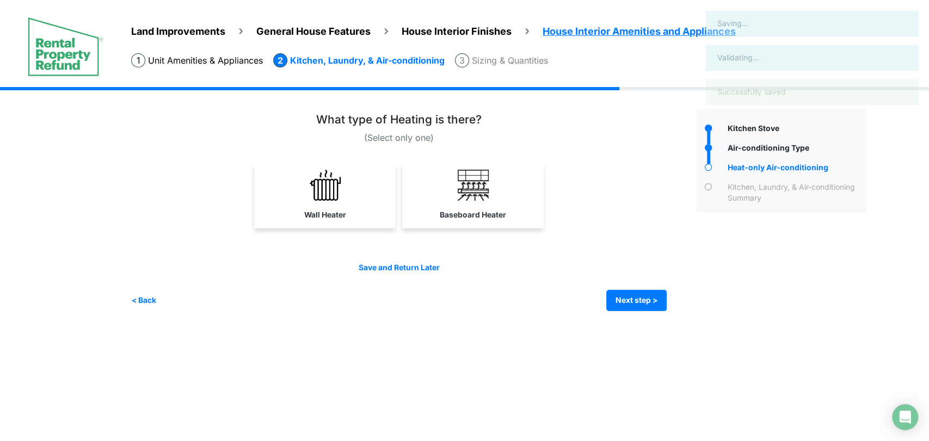
click at [513, 236] on div "(Select only one)" at bounding box center [409, 212] width 557 height 198
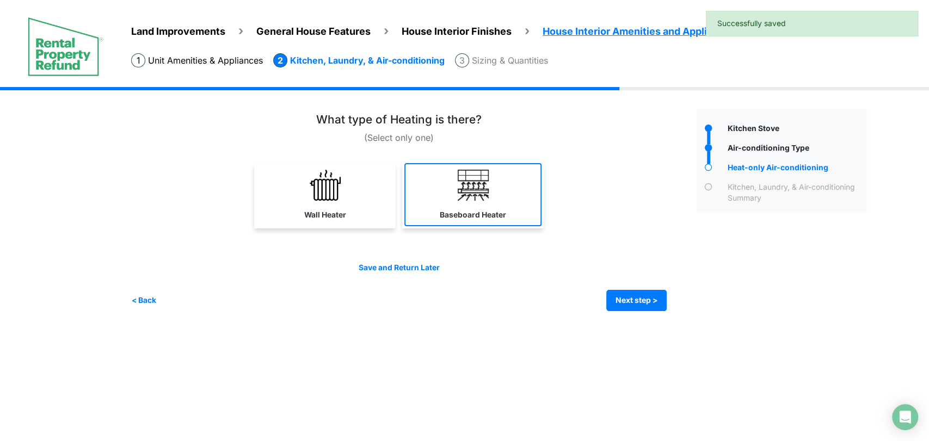
click at [505, 217] on label "Baseboard Heater" at bounding box center [473, 215] width 66 height 11
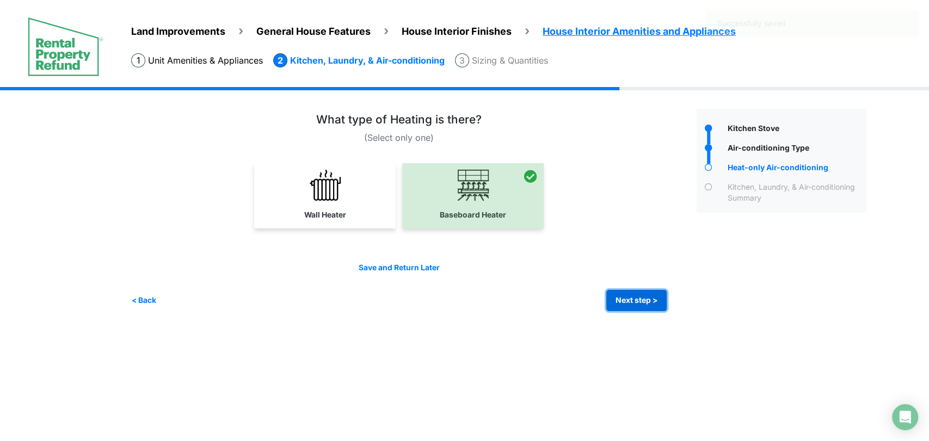
click at [627, 302] on button "Next step >" at bounding box center [636, 300] width 60 height 21
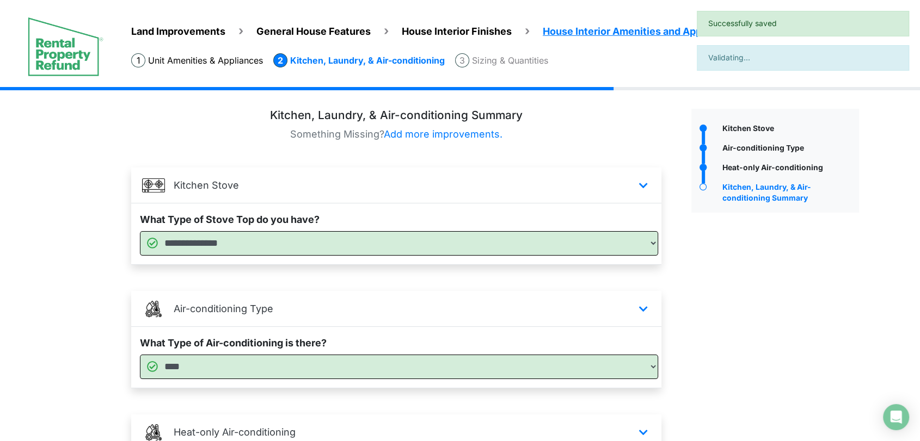
scroll to position [157, 0]
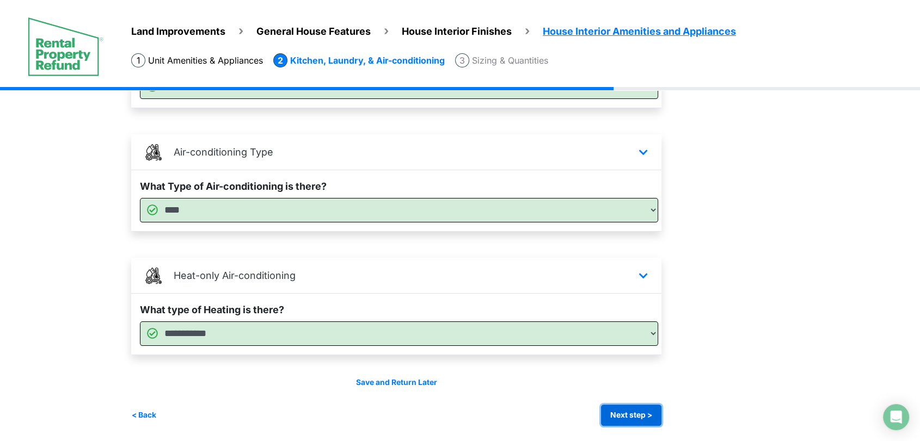
click at [631, 412] on button "Next step >" at bounding box center [631, 415] width 60 height 21
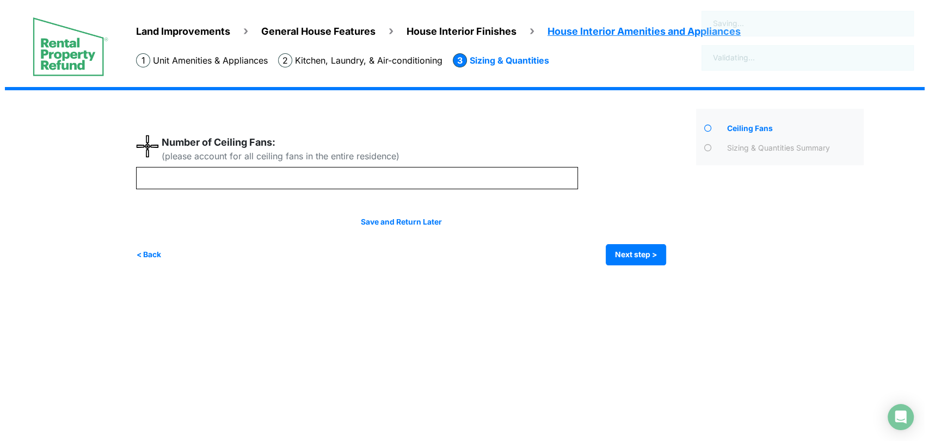
scroll to position [0, 0]
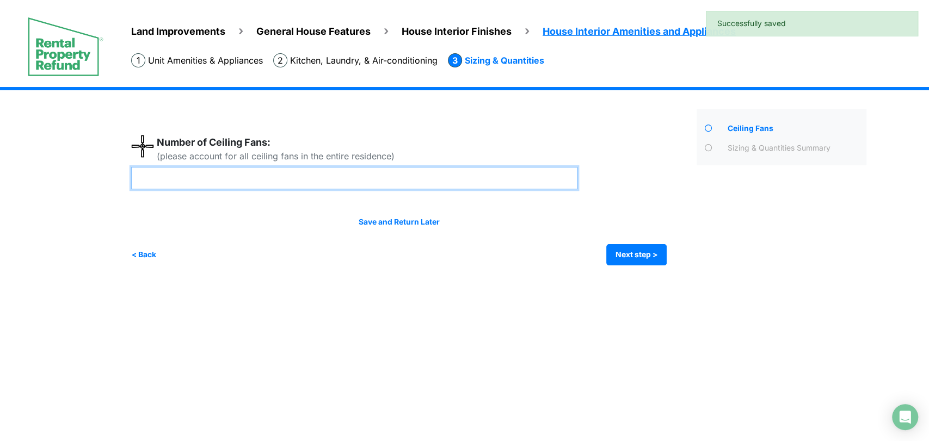
click at [435, 180] on input "number" at bounding box center [354, 178] width 446 height 22
type input "*"
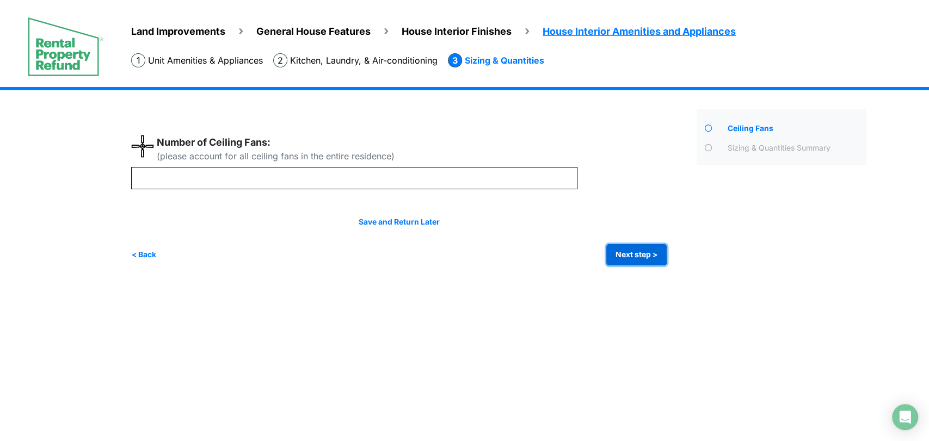
click at [627, 256] on button "Next step >" at bounding box center [636, 254] width 60 height 21
type input "*"
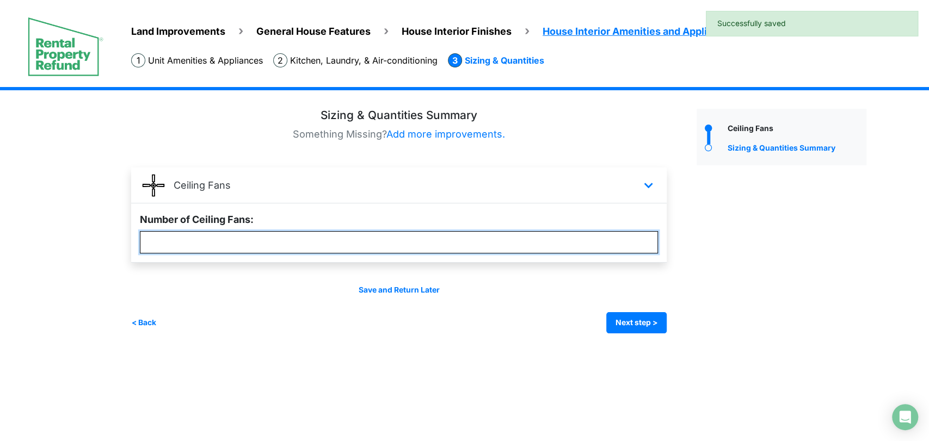
click at [462, 249] on input "*" at bounding box center [399, 242] width 518 height 22
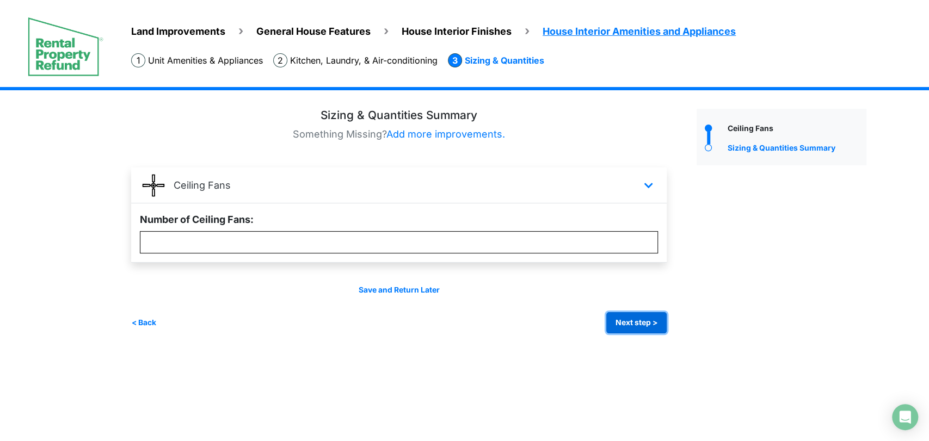
click at [636, 321] on button "Next step >" at bounding box center [636, 322] width 60 height 21
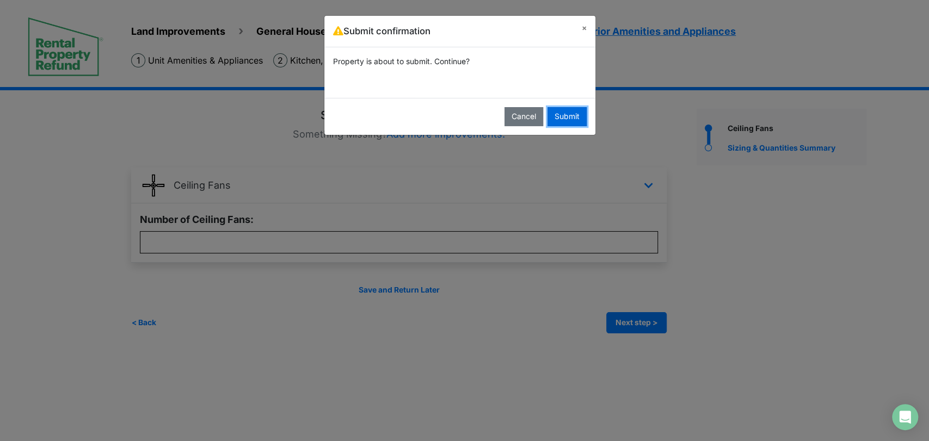
click at [569, 114] on button "Submit" at bounding box center [567, 116] width 39 height 19
